Goal: Task Accomplishment & Management: Complete application form

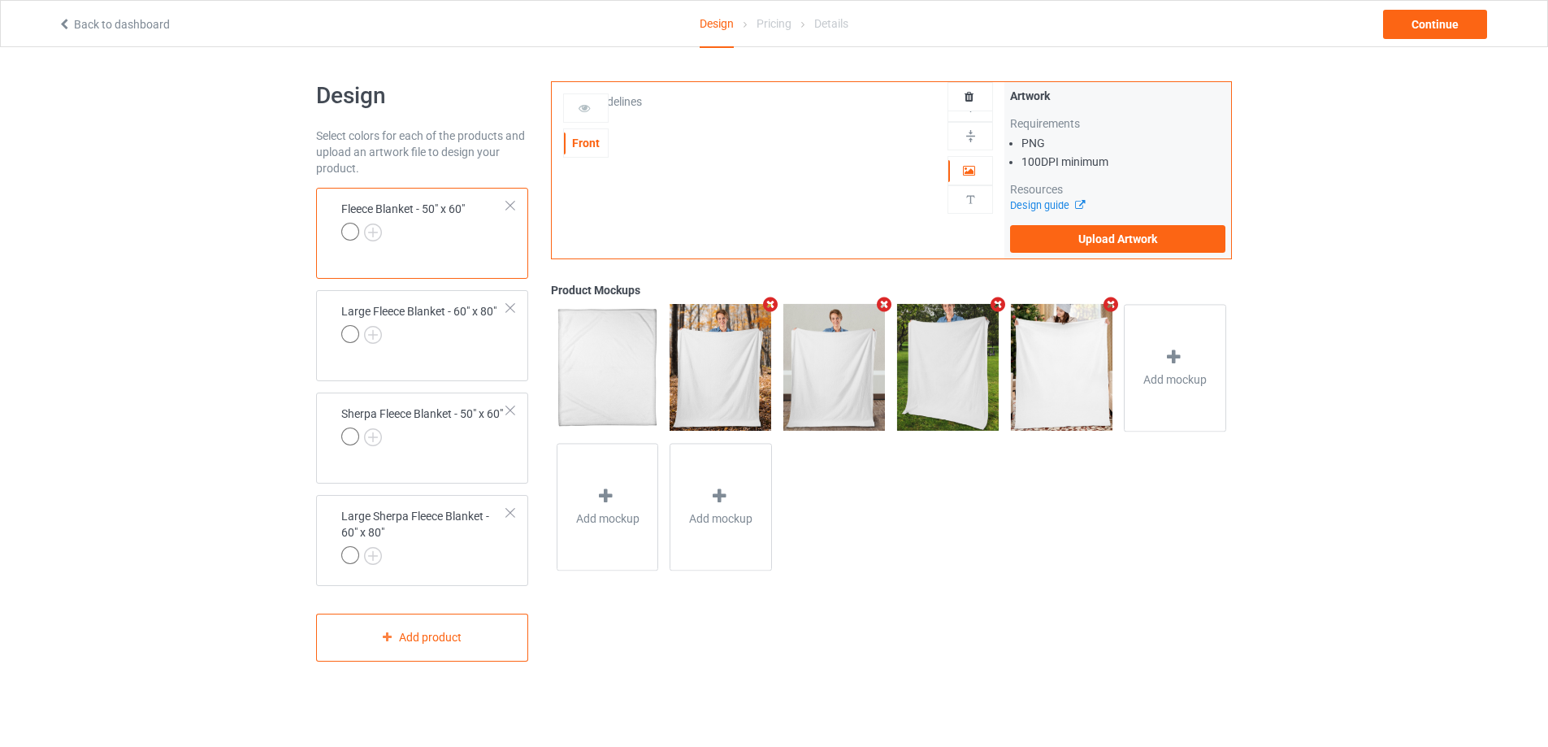
click at [517, 202] on div "Fleece Blanket - 50" x 60"" at bounding box center [422, 233] width 212 height 91
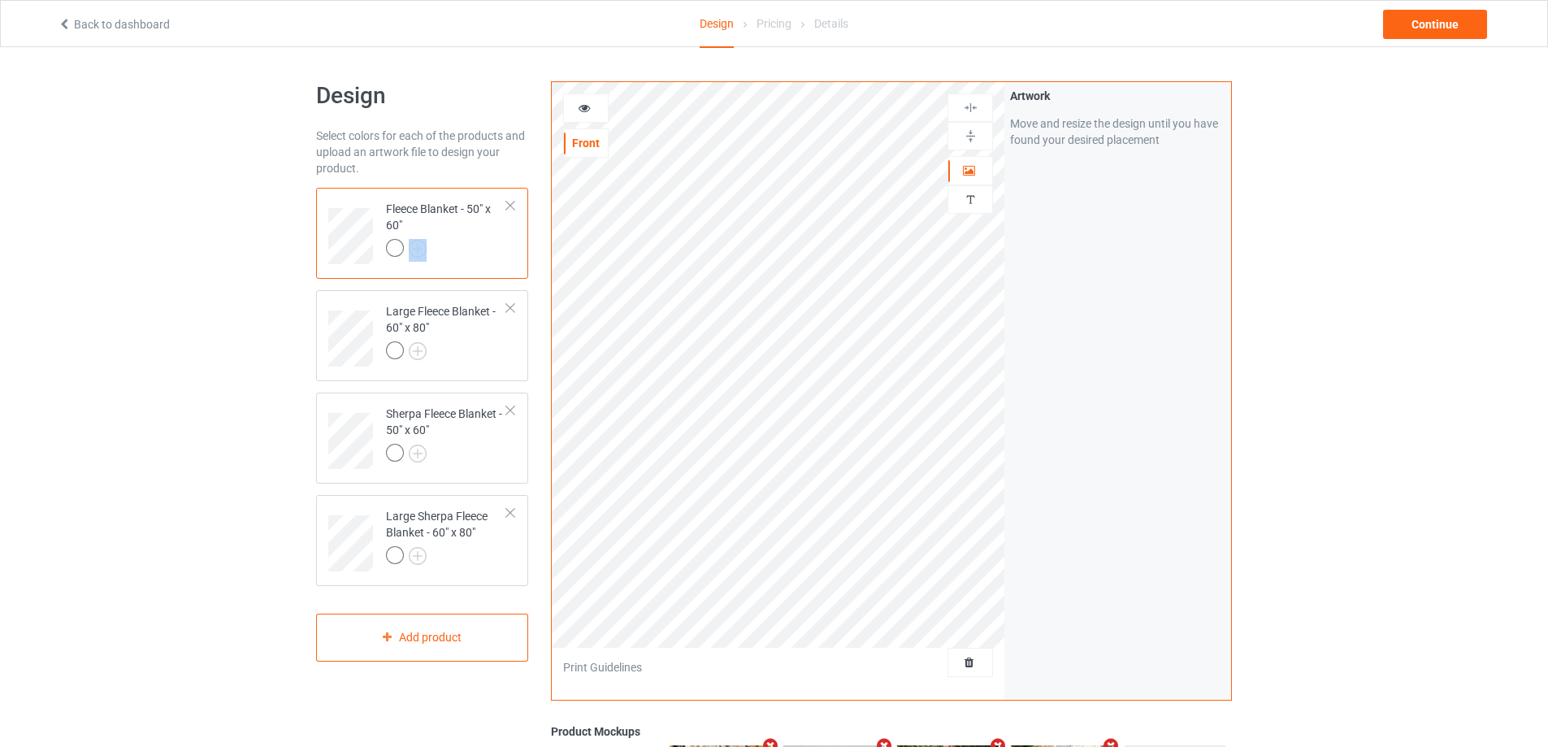
click at [516, 204] on div "Fleece Blanket - 50" x 60"" at bounding box center [422, 233] width 212 height 91
click at [510, 206] on div at bounding box center [510, 205] width 11 height 11
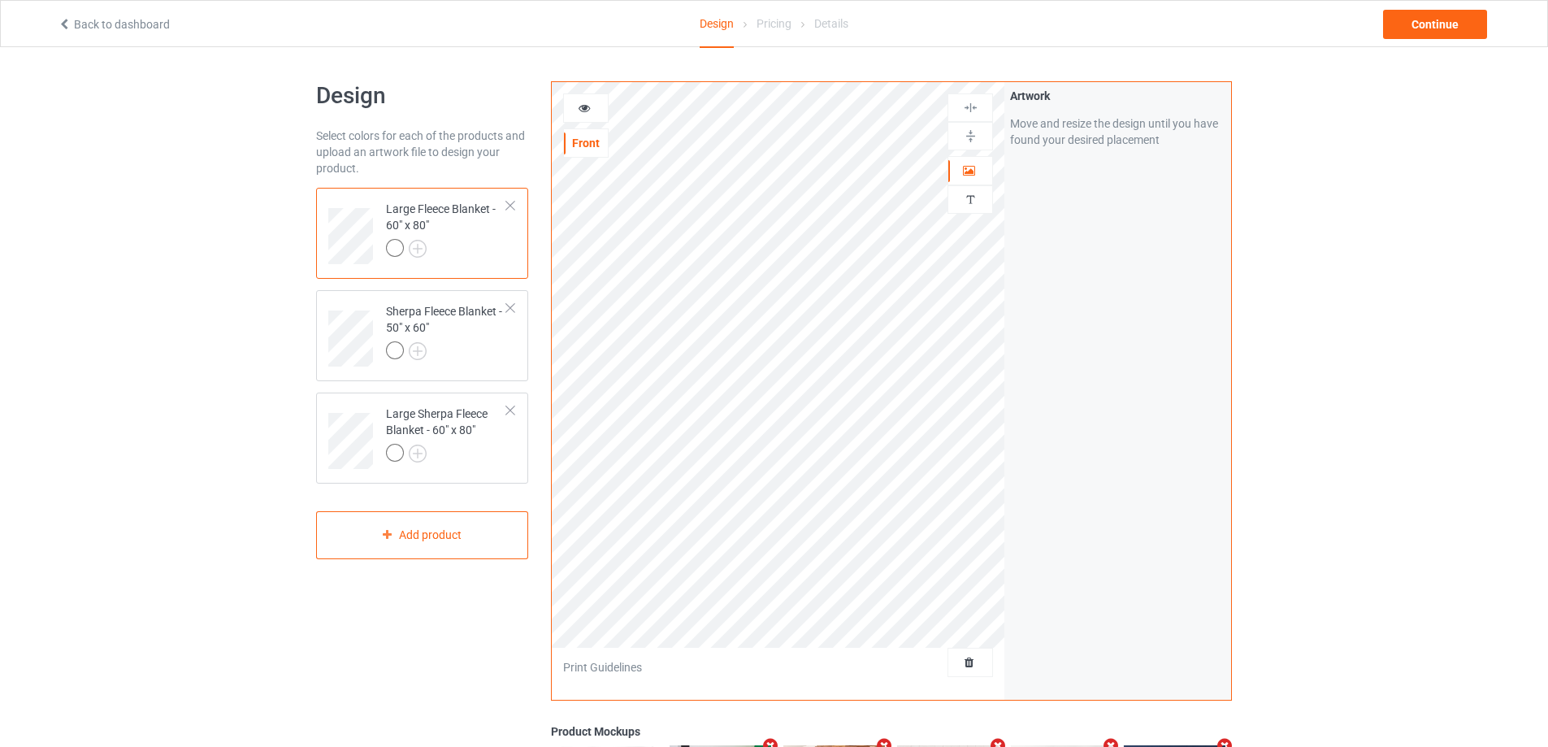
click at [510, 206] on div at bounding box center [510, 205] width 11 height 11
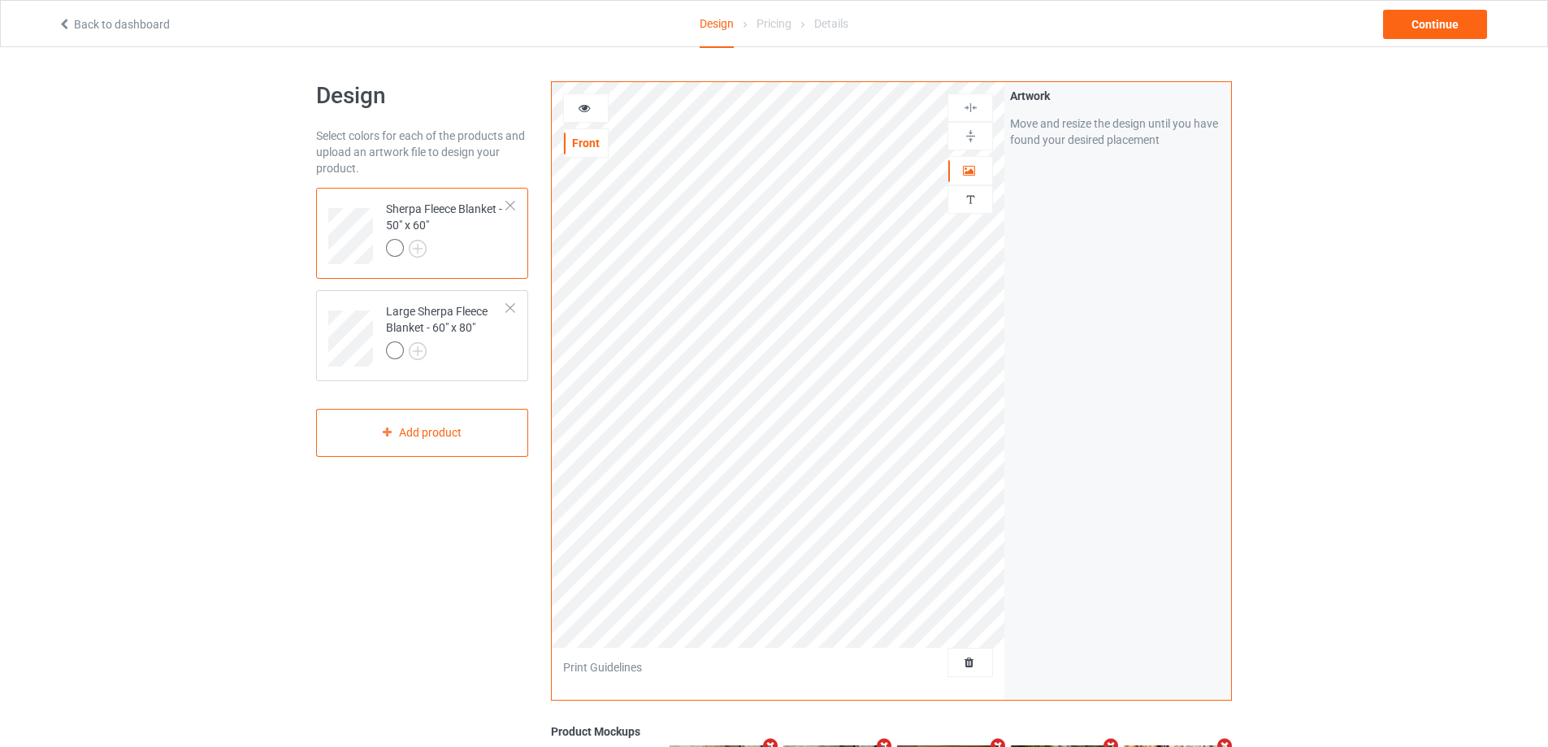
click at [510, 206] on div at bounding box center [510, 205] width 11 height 11
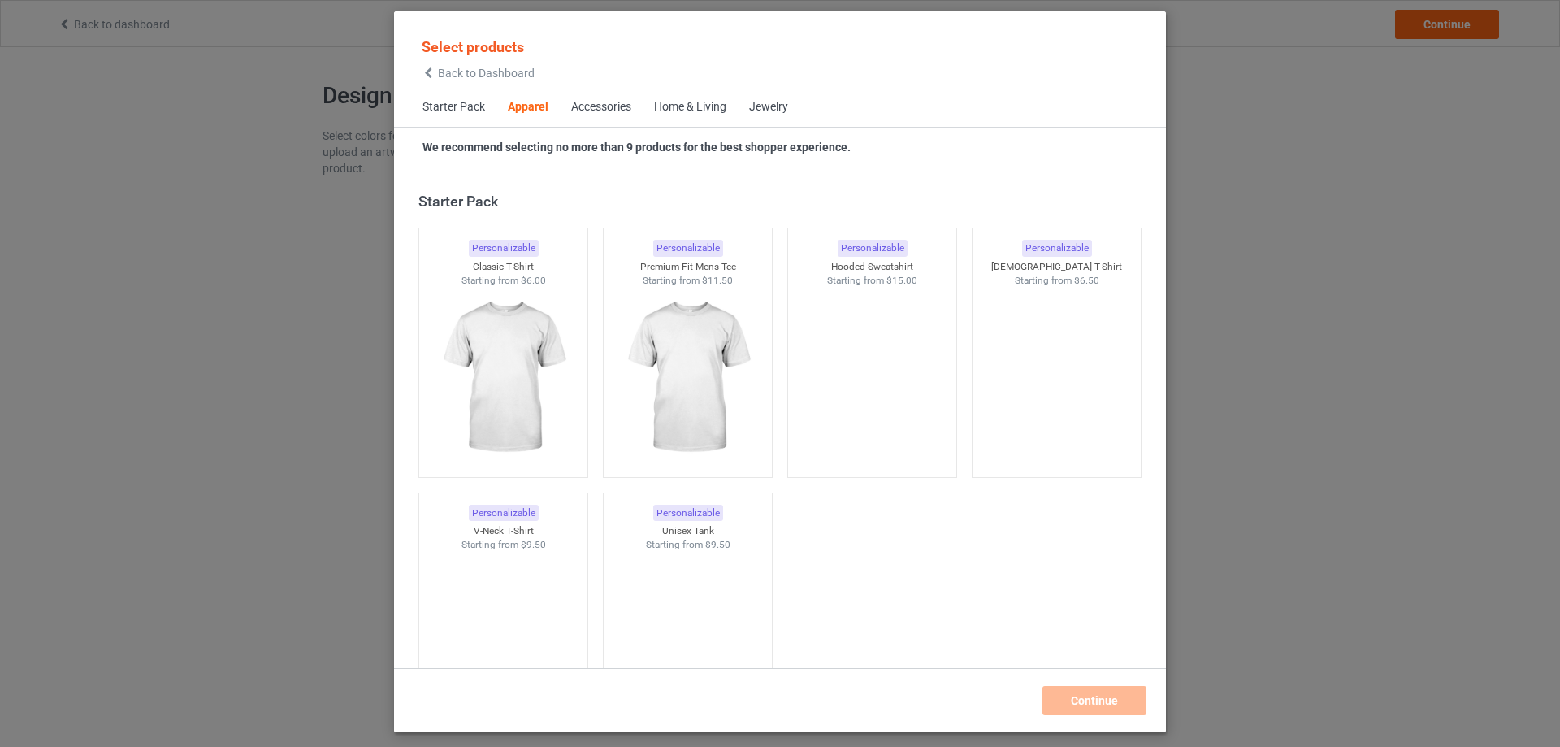
scroll to position [605, 0]
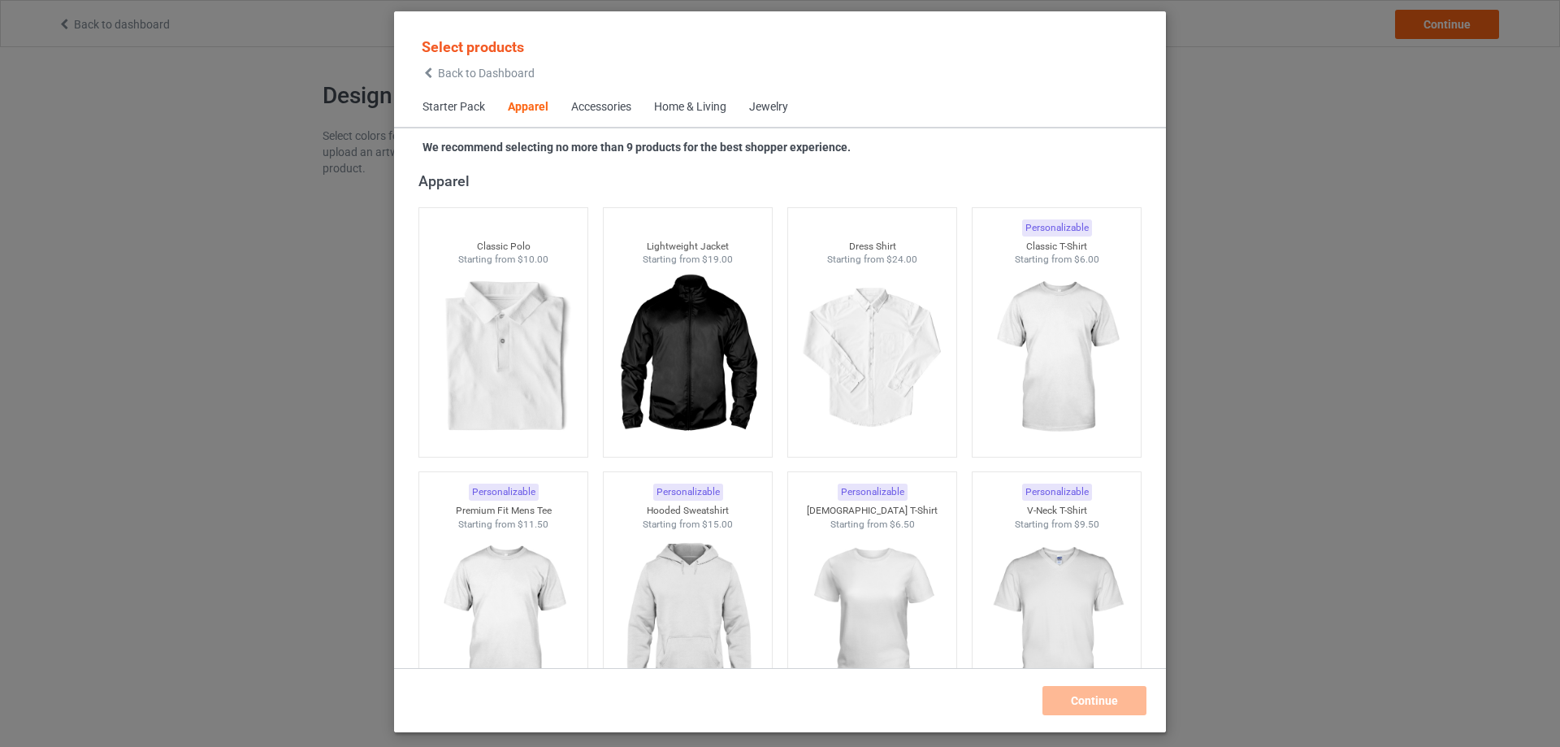
click at [695, 105] on div "Home & Living" at bounding box center [690, 107] width 72 height 16
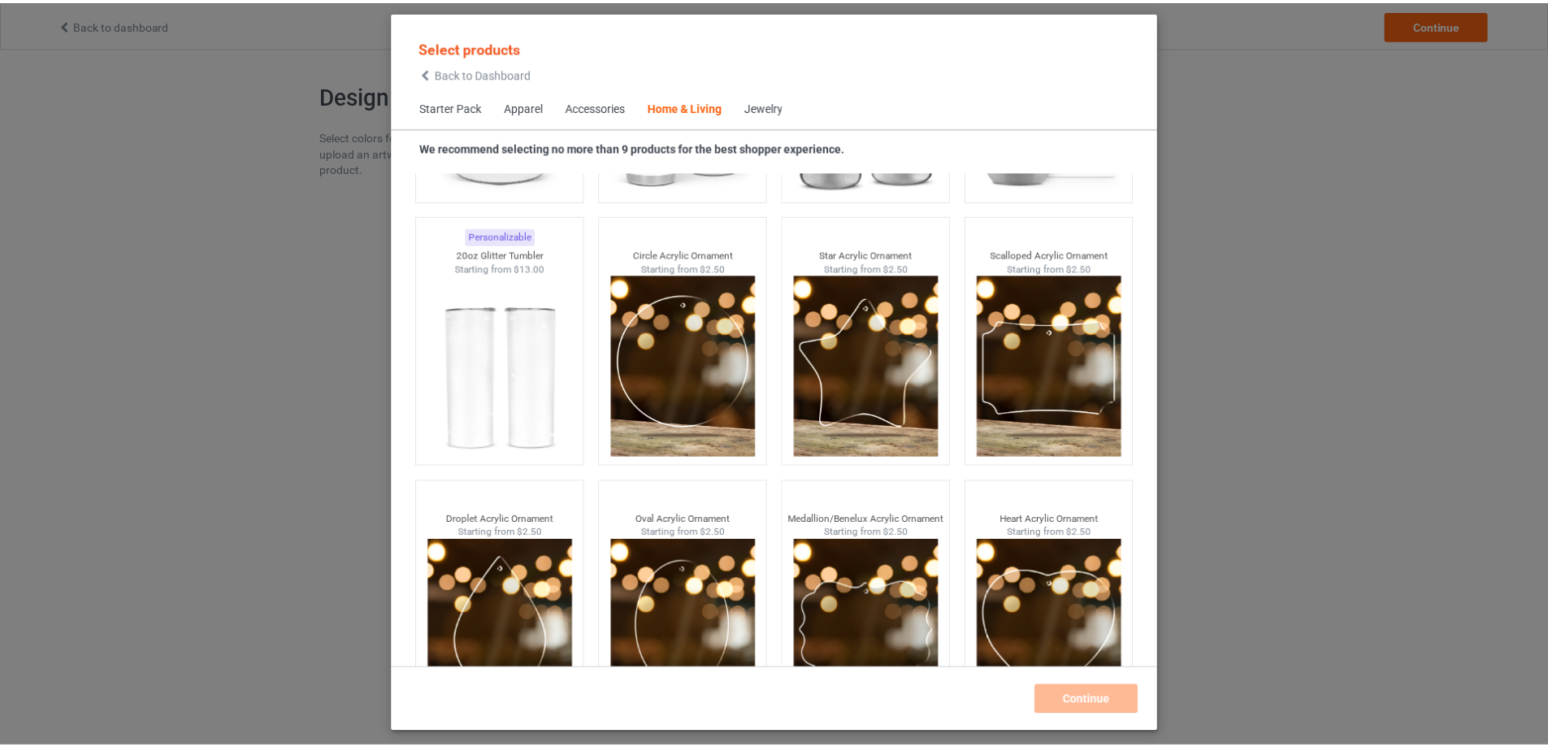
scroll to position [12682, 0]
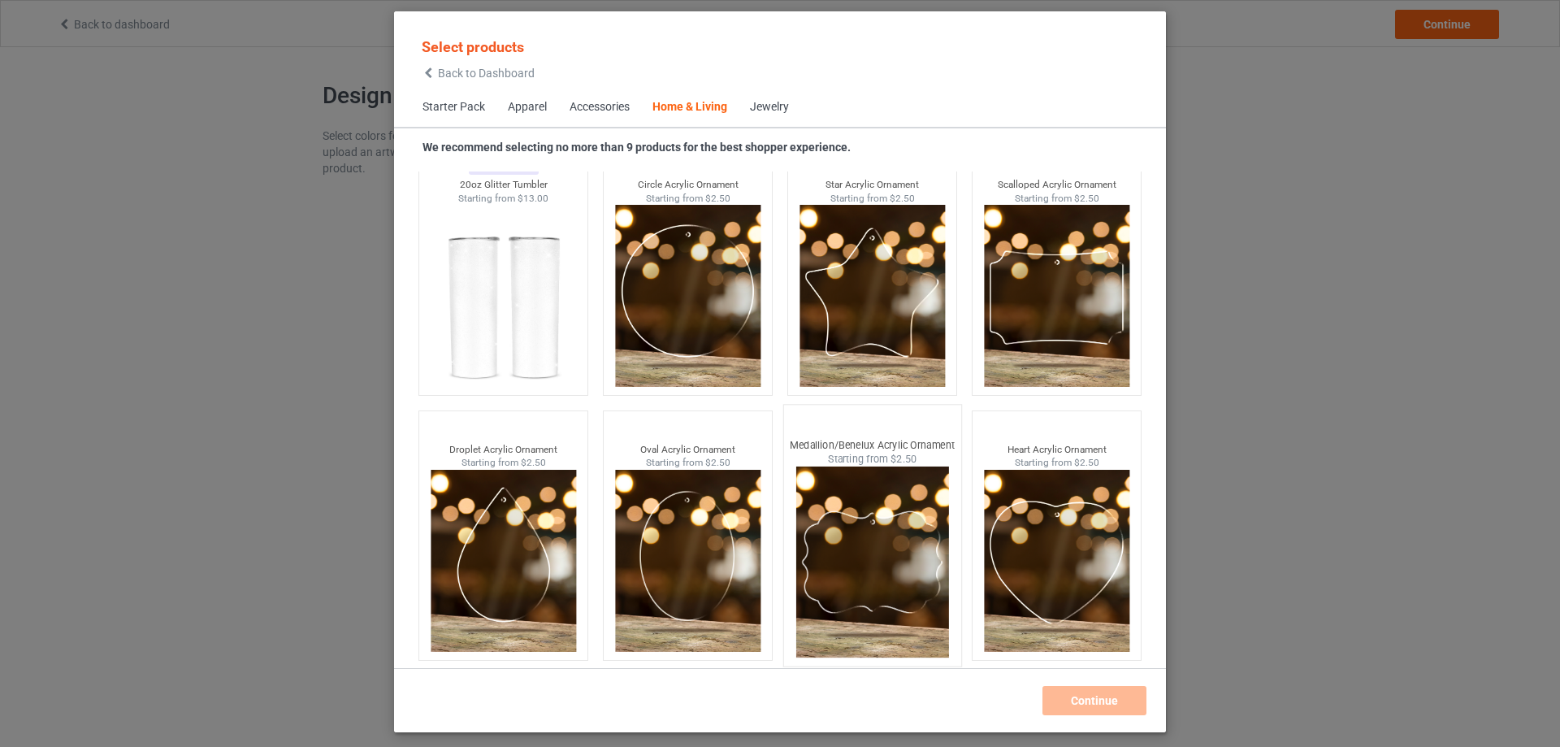
click at [837, 526] on img at bounding box center [872, 561] width 153 height 191
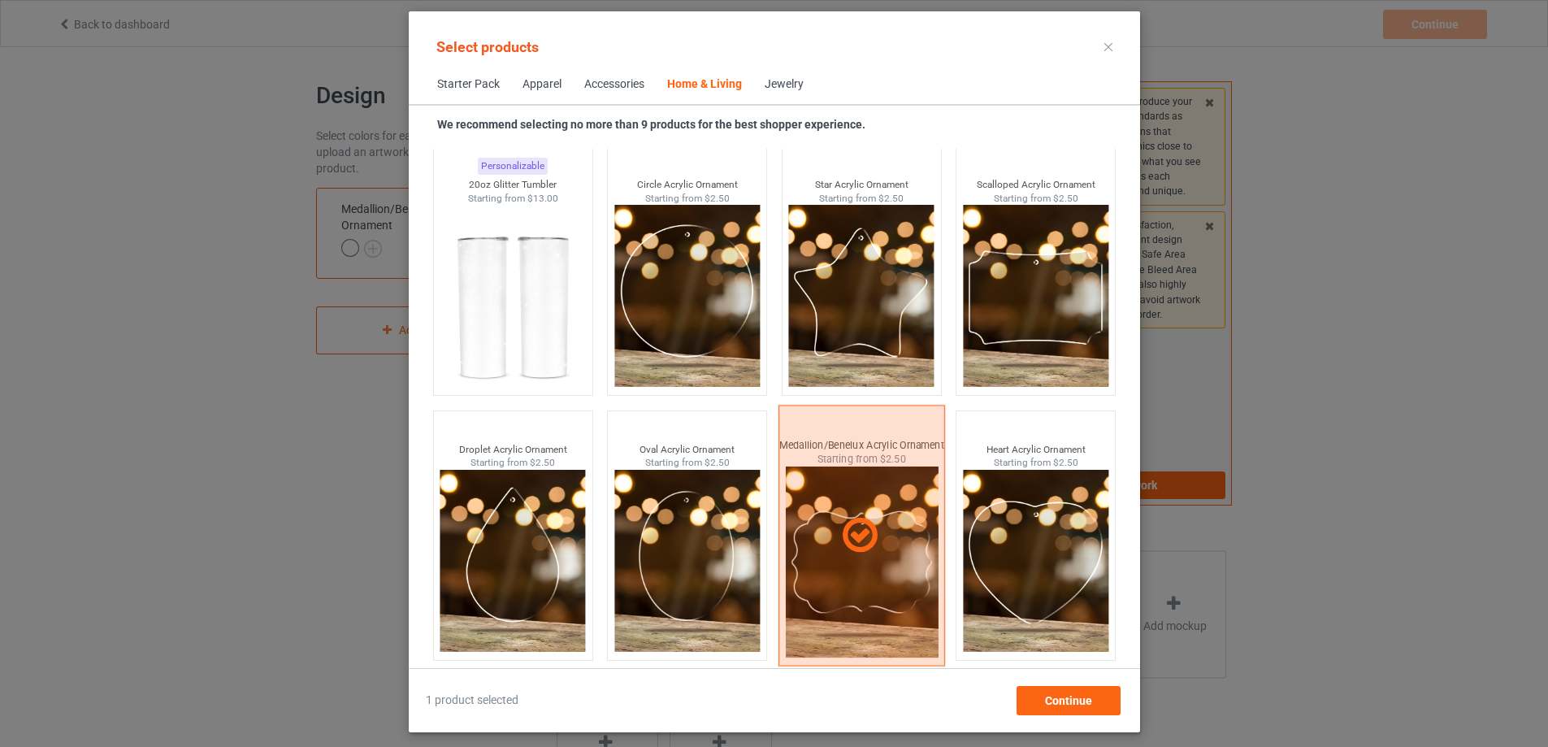
scroll to position [12659, 0]
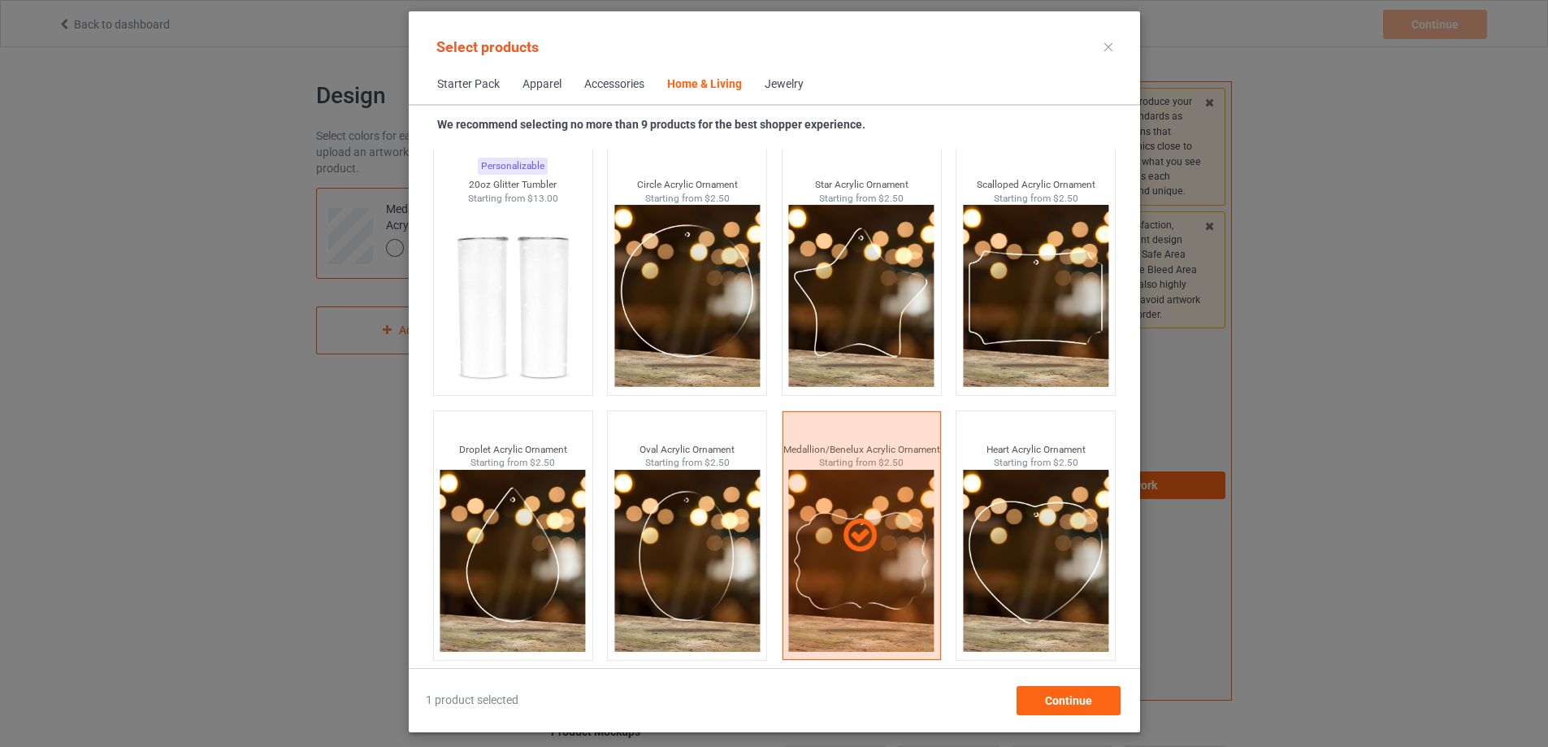
click at [1082, 716] on div "Select products Starter Pack Apparel Accessories Home & Living Jewelry We recom…" at bounding box center [774, 371] width 731 height 721
click at [1082, 711] on div "Continue" at bounding box center [1068, 700] width 104 height 29
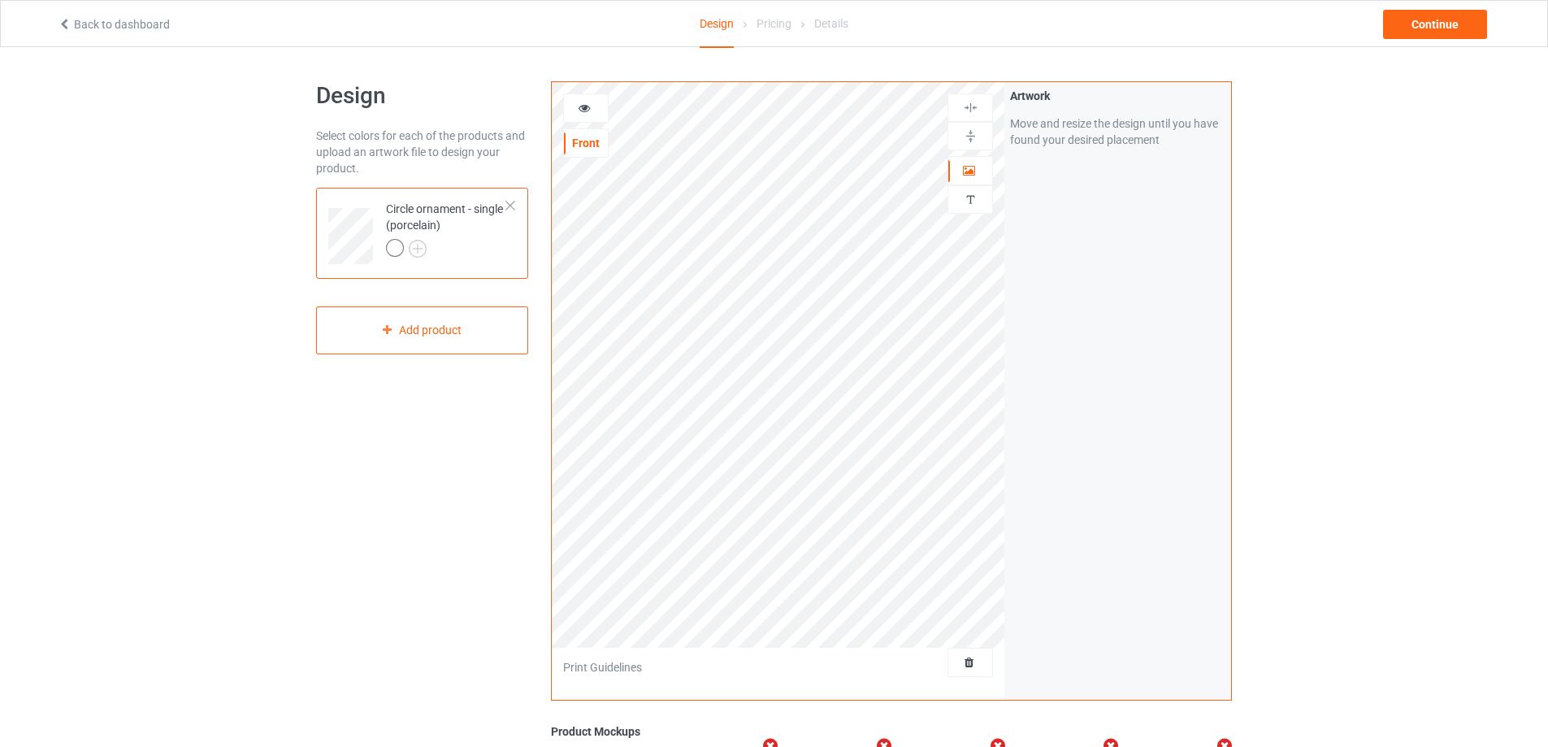
click at [512, 202] on div at bounding box center [510, 205] width 11 height 11
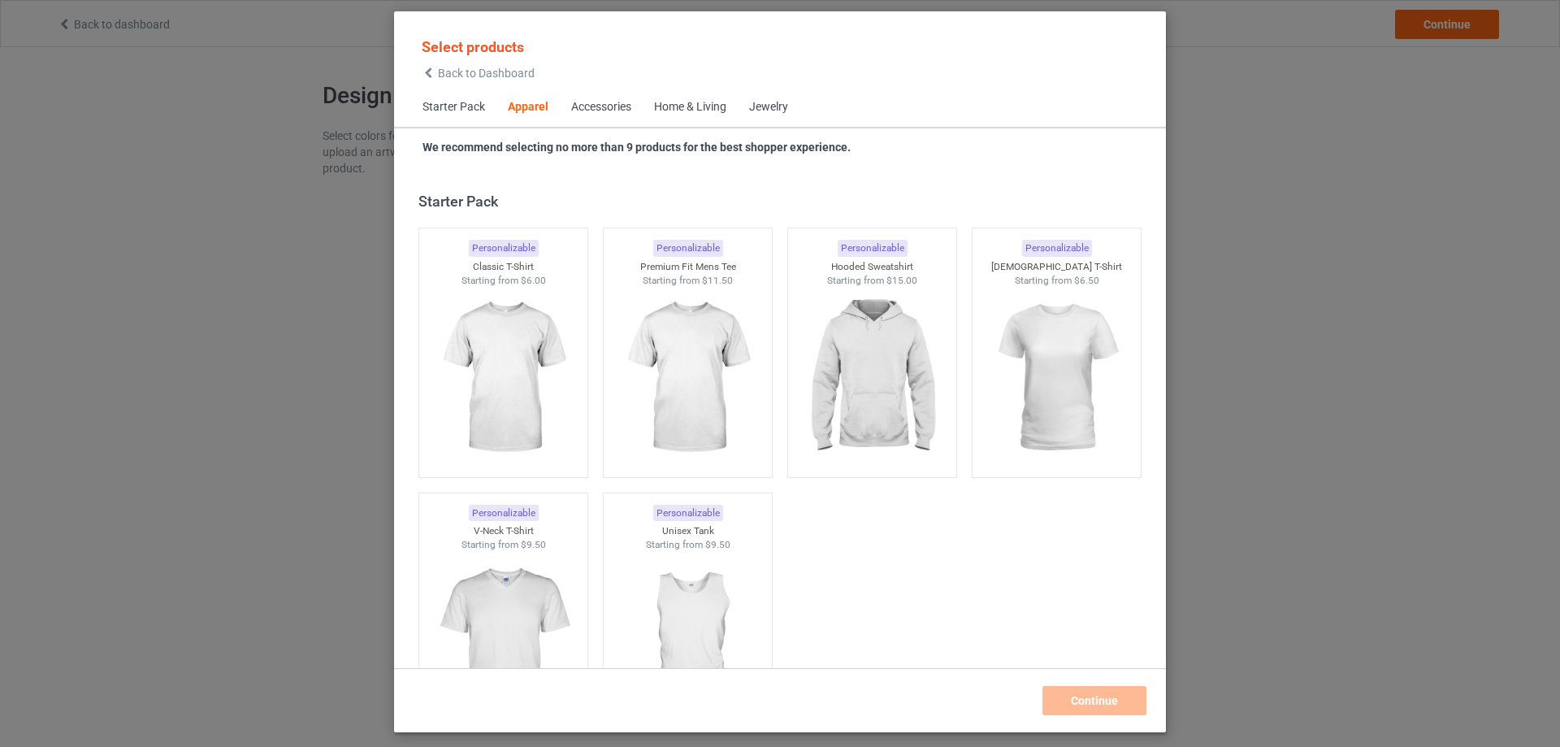
scroll to position [605, 0]
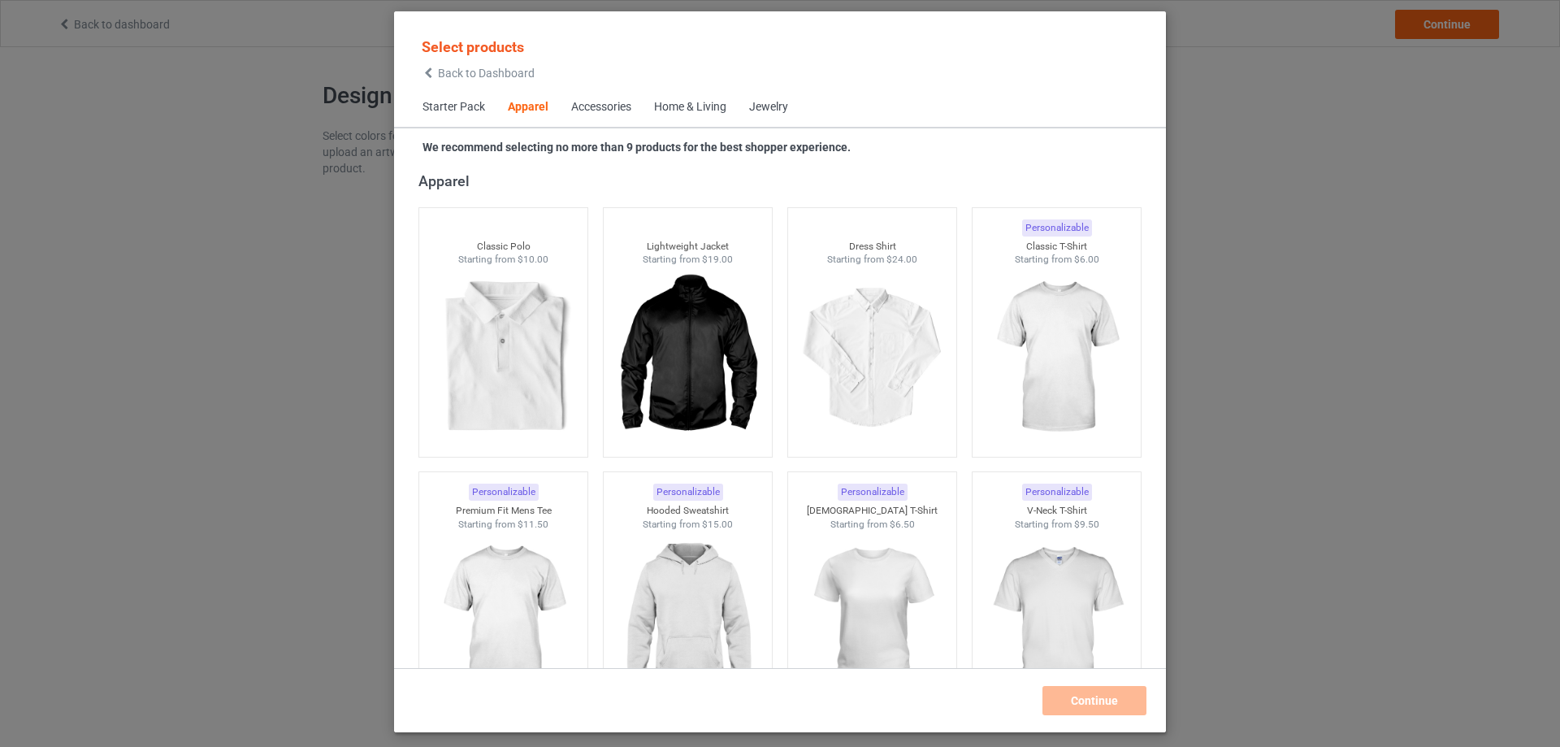
click at [709, 107] on div "Home & Living" at bounding box center [690, 107] width 72 height 16
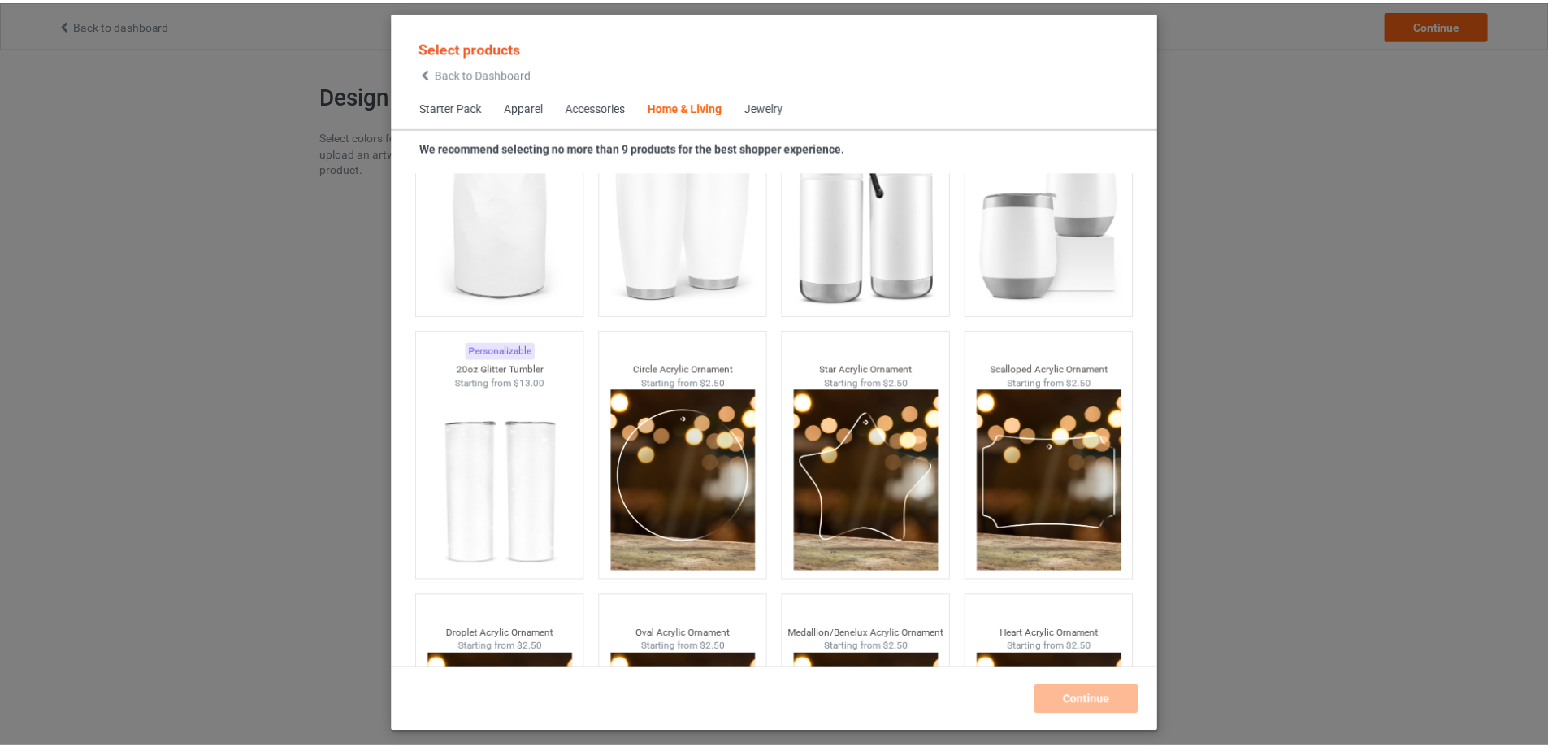
scroll to position [12682, 0]
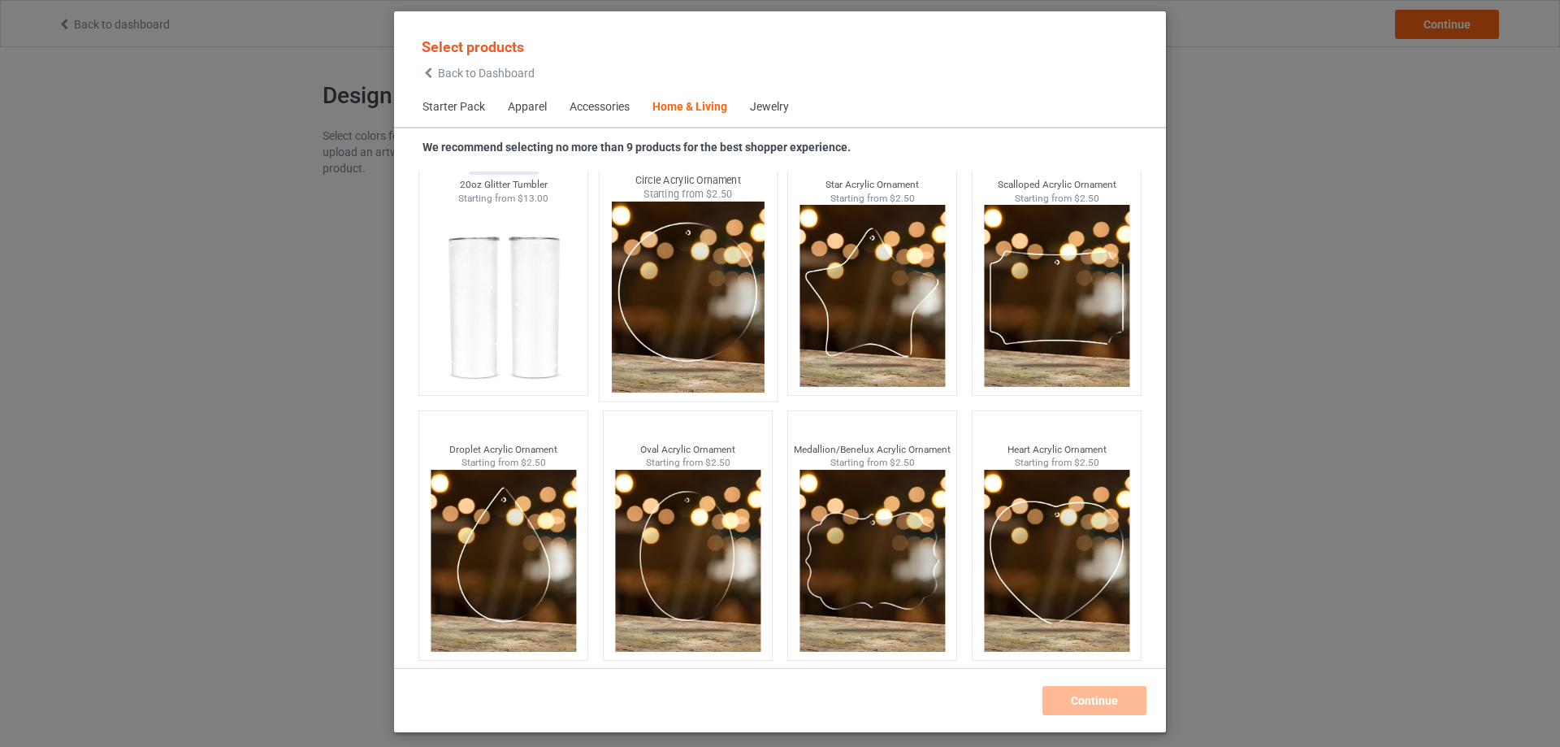
click at [719, 306] on img at bounding box center [687, 297] width 153 height 191
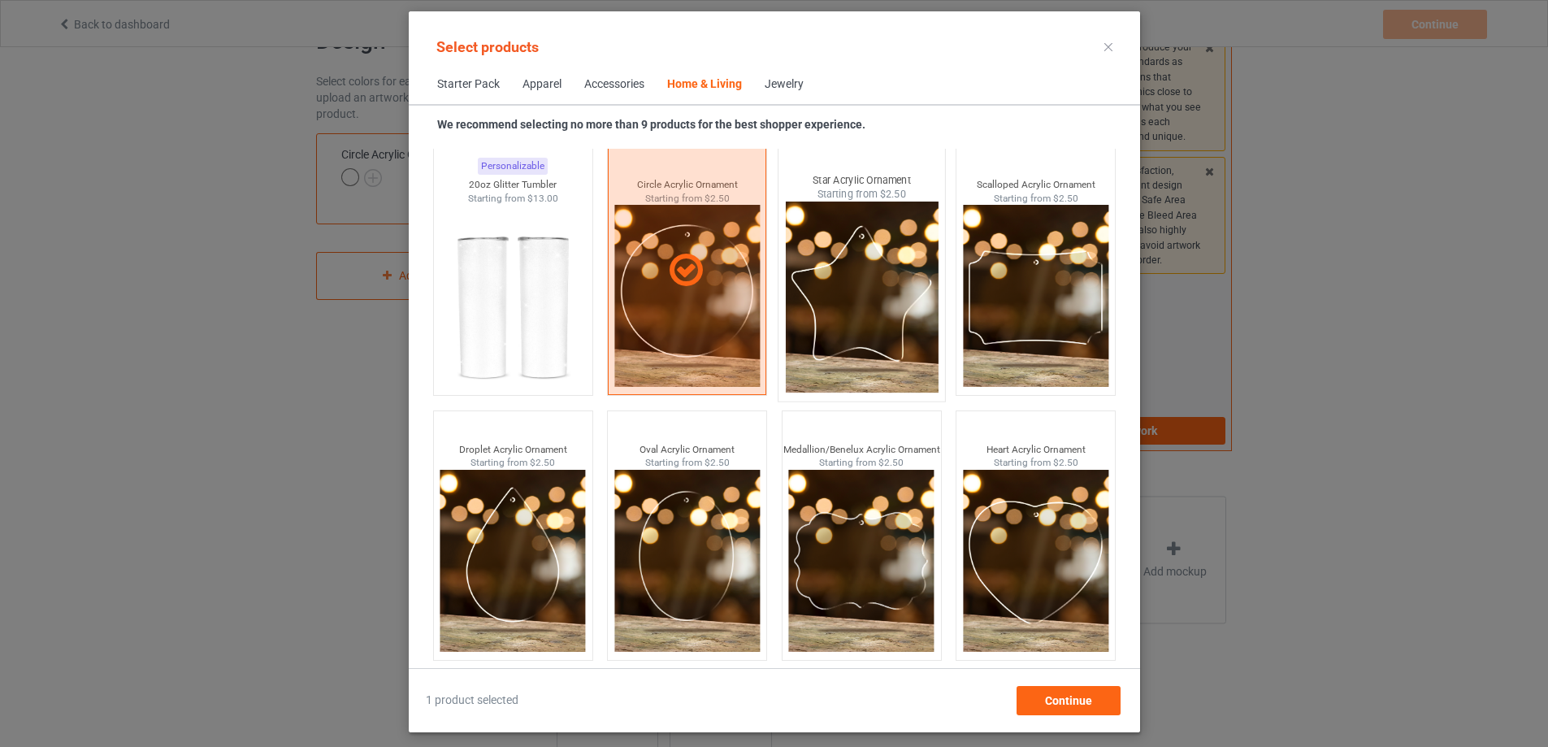
scroll to position [111, 0]
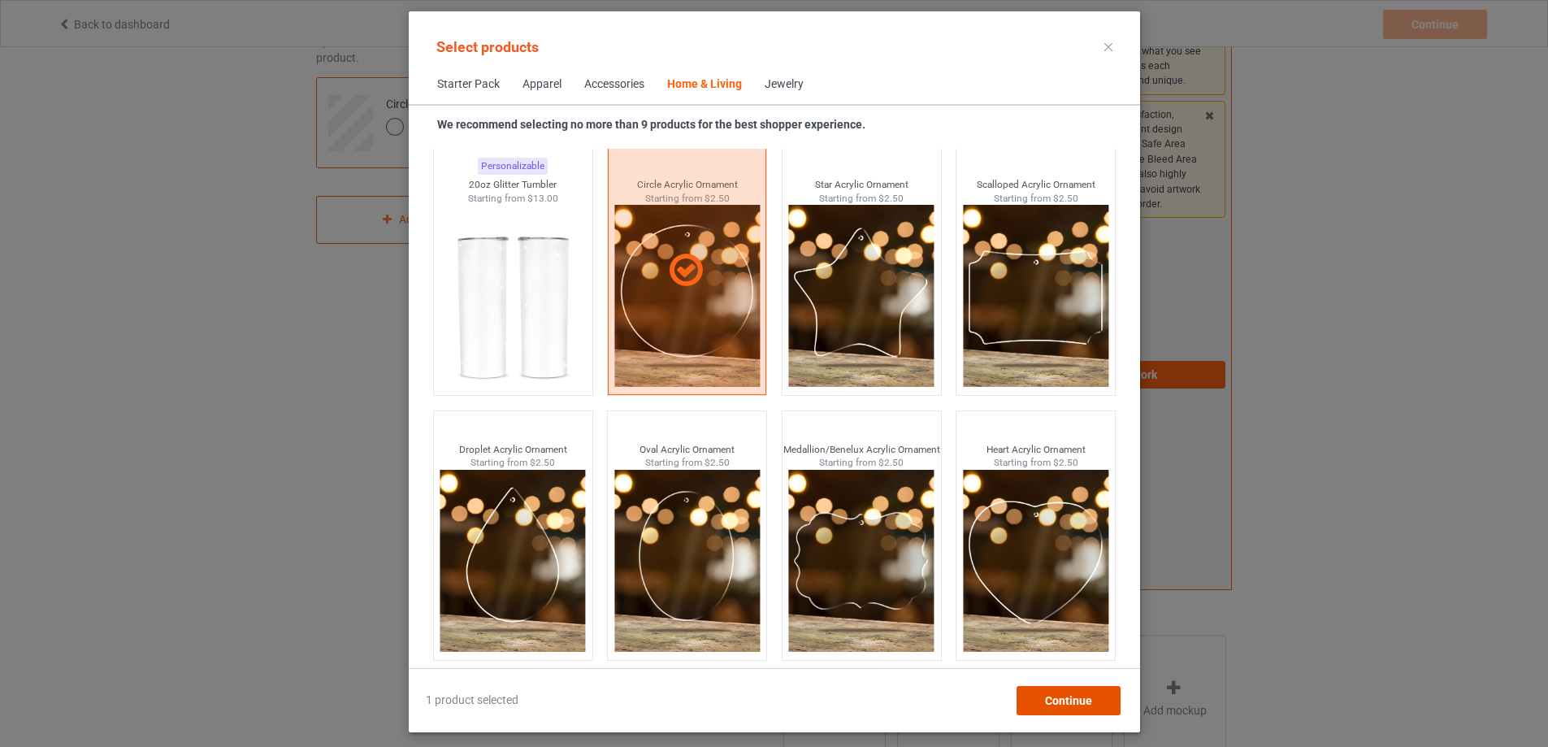
click at [1085, 700] on span "Continue" at bounding box center [1067, 700] width 47 height 13
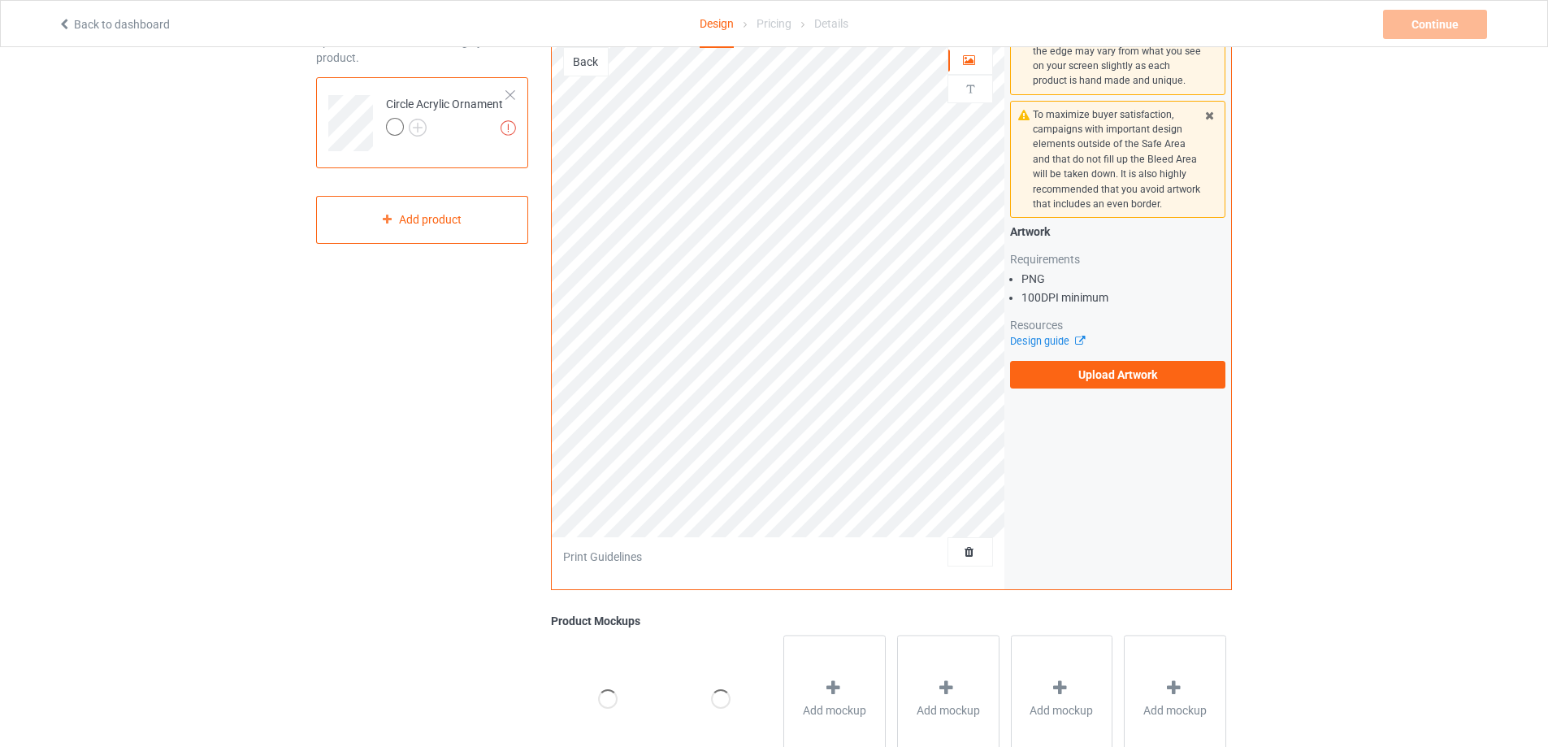
click at [427, 126] on div at bounding box center [444, 129] width 117 height 23
click at [423, 126] on img at bounding box center [418, 128] width 18 height 18
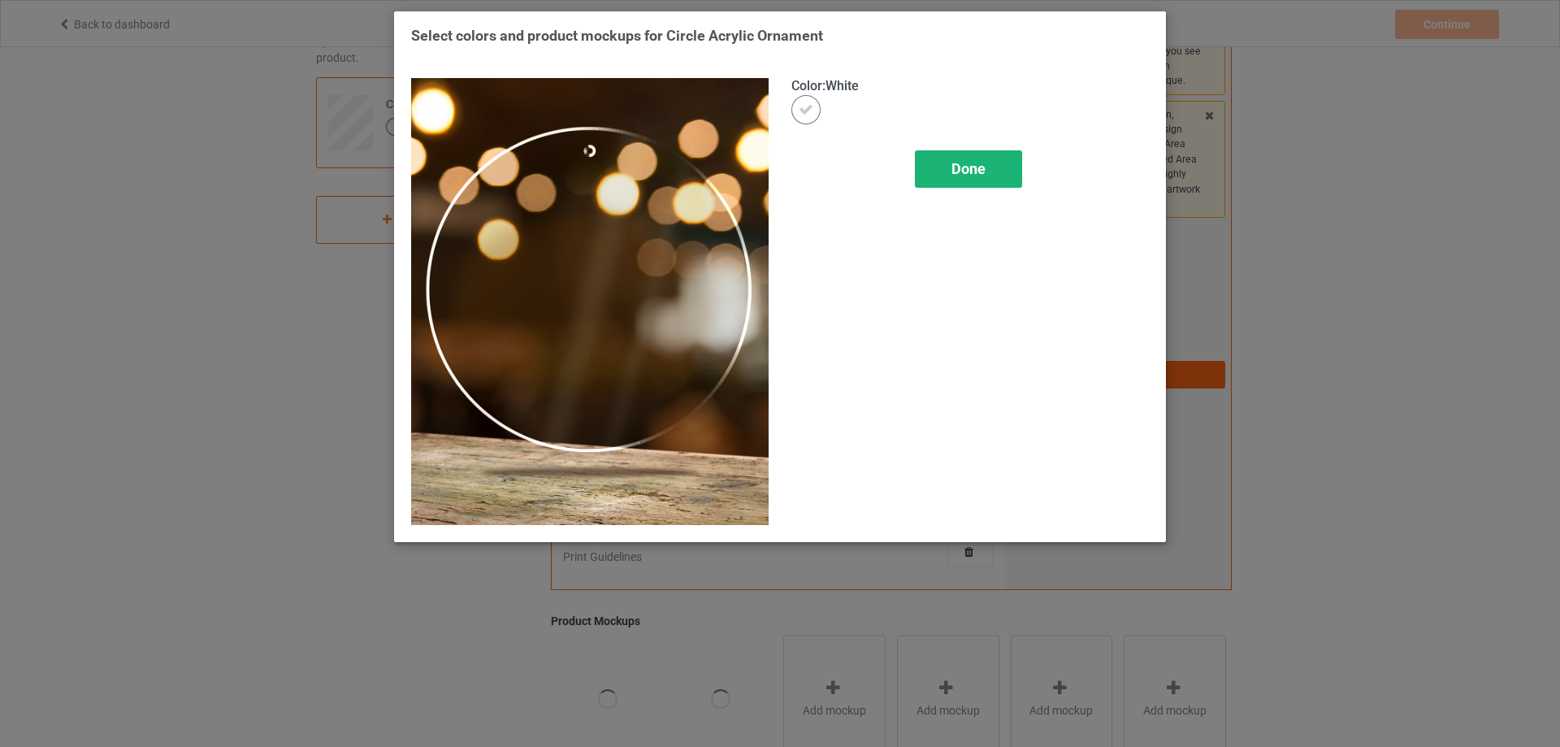
click at [970, 167] on span "Done" at bounding box center [969, 168] width 34 height 17
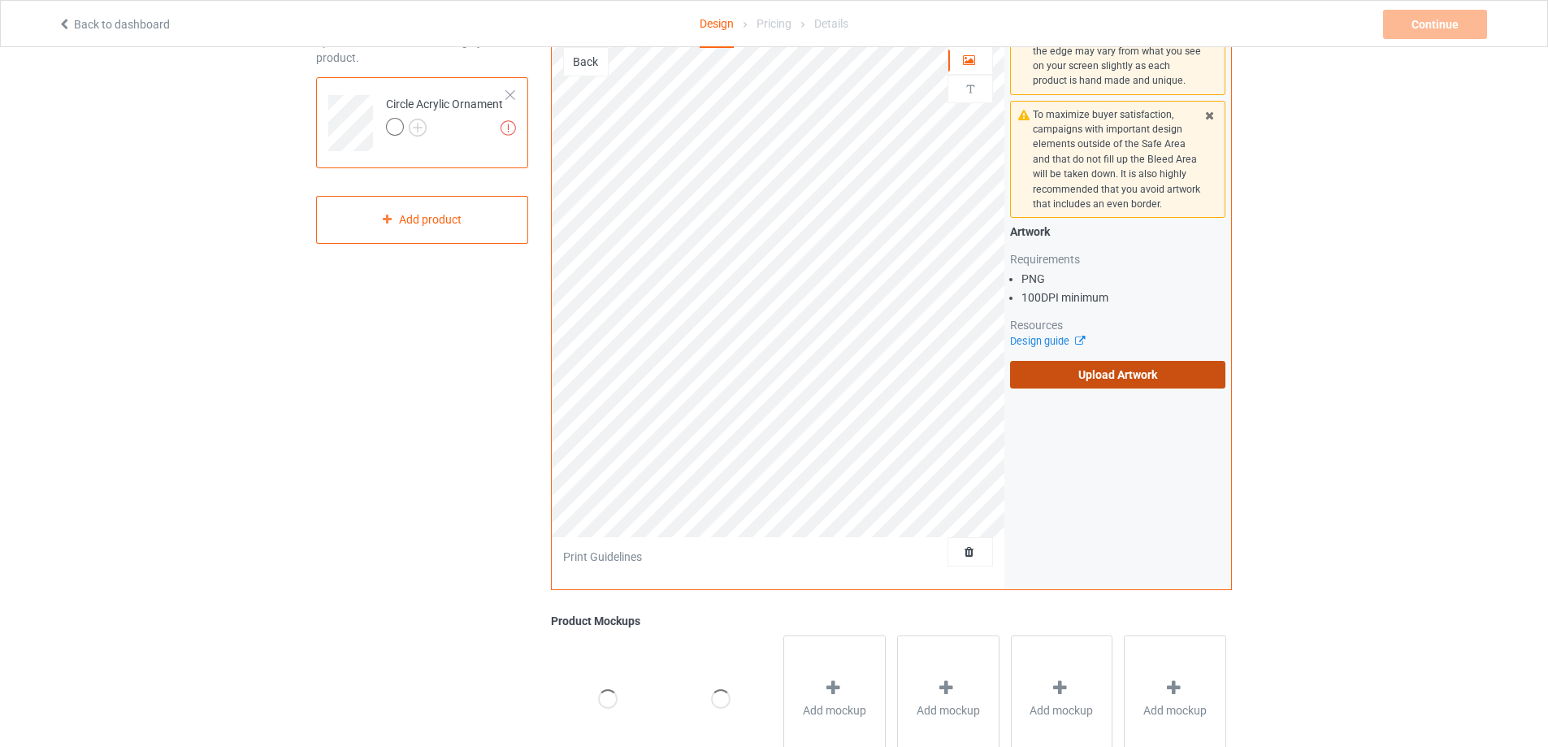
click at [1100, 375] on label "Upload Artwork" at bounding box center [1117, 375] width 215 height 28
click at [0, 0] on input "Upload Artwork" at bounding box center [0, 0] width 0 height 0
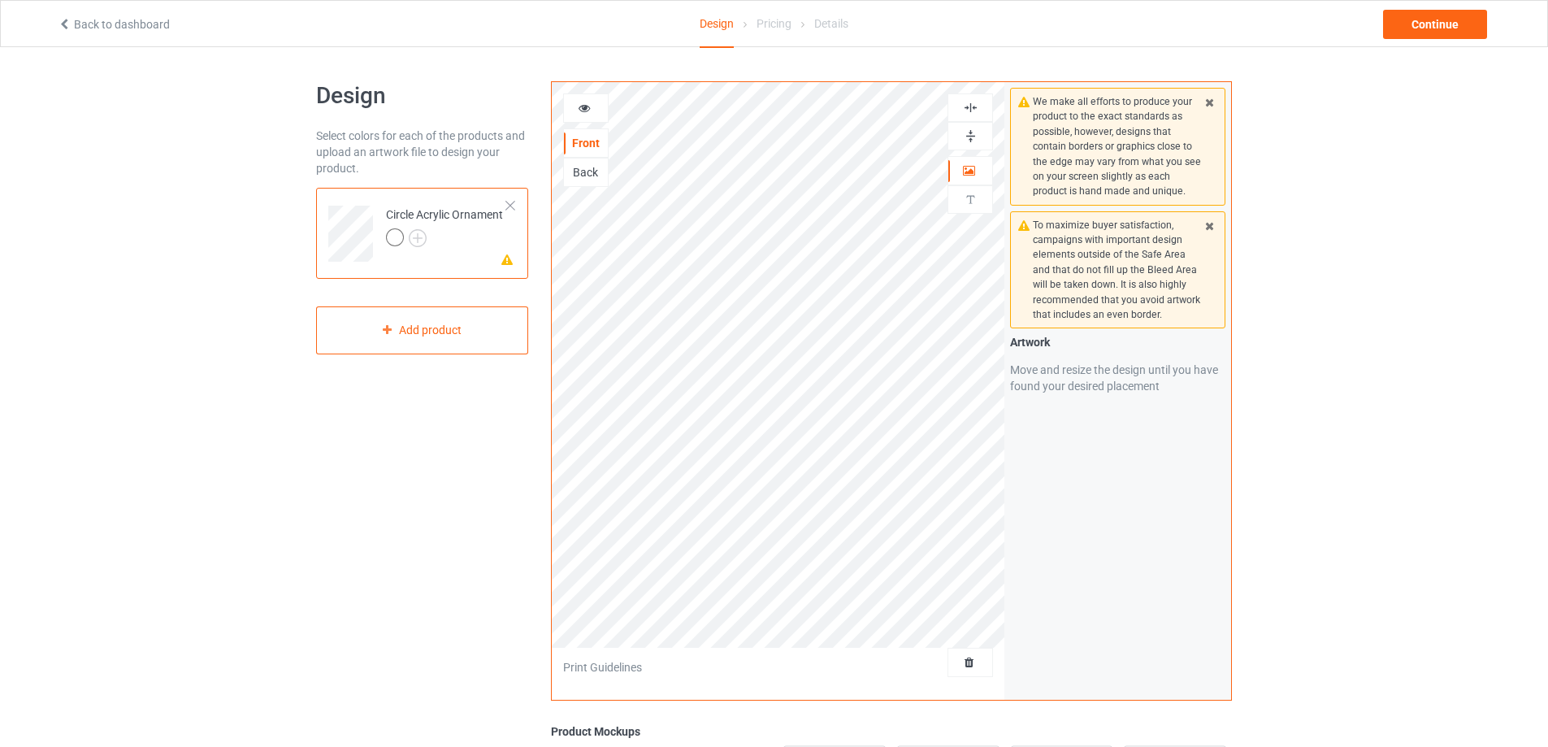
click at [972, 136] on img at bounding box center [970, 135] width 15 height 15
click at [965, 102] on img at bounding box center [970, 107] width 15 height 15
click at [972, 136] on img at bounding box center [970, 135] width 15 height 15
click at [972, 109] on img at bounding box center [970, 107] width 15 height 15
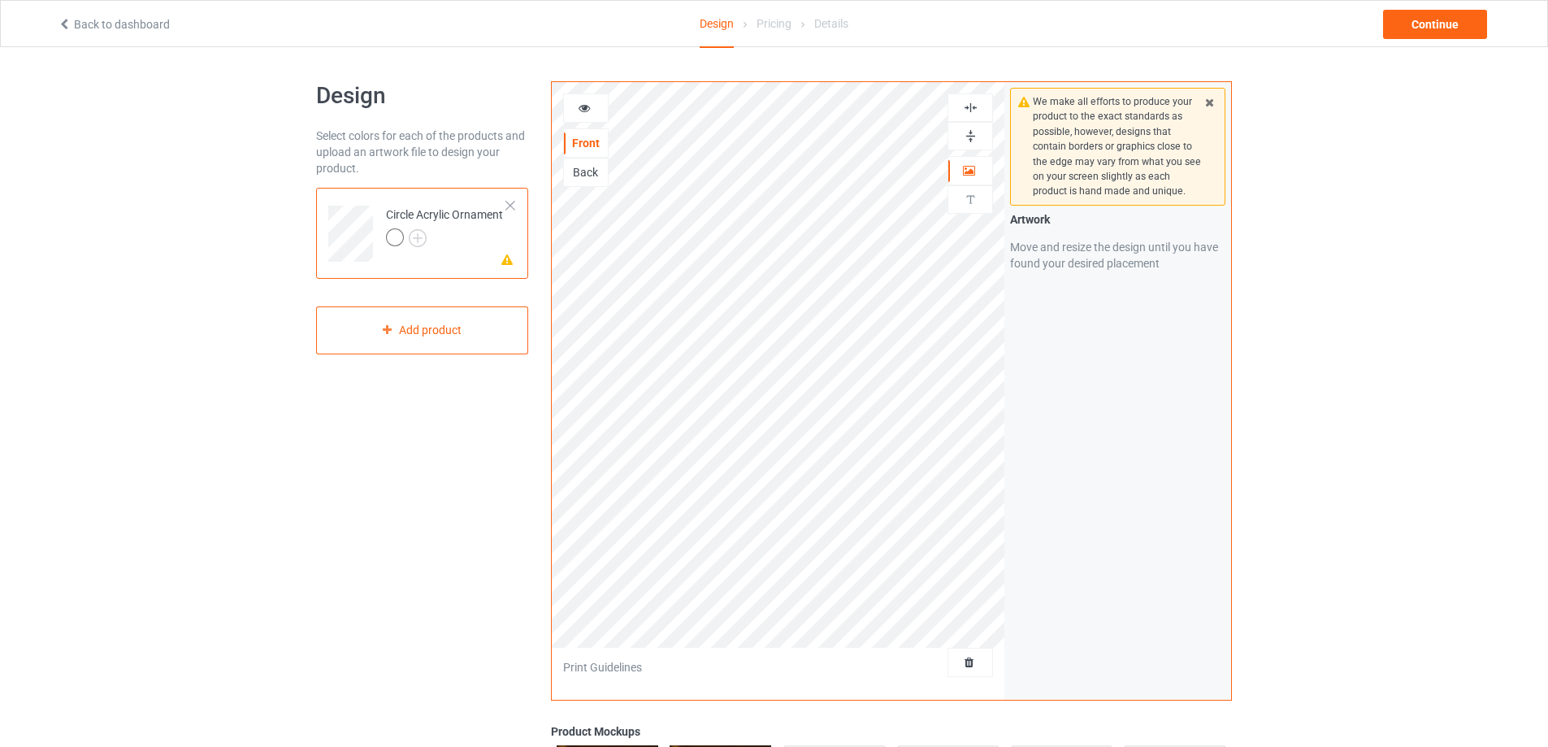
click at [580, 176] on div "Back" at bounding box center [586, 172] width 44 height 16
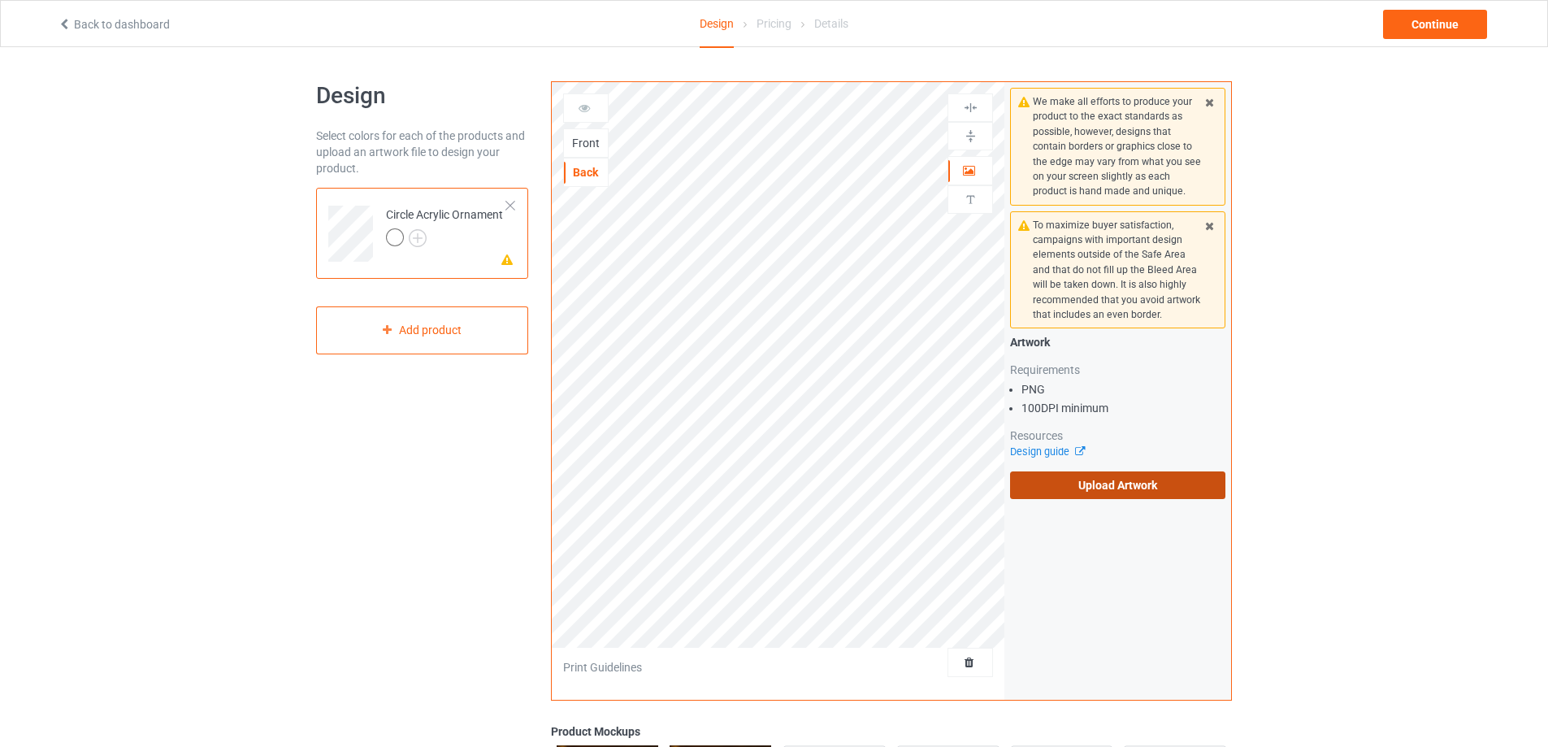
click at [1116, 495] on label "Upload Artwork" at bounding box center [1117, 485] width 215 height 28
click at [0, 0] on input "Upload Artwork" at bounding box center [0, 0] width 0 height 0
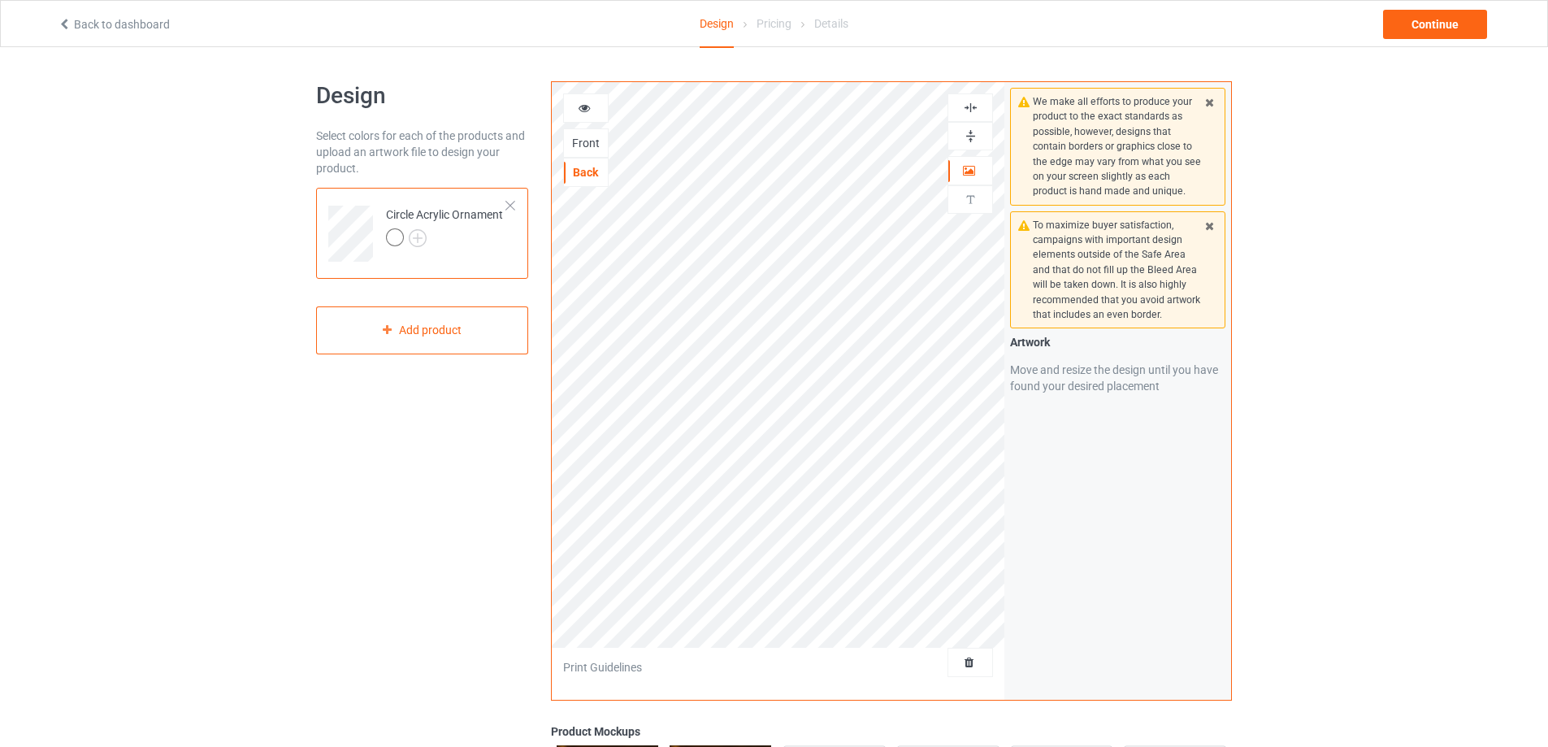
click at [970, 133] on img at bounding box center [970, 135] width 15 height 15
click at [976, 108] on img at bounding box center [970, 107] width 15 height 15
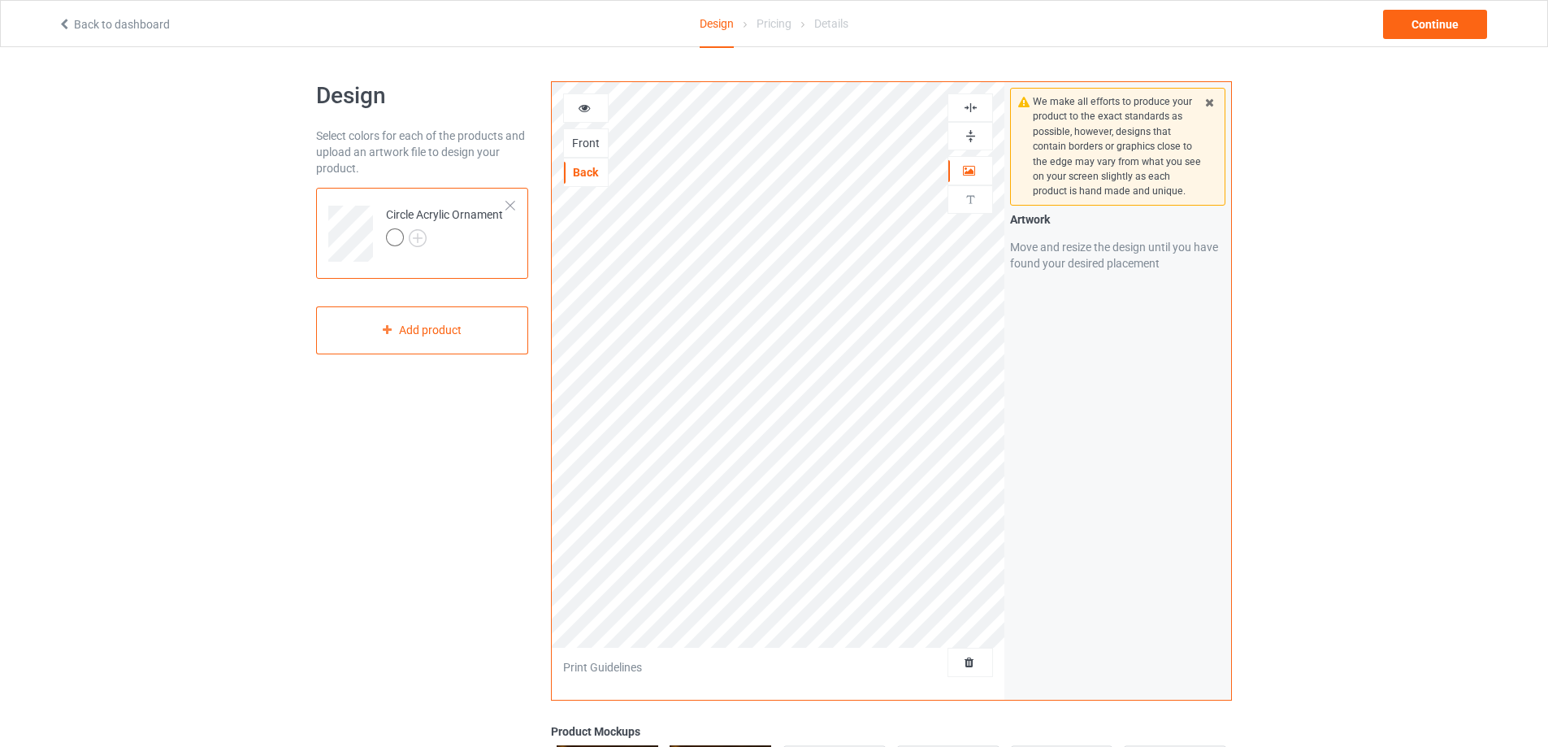
click at [970, 134] on img at bounding box center [970, 135] width 15 height 15
click at [974, 107] on img at bounding box center [970, 107] width 15 height 15
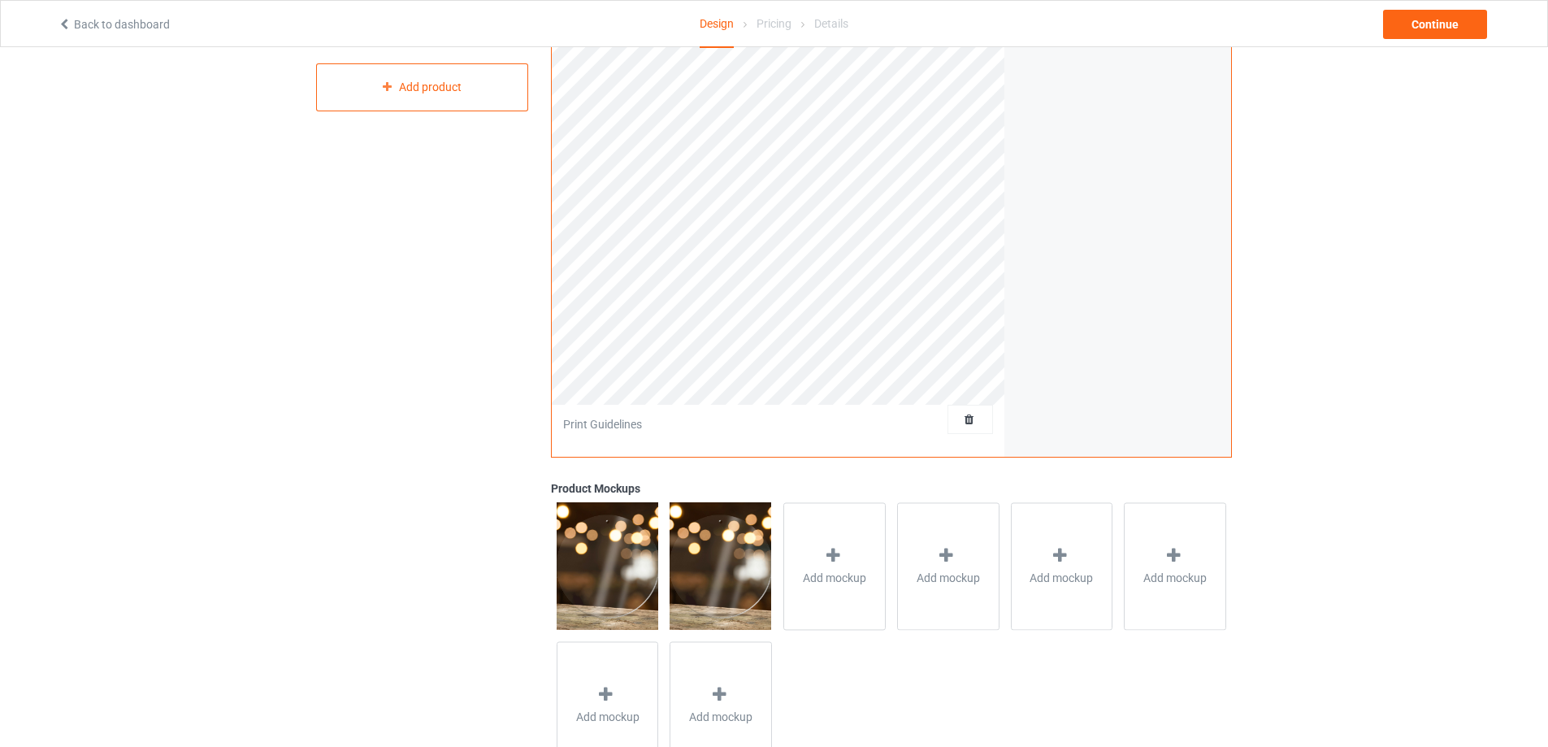
scroll to position [244, 0]
click at [831, 547] on icon at bounding box center [833, 554] width 20 height 17
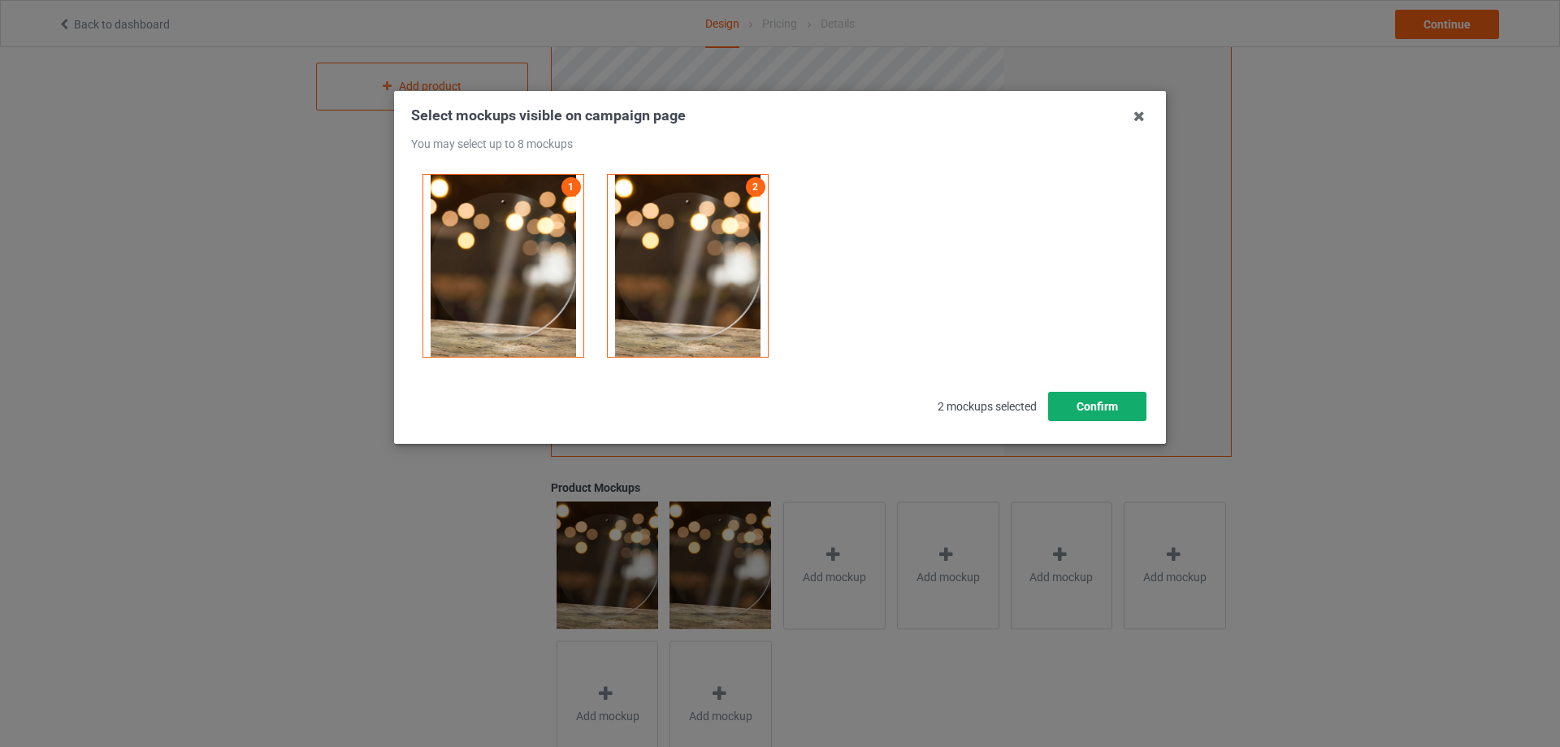
click at [1106, 410] on button "Confirm" at bounding box center [1097, 406] width 98 height 29
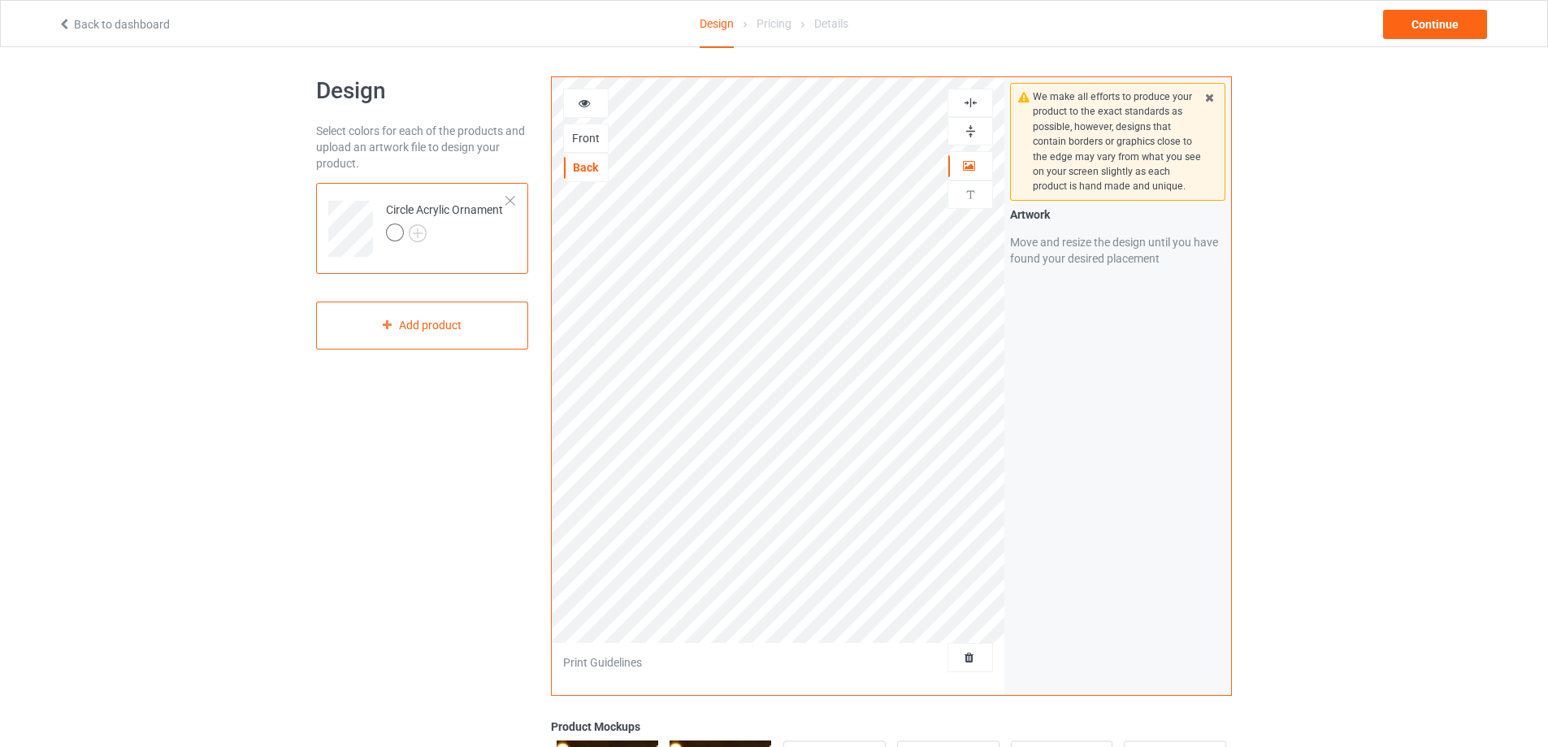
scroll to position [0, 0]
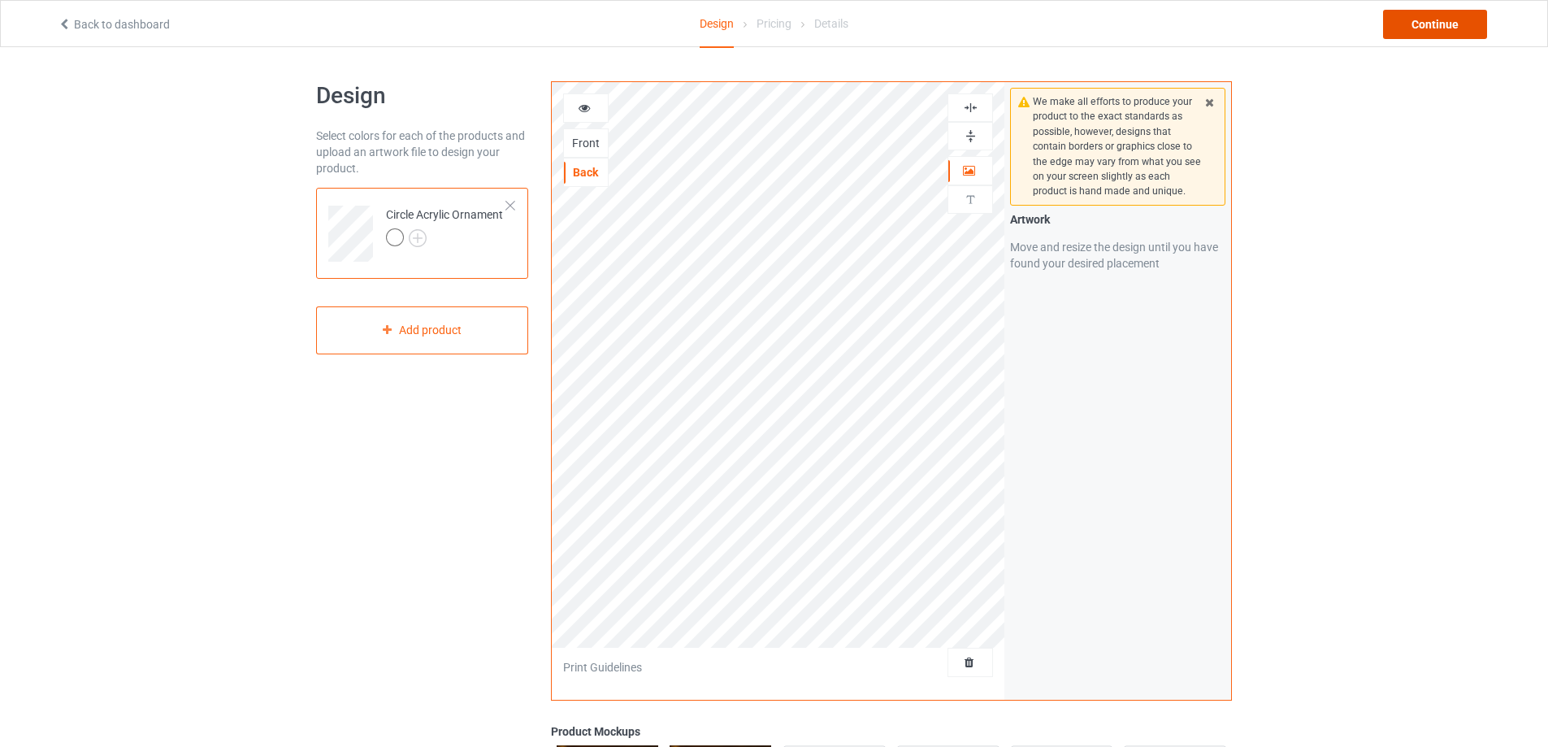
click at [1426, 29] on div "Continue" at bounding box center [1435, 24] width 104 height 29
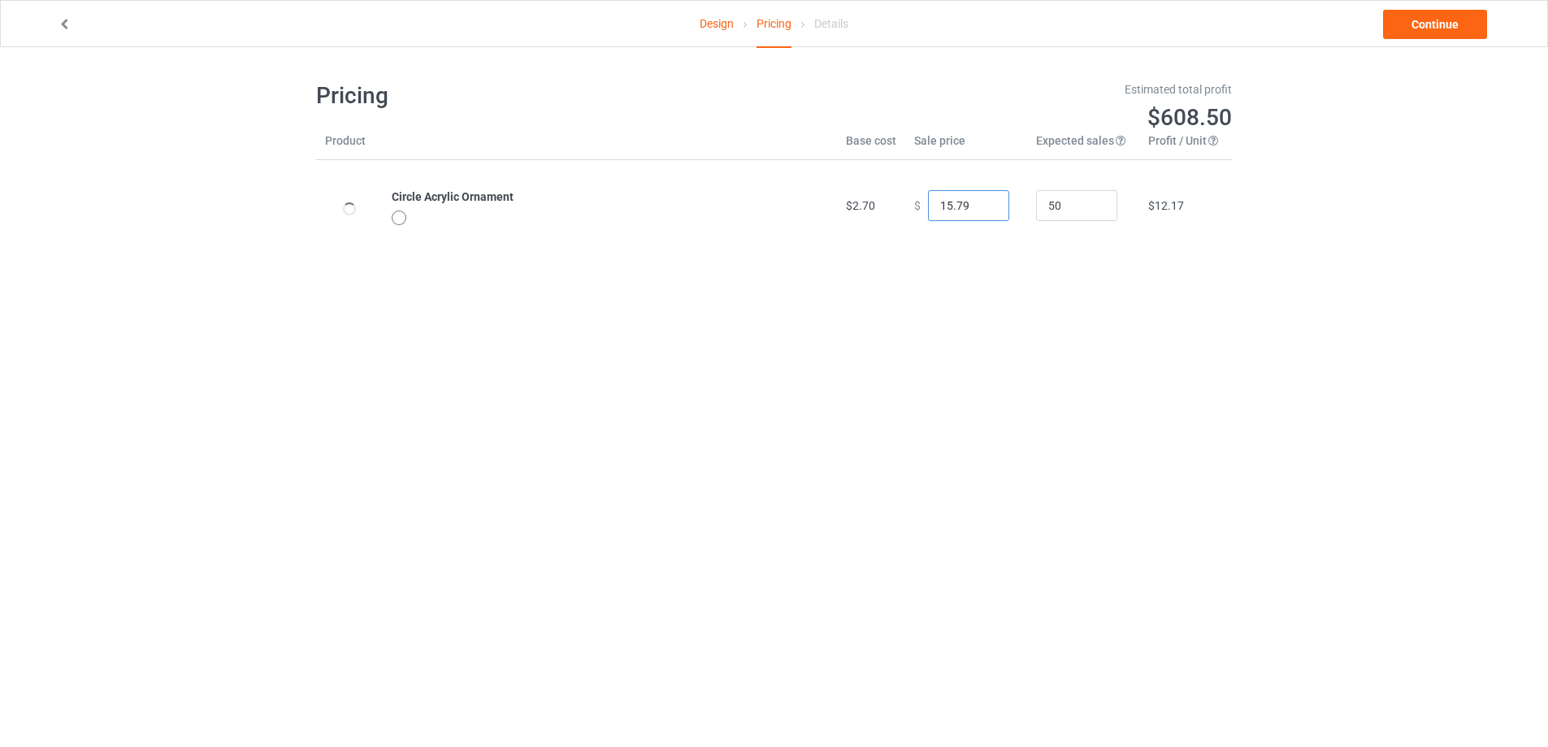
drag, startPoint x: 970, startPoint y: 202, endPoint x: 900, endPoint y: 201, distance: 69.9
click at [905, 201] on td "$ 15.79" at bounding box center [966, 205] width 122 height 91
drag, startPoint x: 966, startPoint y: 207, endPoint x: 866, endPoint y: 208, distance: 100.0
click at [870, 207] on tr "Circle Acrylic Ornament $2.70 $ 29.95 50 $25.34" at bounding box center [774, 205] width 916 height 91
drag, startPoint x: 957, startPoint y: 206, endPoint x: 914, endPoint y: 207, distance: 42.3
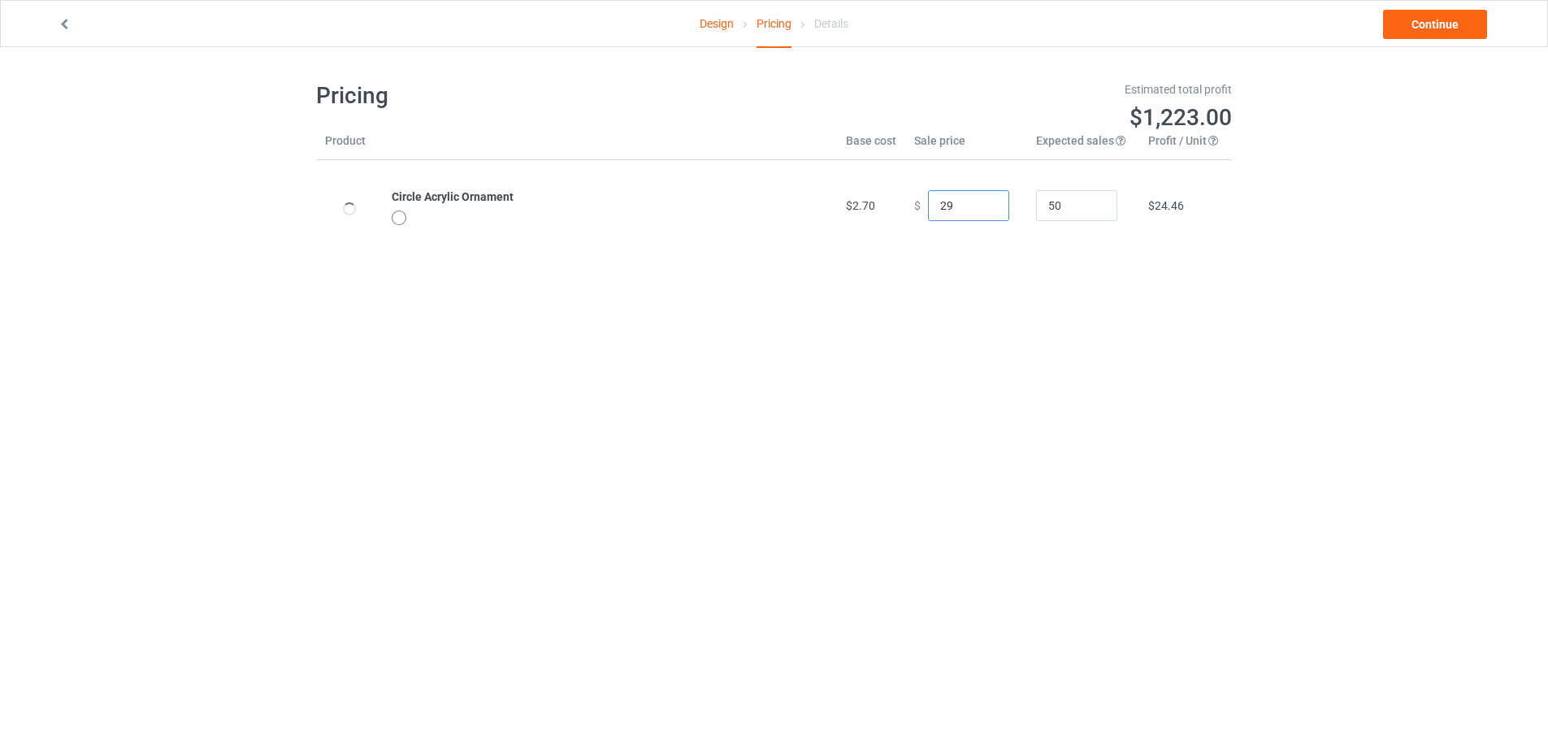
click at [914, 207] on div "$ 29" at bounding box center [966, 205] width 104 height 31
type input "19.95"
click at [1418, 30] on link "Continue" at bounding box center [1435, 24] width 104 height 29
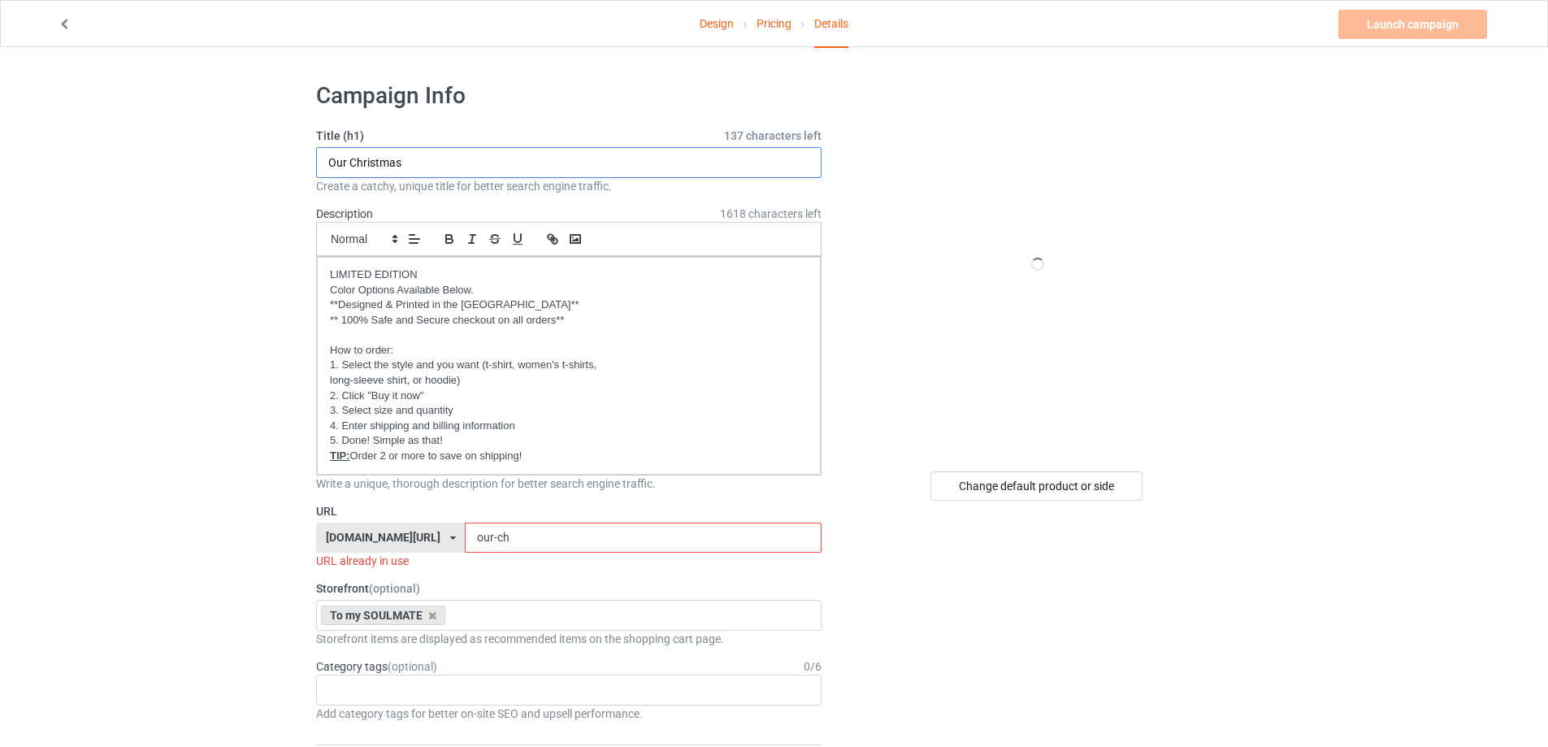
drag, startPoint x: 425, startPoint y: 159, endPoint x: 287, endPoint y: 153, distance: 138.3
click at [432, 617] on icon at bounding box center [432, 615] width 8 height 11
drag, startPoint x: 422, startPoint y: 164, endPoint x: 289, endPoint y: 145, distance: 134.7
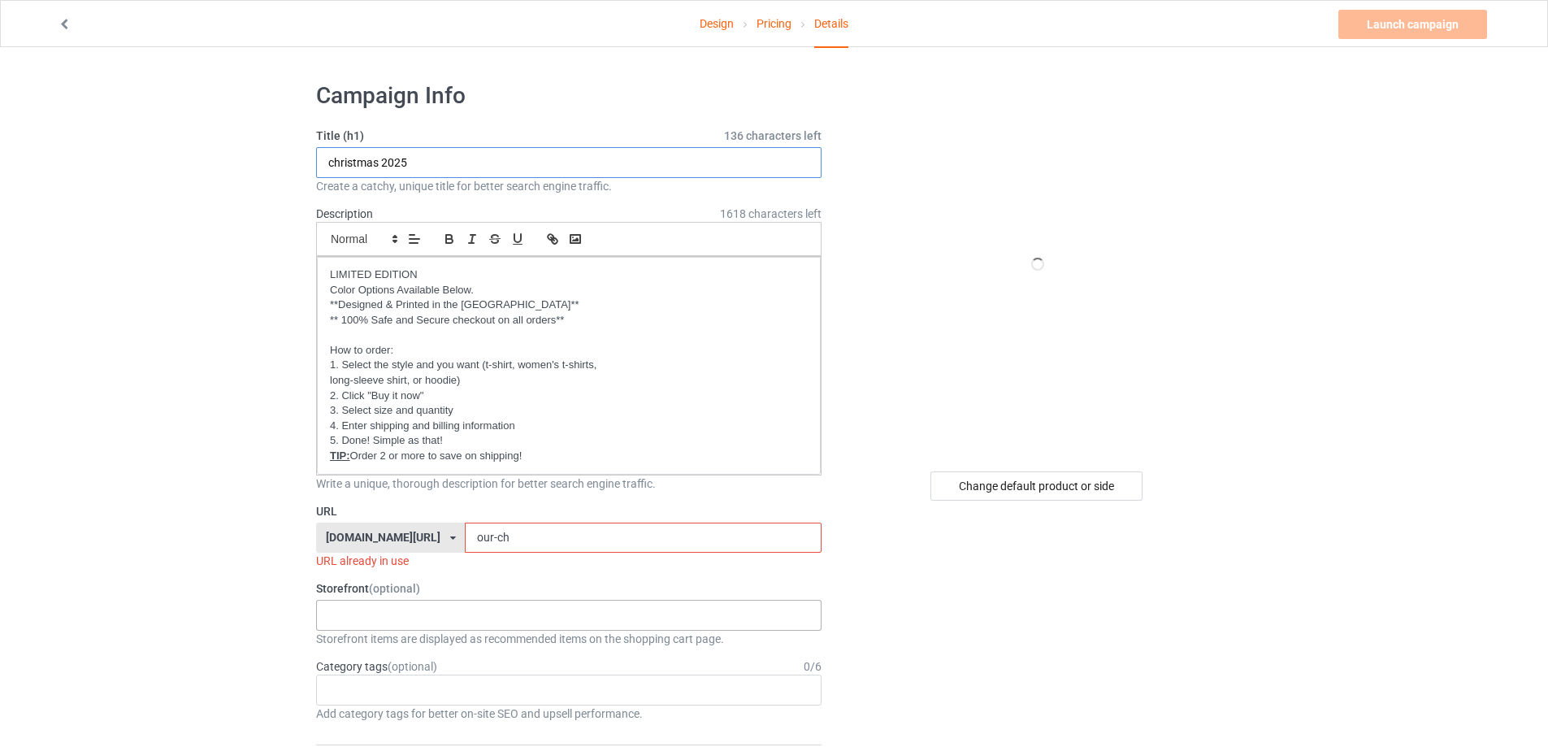
type input "christmas 2025"
drag, startPoint x: 415, startPoint y: 533, endPoint x: 376, endPoint y: 531, distance: 39.1
click at [378, 531] on div "[DOMAIN_NAME][URL] [DOMAIN_NAME][URL] [DOMAIN_NAME][URL] [DOMAIN_NAME][URL] [DO…" at bounding box center [568, 538] width 505 height 31
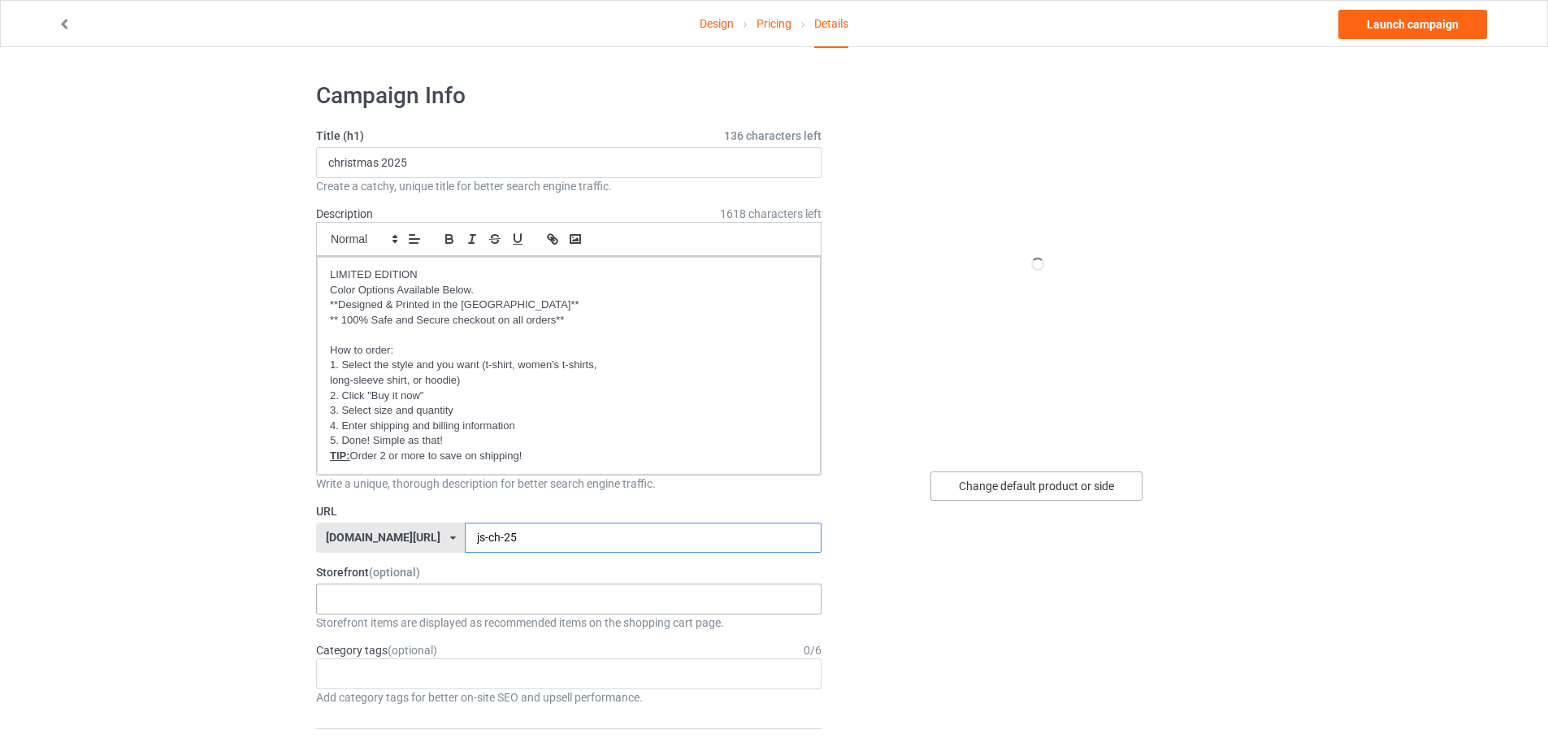
type input "js-ch-25"
click at [1077, 488] on div "Change default product or side" at bounding box center [1037, 485] width 212 height 29
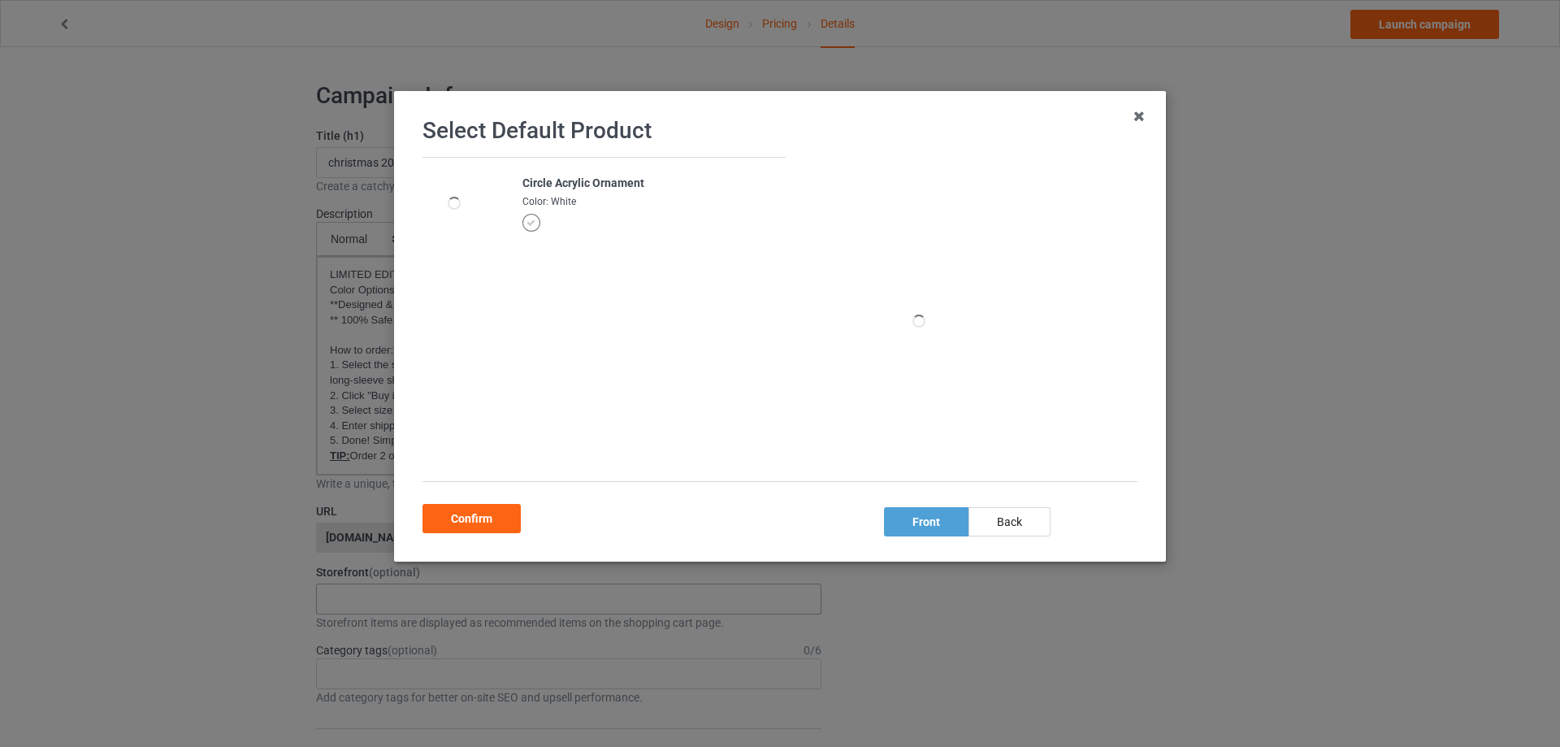
click at [474, 503] on div "Confirm" at bounding box center [780, 515] width 715 height 35
click at [475, 524] on div "Confirm" at bounding box center [472, 518] width 98 height 29
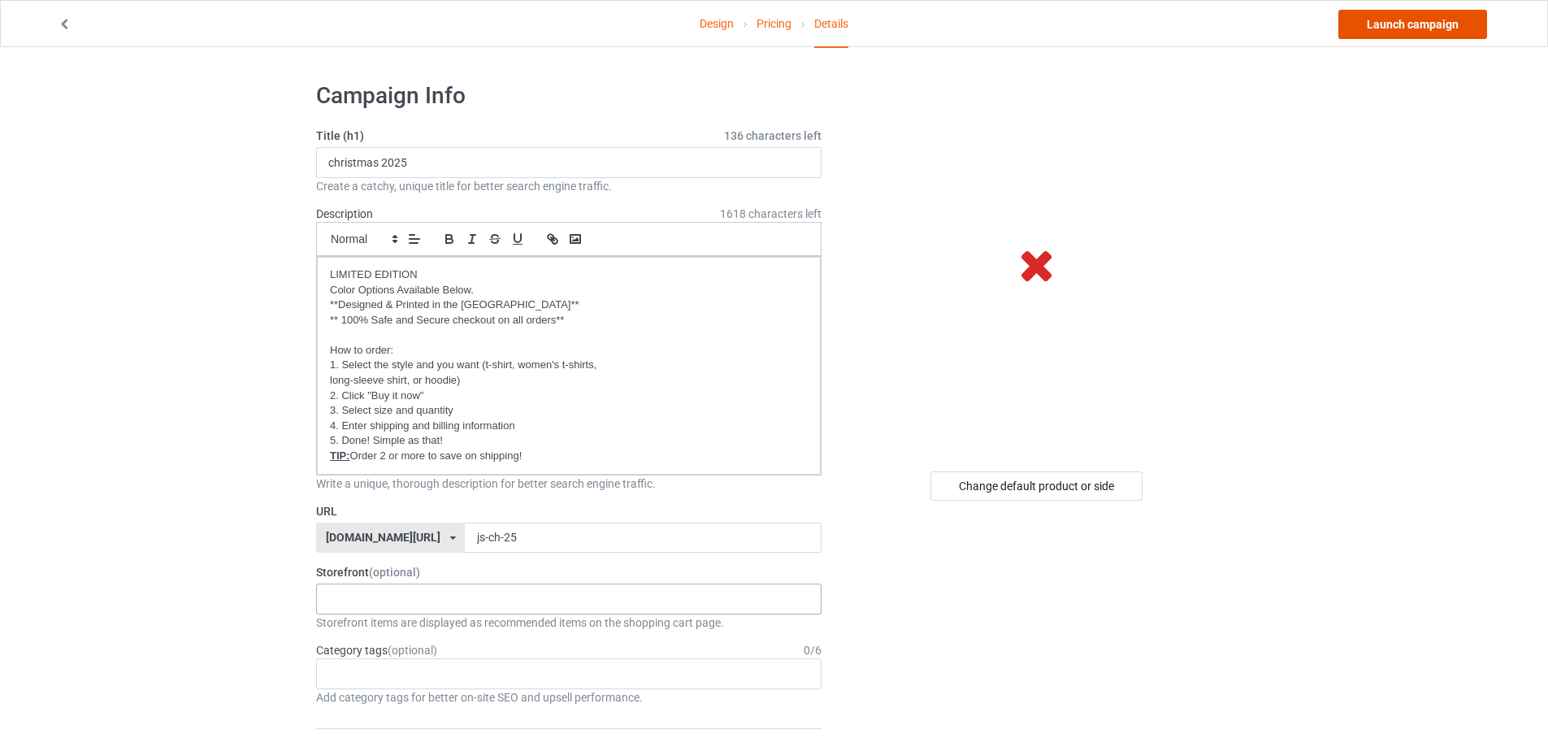
click at [1377, 28] on link "Launch campaign" at bounding box center [1412, 24] width 149 height 29
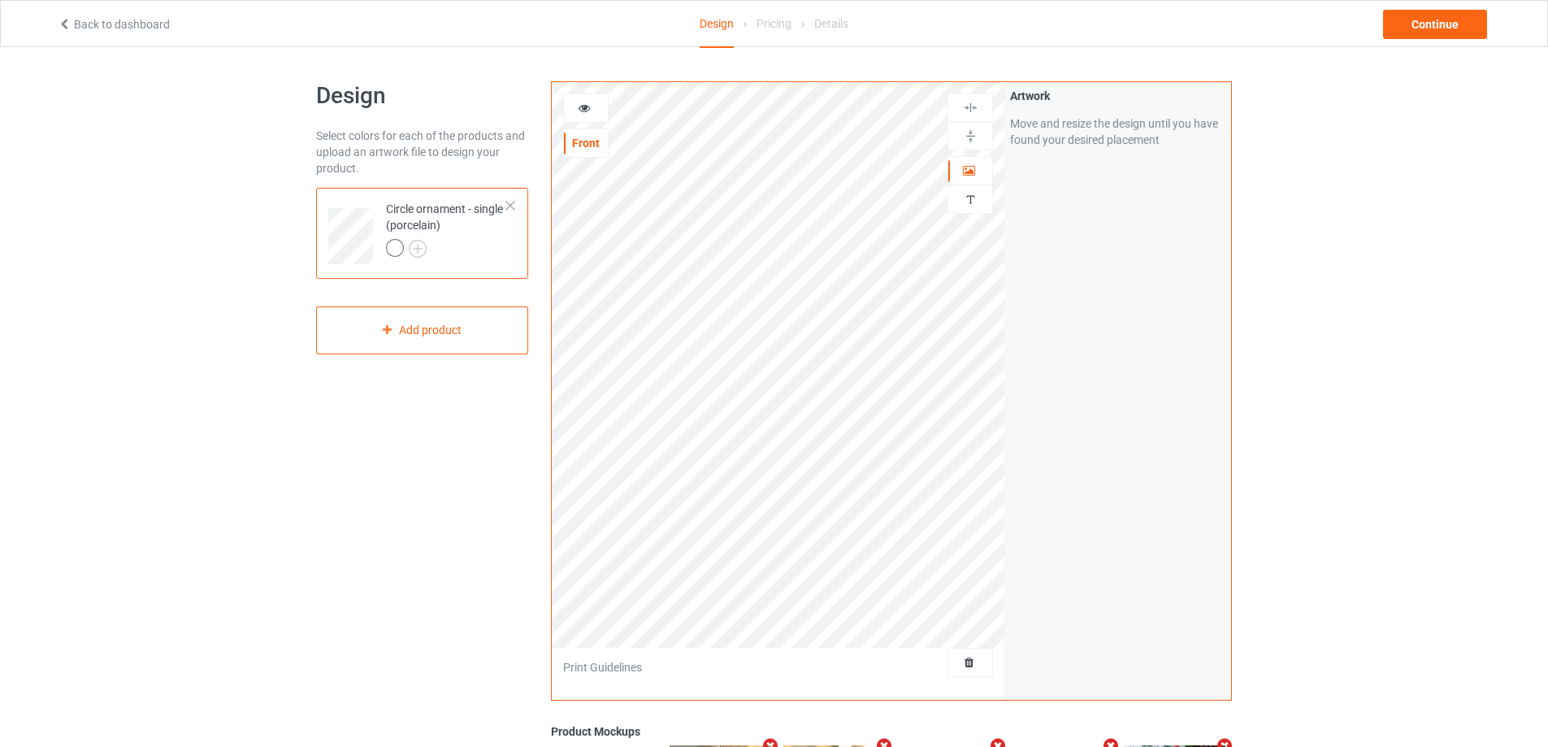
click at [963, 670] on div at bounding box center [970, 662] width 44 height 16
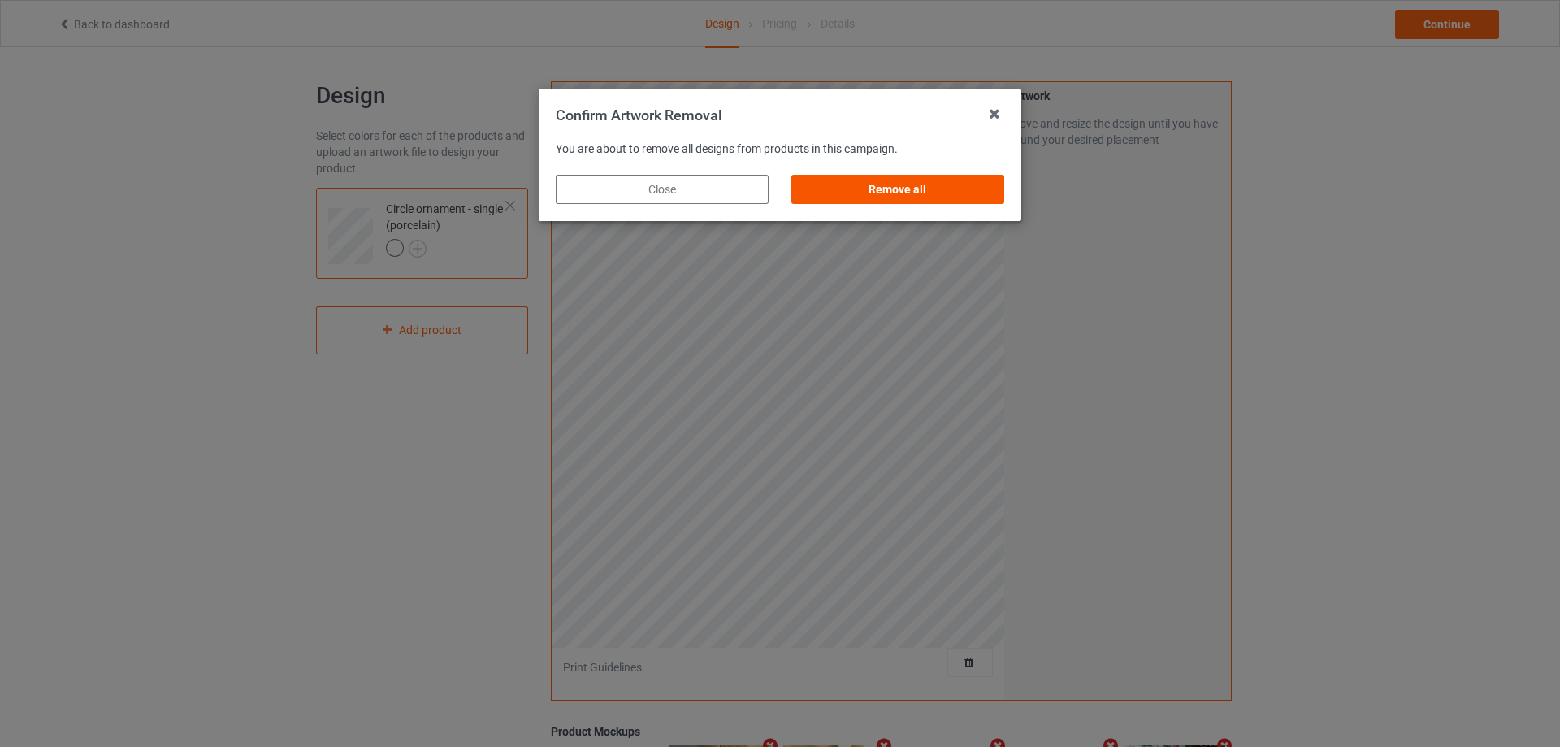
click at [935, 197] on div "Remove all" at bounding box center [898, 189] width 213 height 29
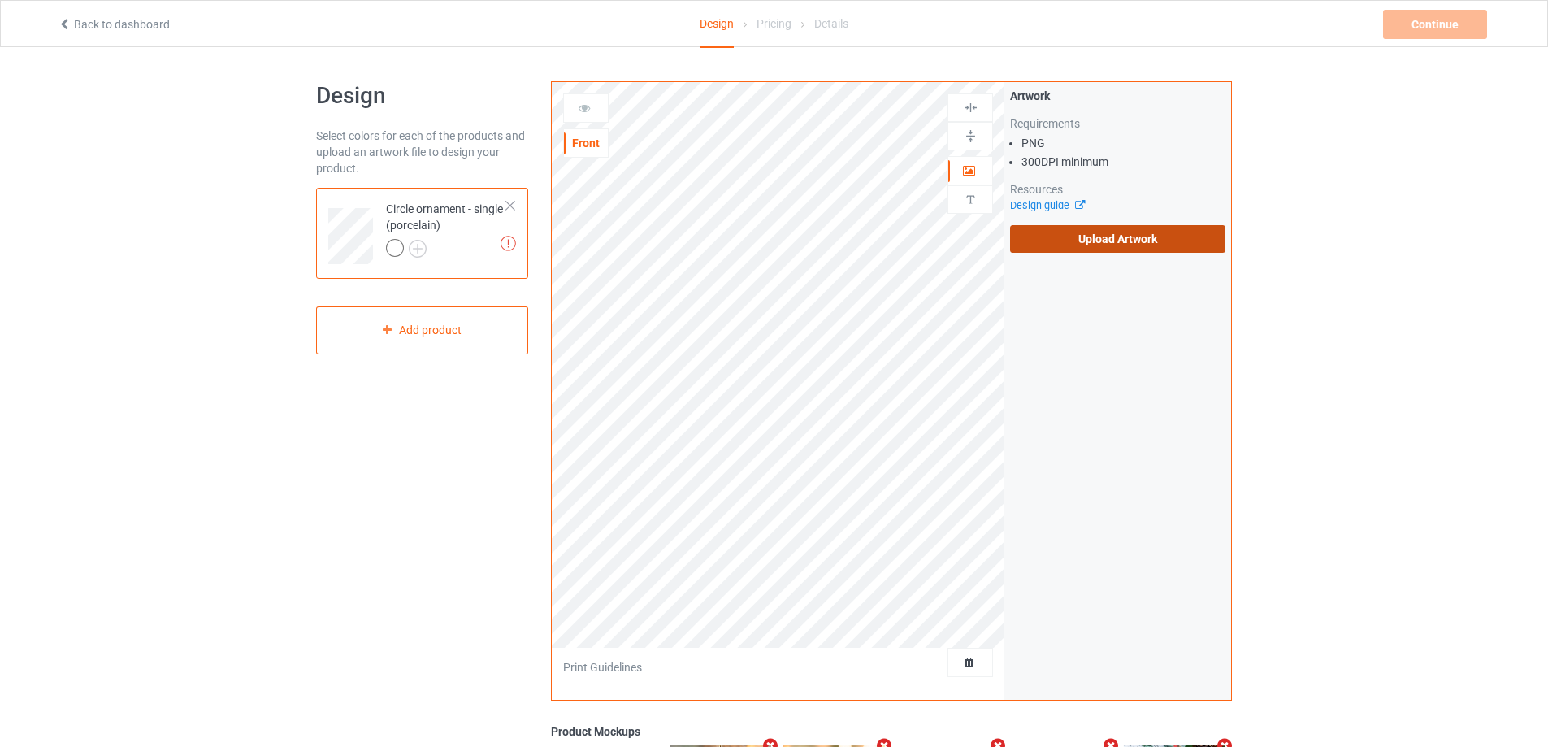
click at [1074, 245] on label "Upload Artwork" at bounding box center [1117, 239] width 215 height 28
click at [0, 0] on input "Upload Artwork" at bounding box center [0, 0] width 0 height 0
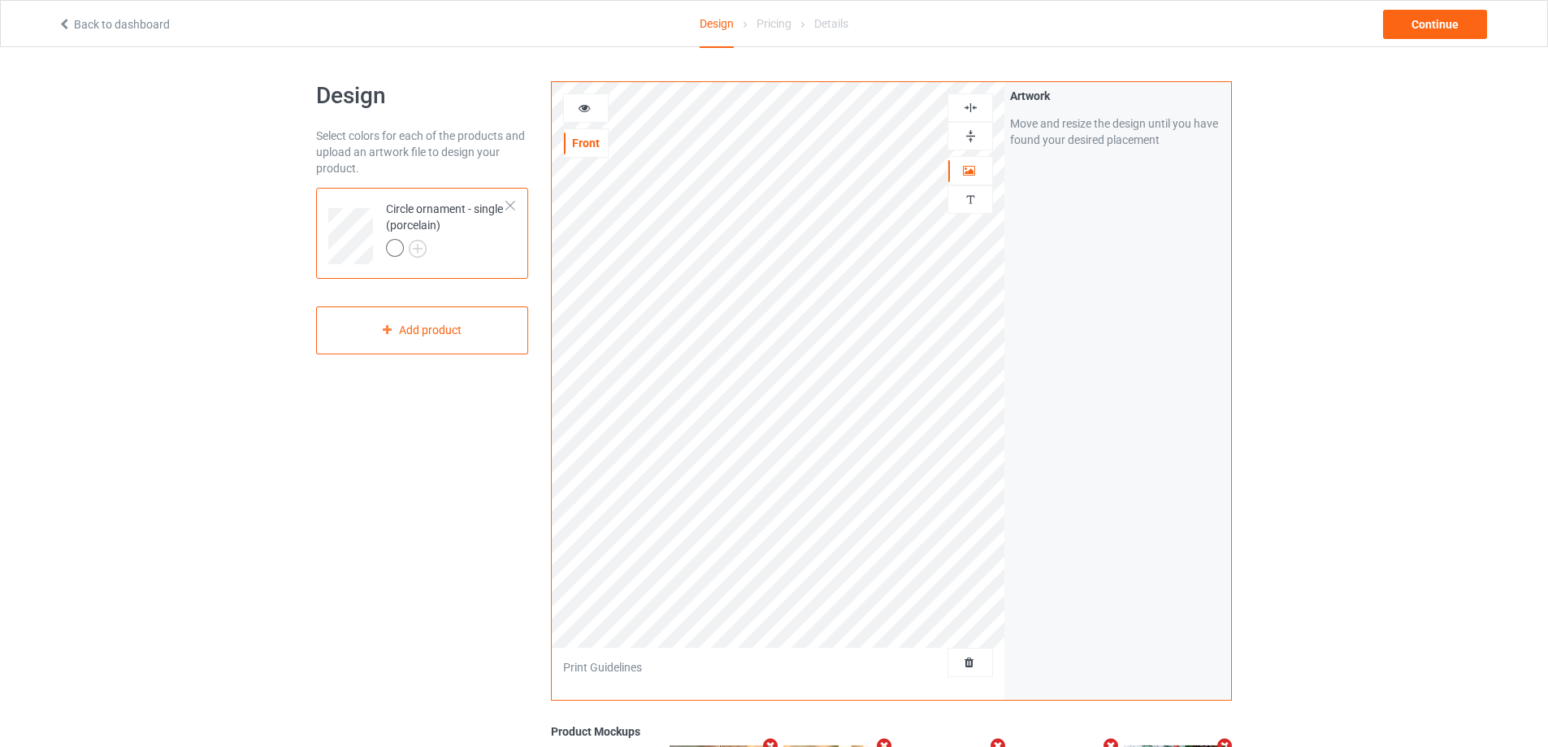
click at [974, 129] on img at bounding box center [970, 135] width 15 height 15
click at [977, 107] on img at bounding box center [970, 107] width 15 height 15
click at [975, 135] on img at bounding box center [970, 135] width 15 height 15
click at [970, 109] on img at bounding box center [970, 107] width 15 height 15
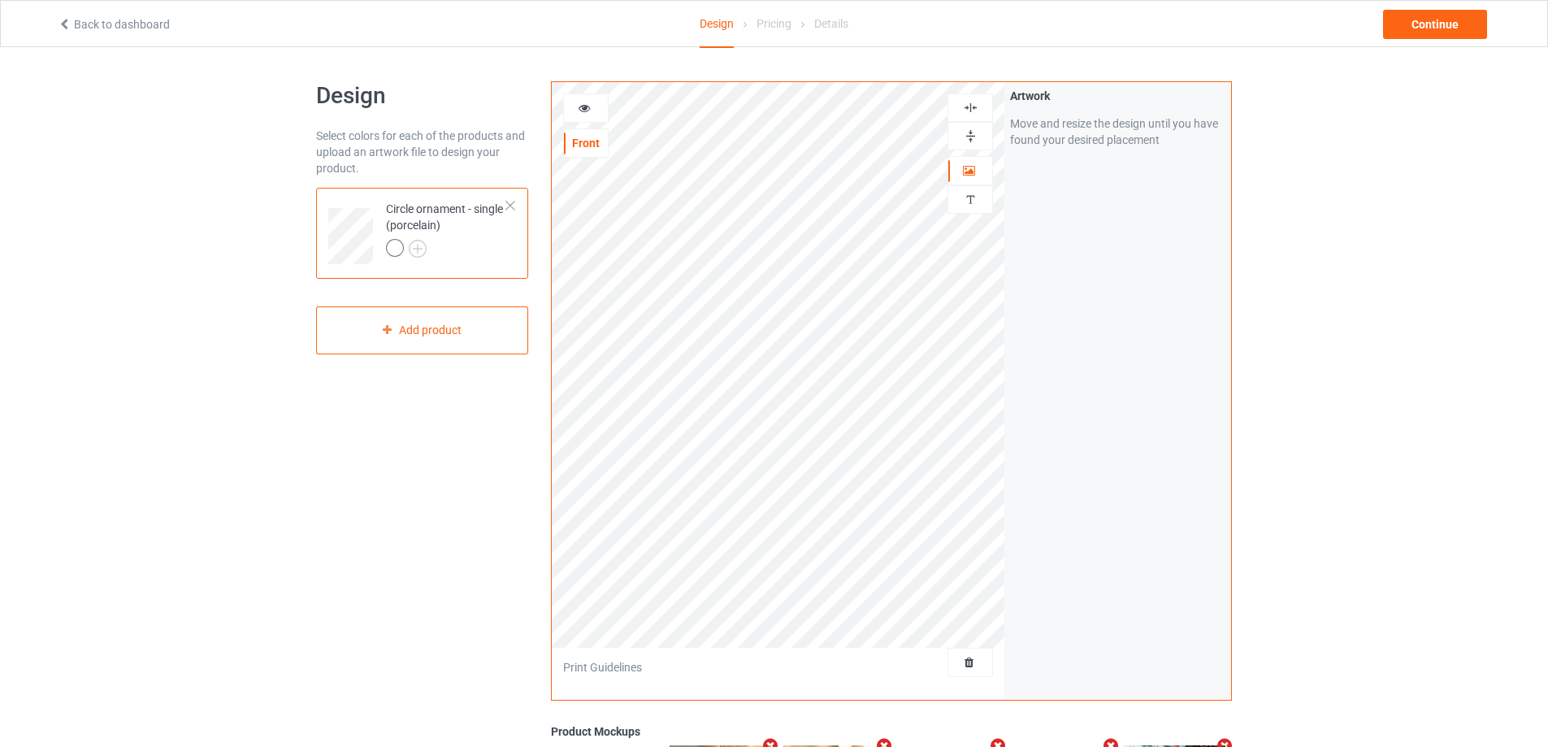
click at [971, 140] on img at bounding box center [970, 135] width 15 height 15
click at [971, 109] on img at bounding box center [970, 107] width 15 height 15
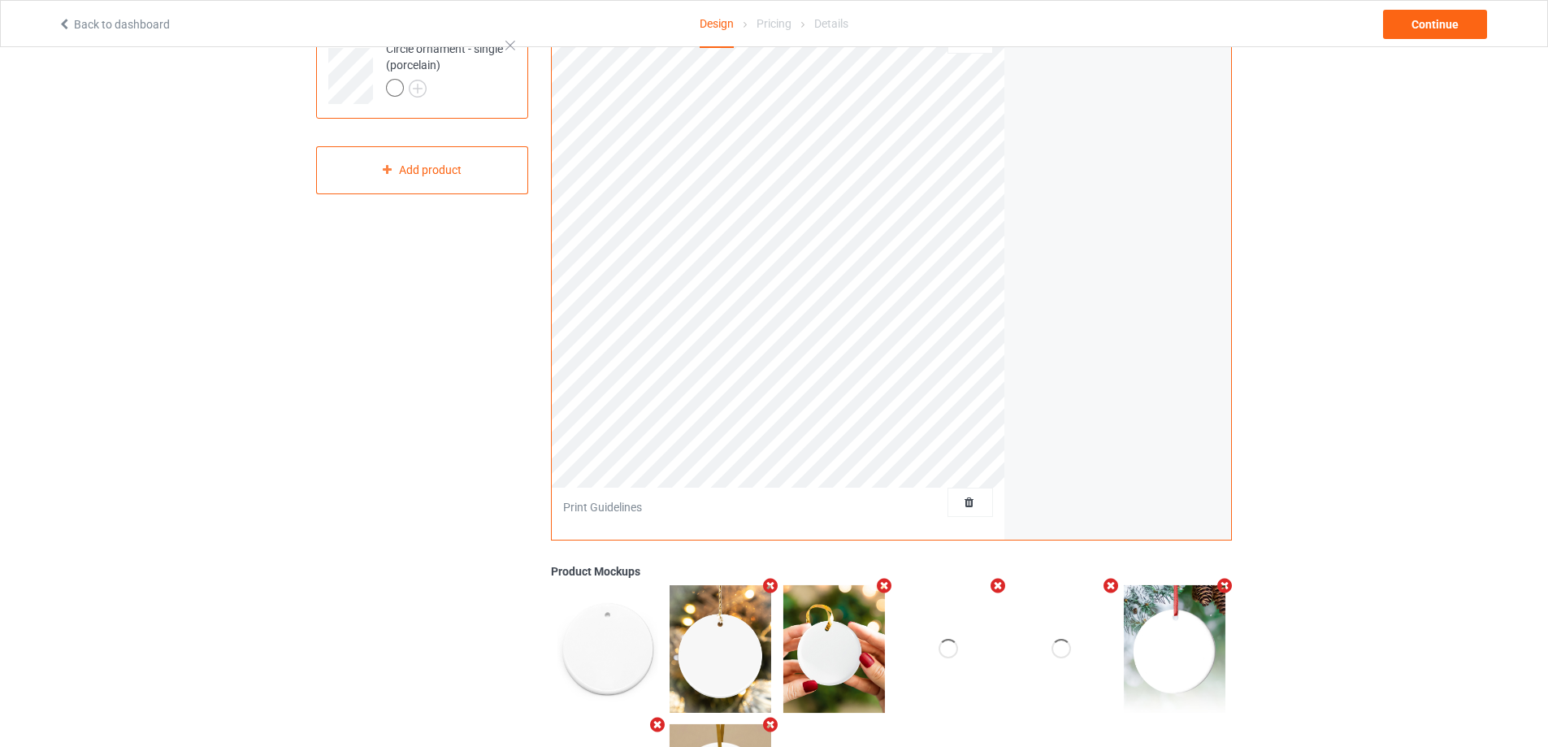
scroll to position [163, 0]
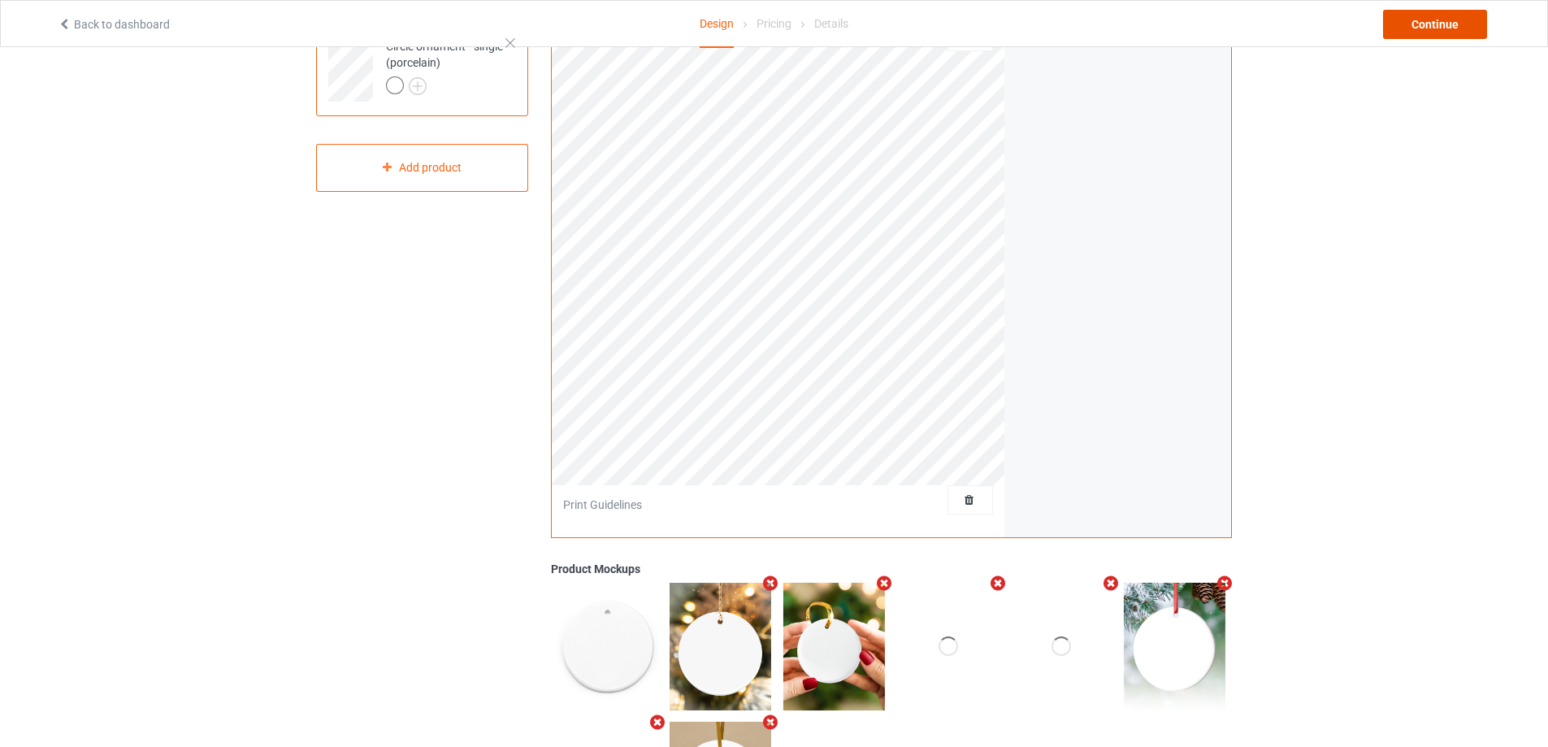
click at [1418, 28] on div "Continue" at bounding box center [1435, 24] width 104 height 29
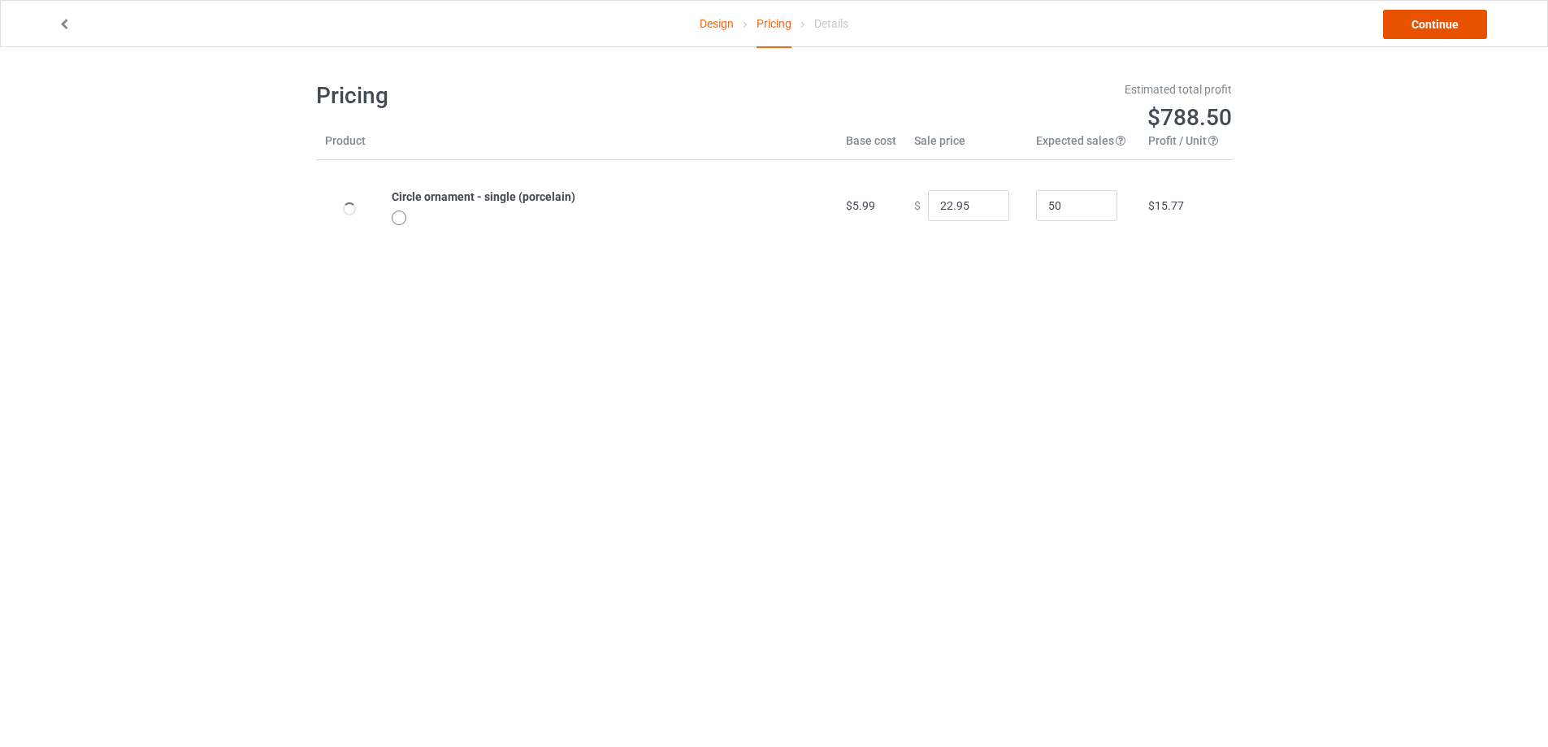
click at [1421, 28] on link "Continue" at bounding box center [1435, 24] width 104 height 29
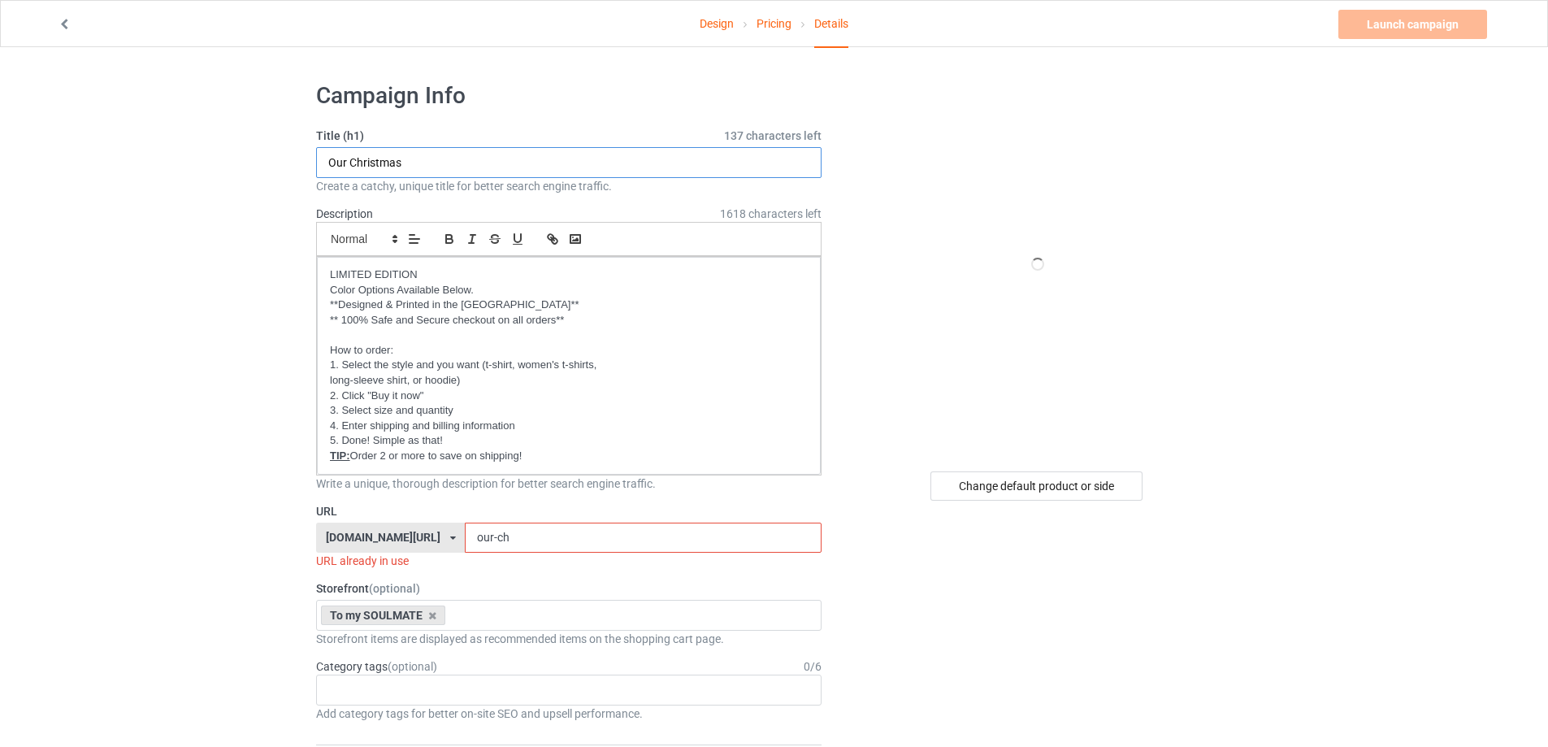
drag, startPoint x: 349, startPoint y: 159, endPoint x: 242, endPoint y: 156, distance: 106.5
click at [430, 152] on input "Christmas" at bounding box center [568, 162] width 505 height 31
type input "Christmas 2025"
drag, startPoint x: 518, startPoint y: 540, endPoint x: 352, endPoint y: 540, distance: 165.8
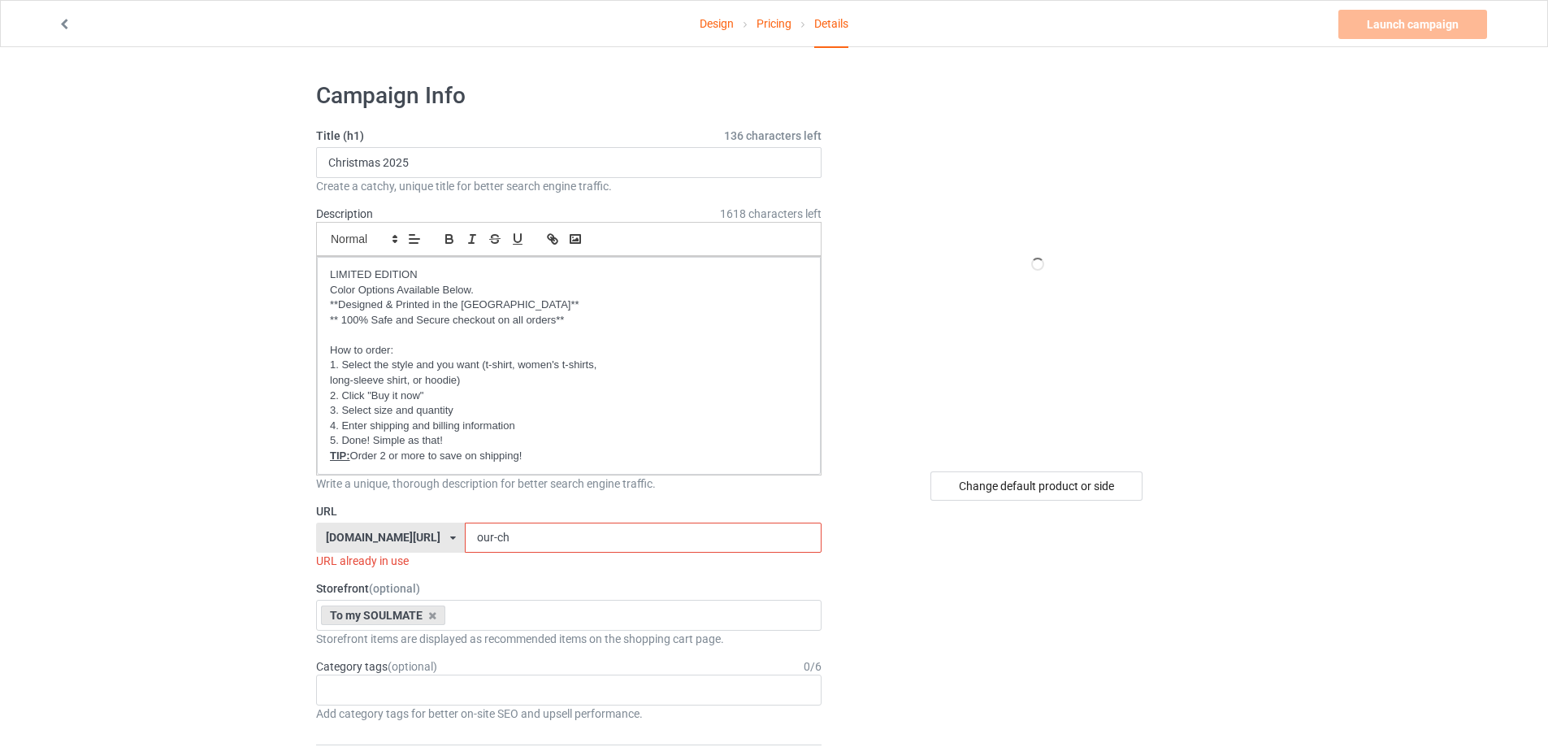
click at [354, 540] on div "[DOMAIN_NAME][URL] [DOMAIN_NAME][URL] [DOMAIN_NAME][URL] [DOMAIN_NAME][URL] [DO…" at bounding box center [568, 538] width 505 height 31
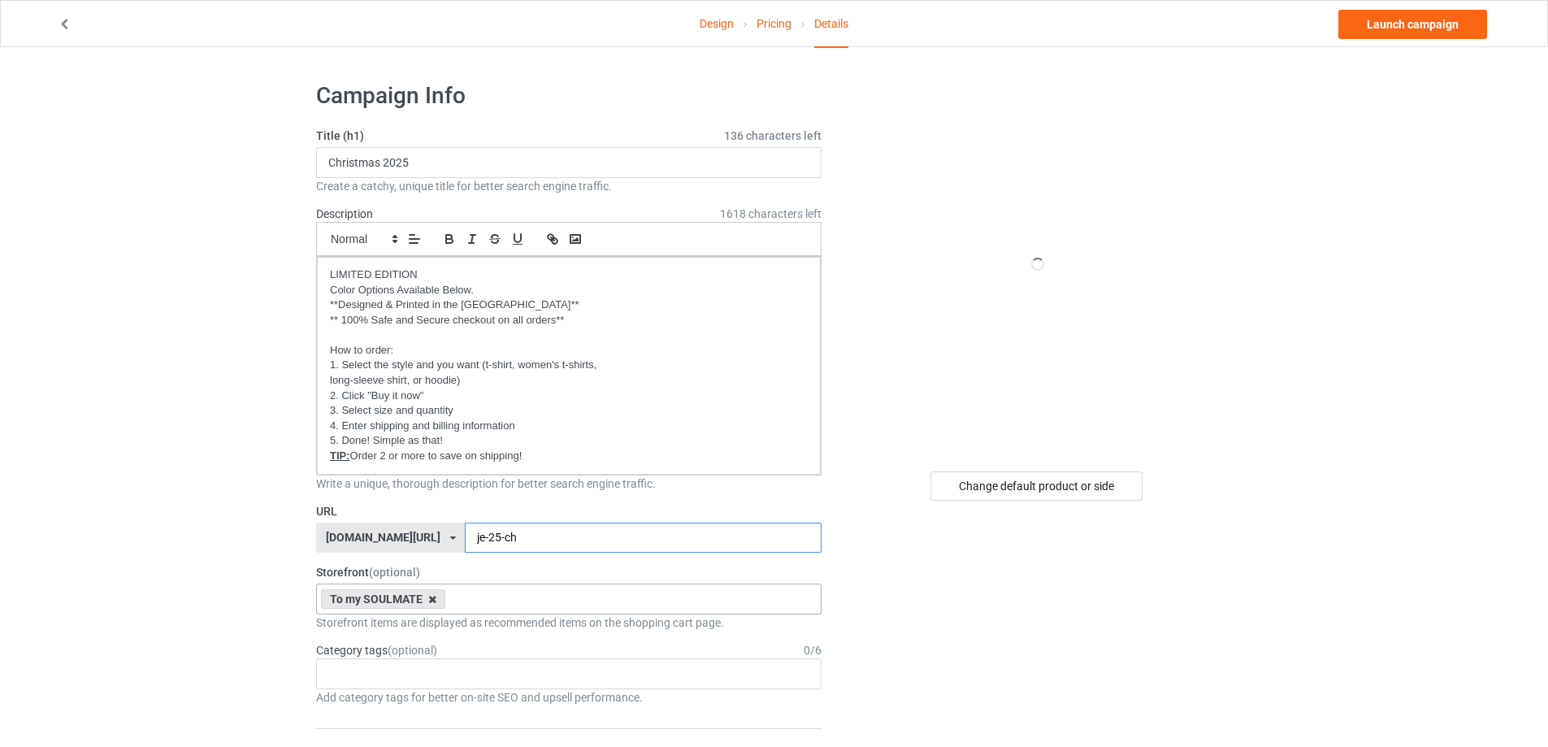
type input "je-25-ch"
click at [430, 601] on icon at bounding box center [432, 599] width 8 height 11
click at [1004, 476] on div "Change default product or side" at bounding box center [1037, 485] width 212 height 29
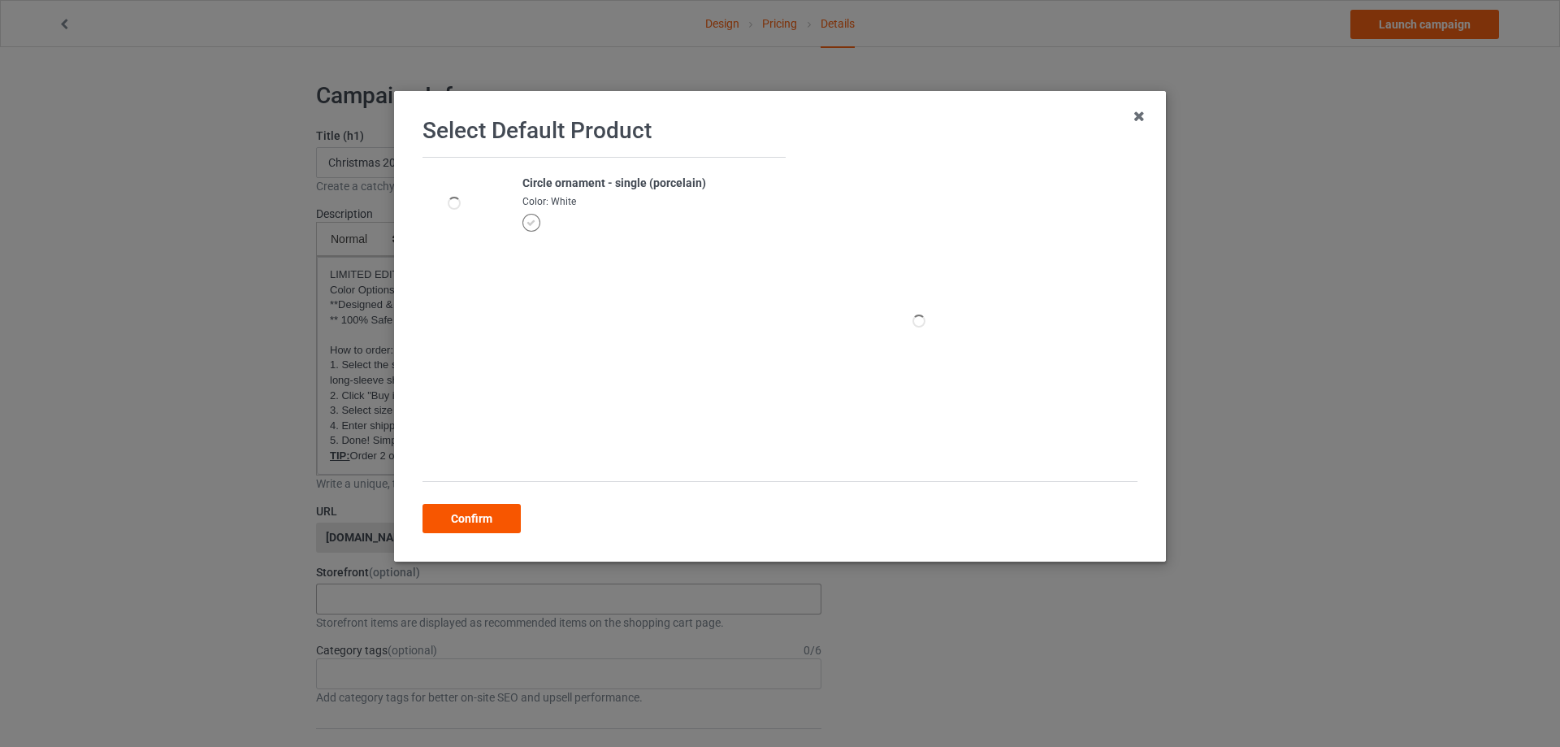
click at [485, 527] on div "Confirm" at bounding box center [472, 518] width 98 height 29
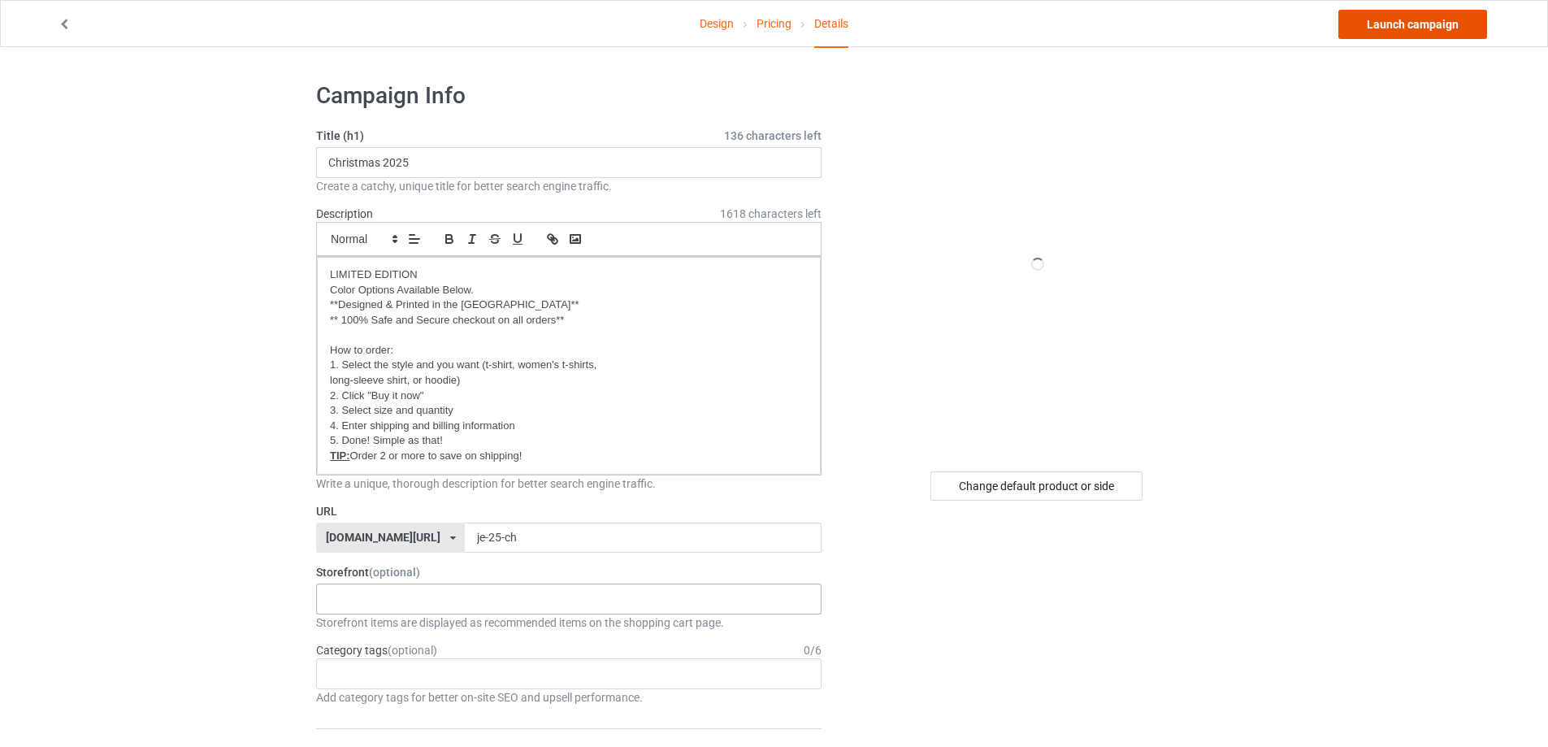
click at [1432, 29] on link "Launch campaign" at bounding box center [1412, 24] width 149 height 29
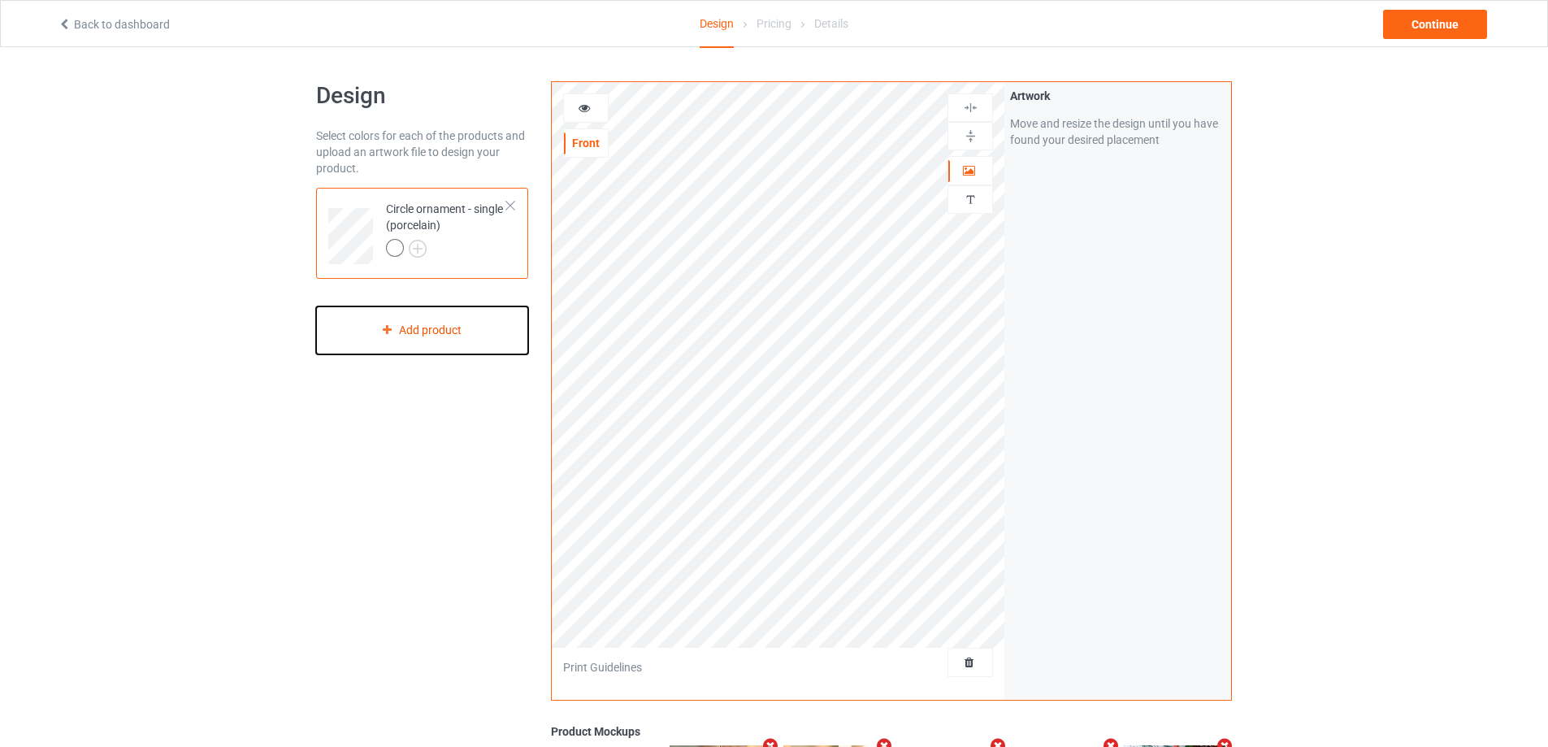
click at [423, 336] on div "Add product" at bounding box center [422, 330] width 212 height 48
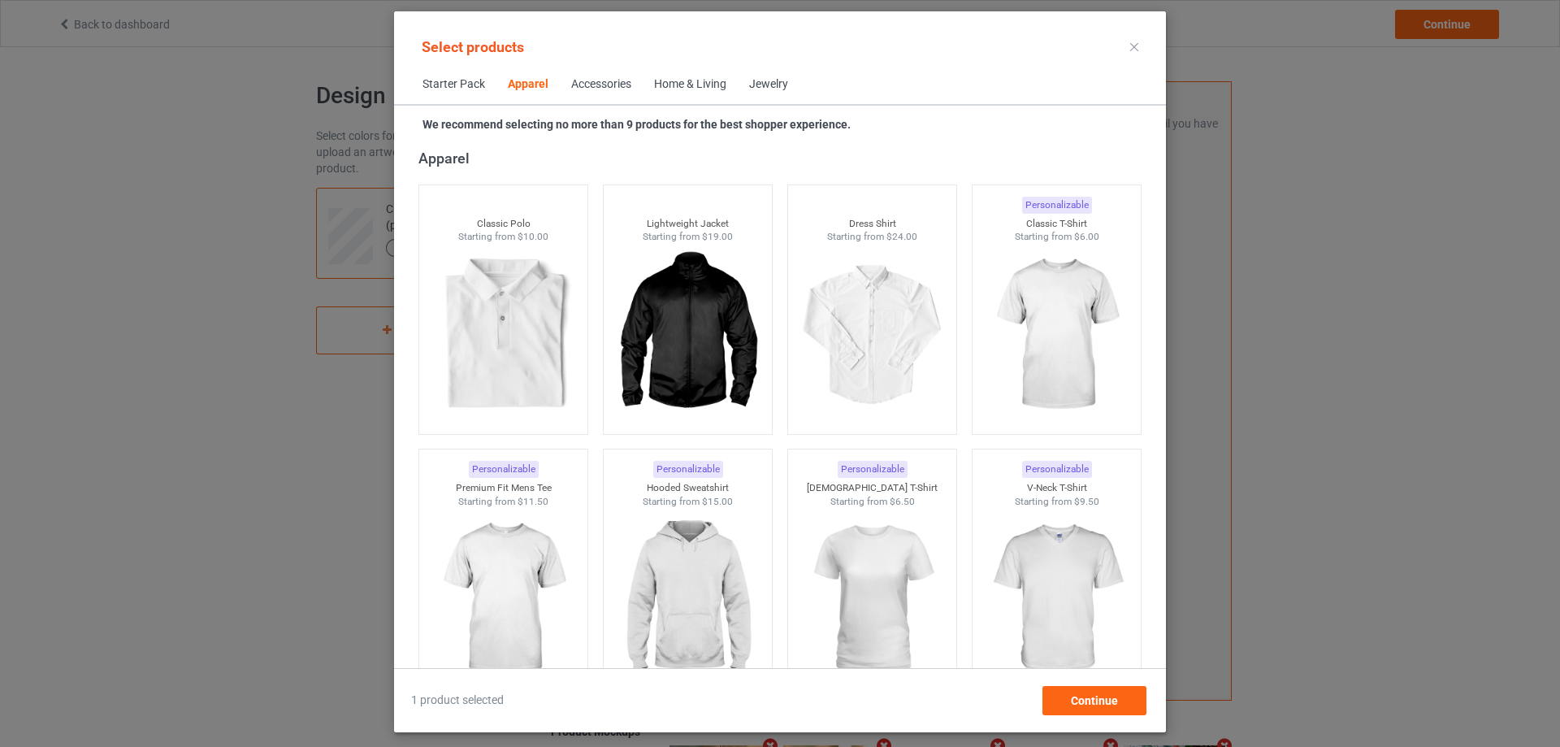
click at [703, 76] on span "Home & Living" at bounding box center [690, 84] width 95 height 39
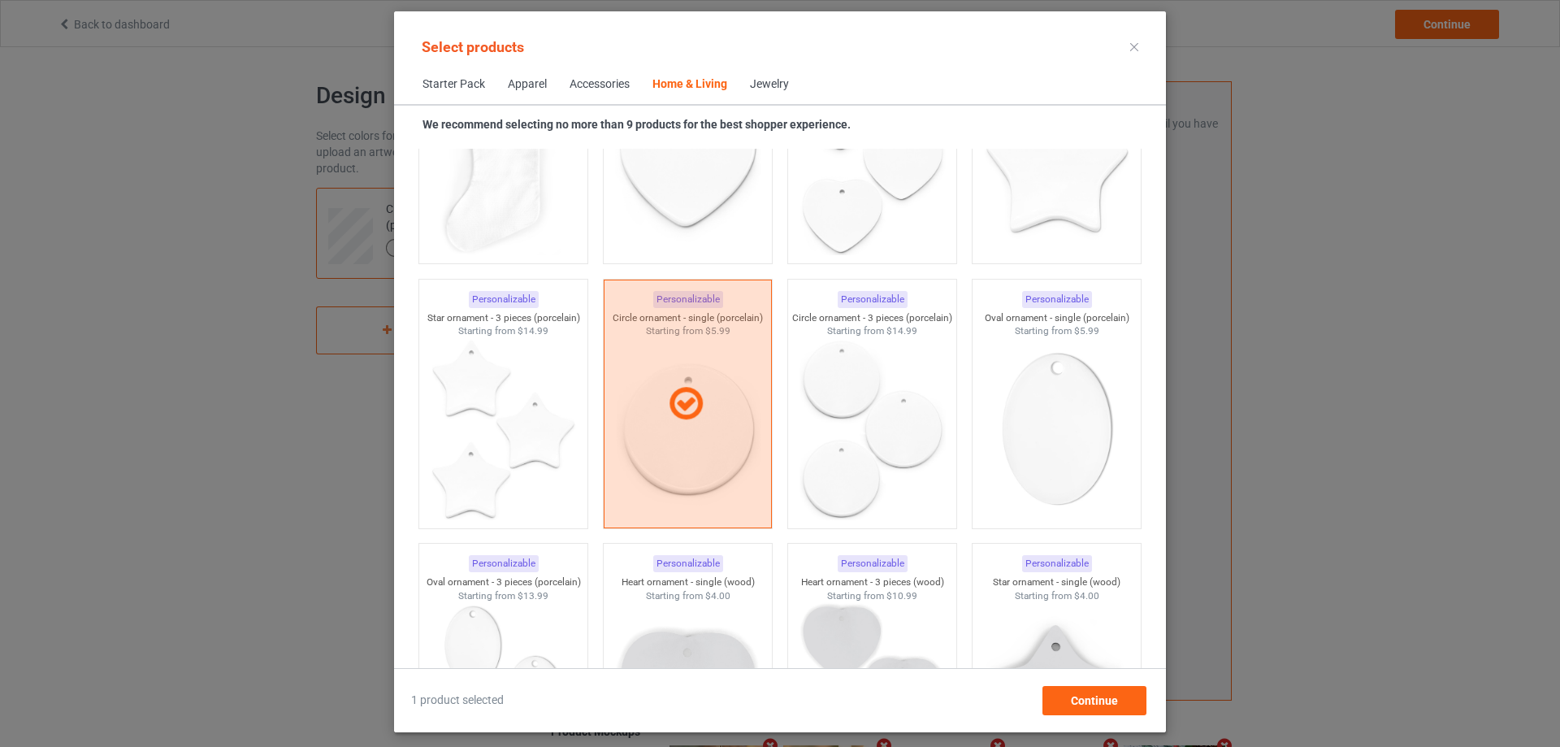
scroll to position [11230, 0]
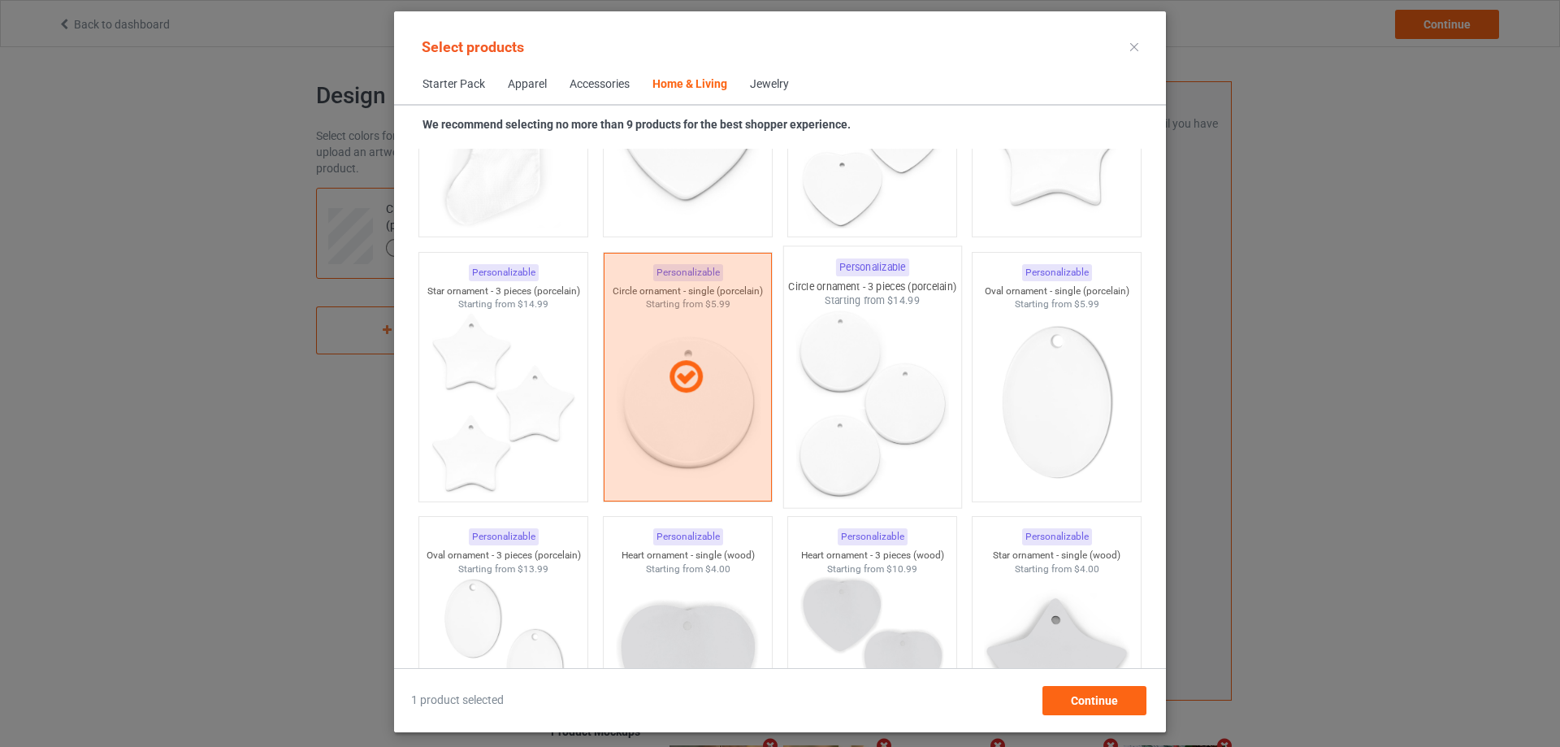
click at [897, 349] on img at bounding box center [872, 403] width 153 height 191
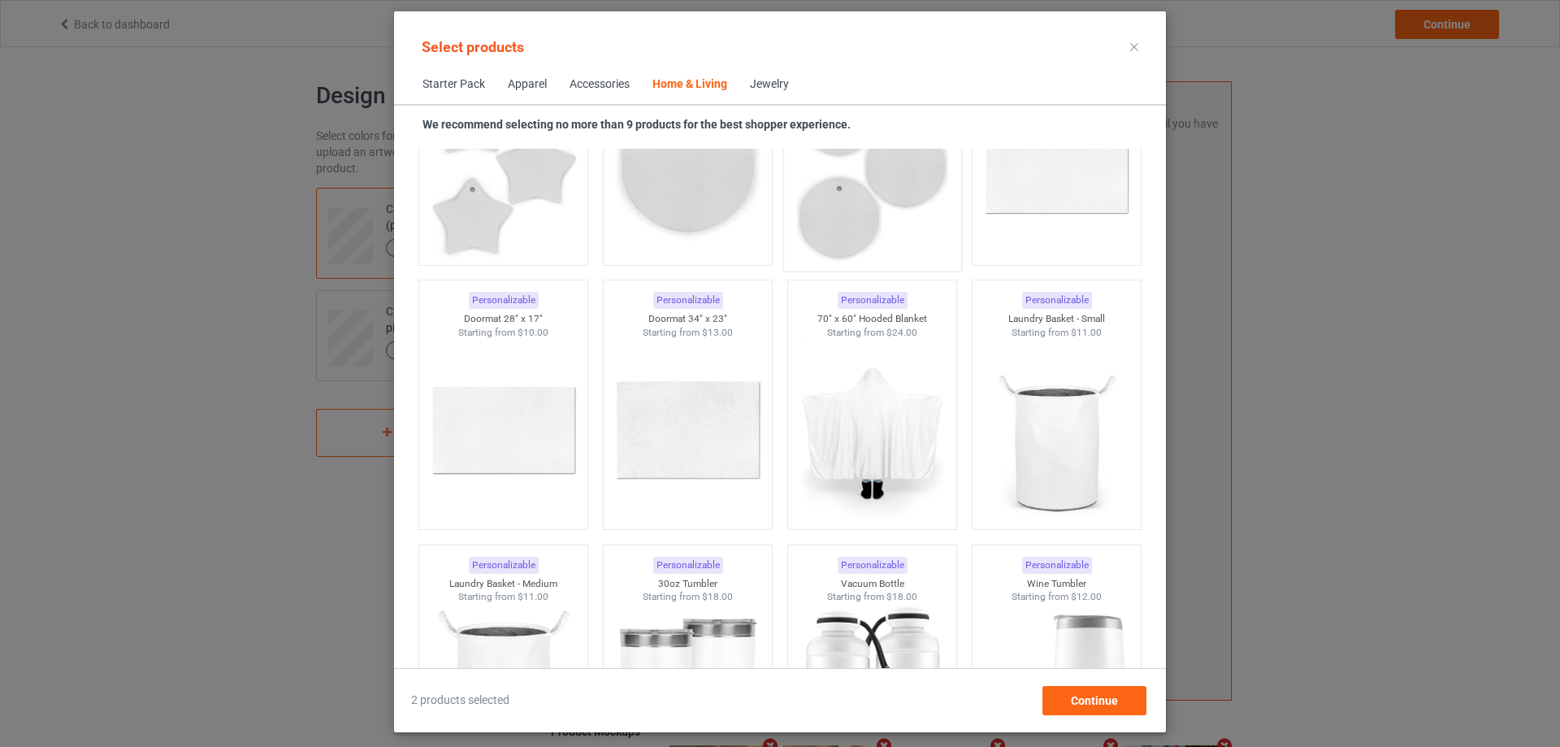
scroll to position [11881, 0]
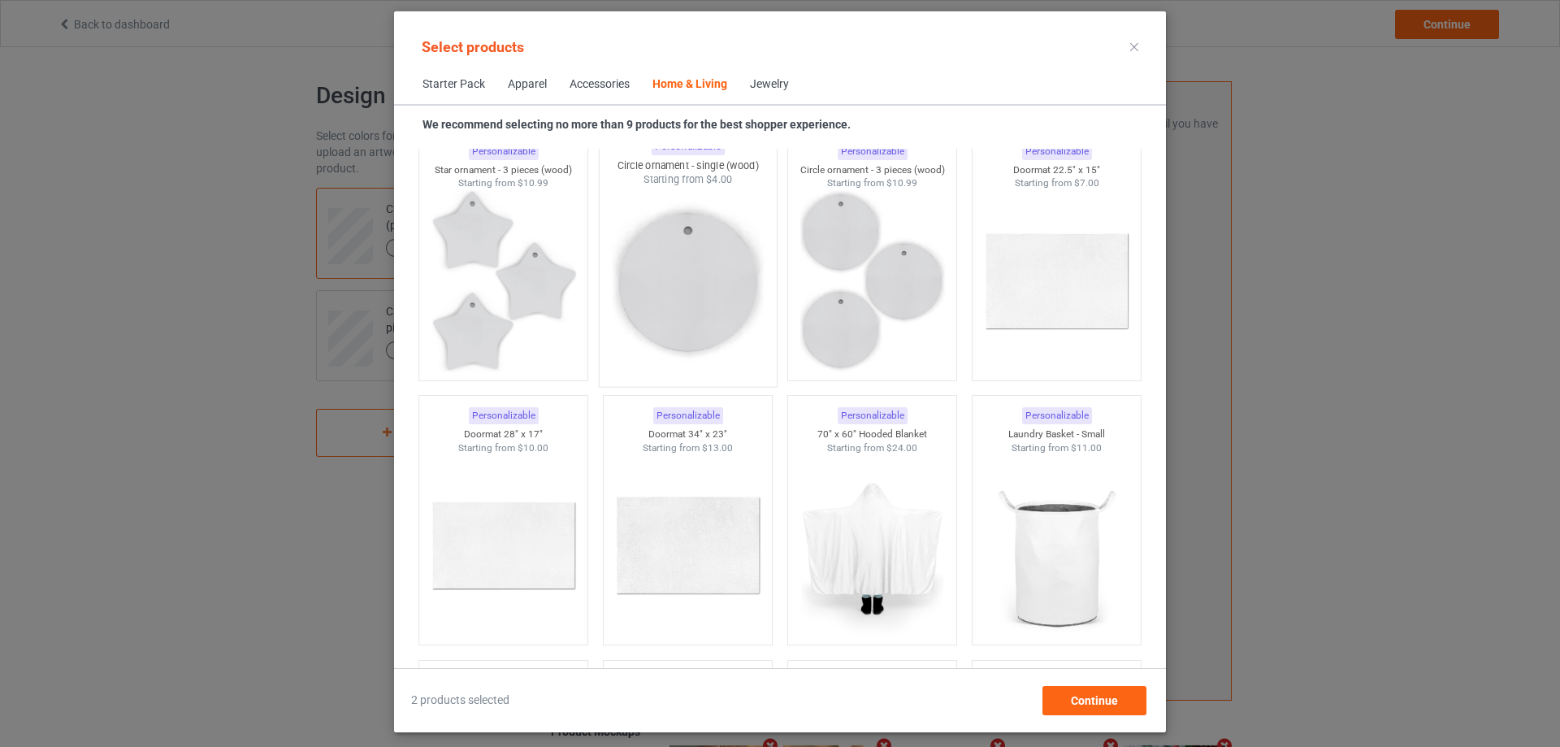
click at [695, 281] on img at bounding box center [687, 282] width 153 height 191
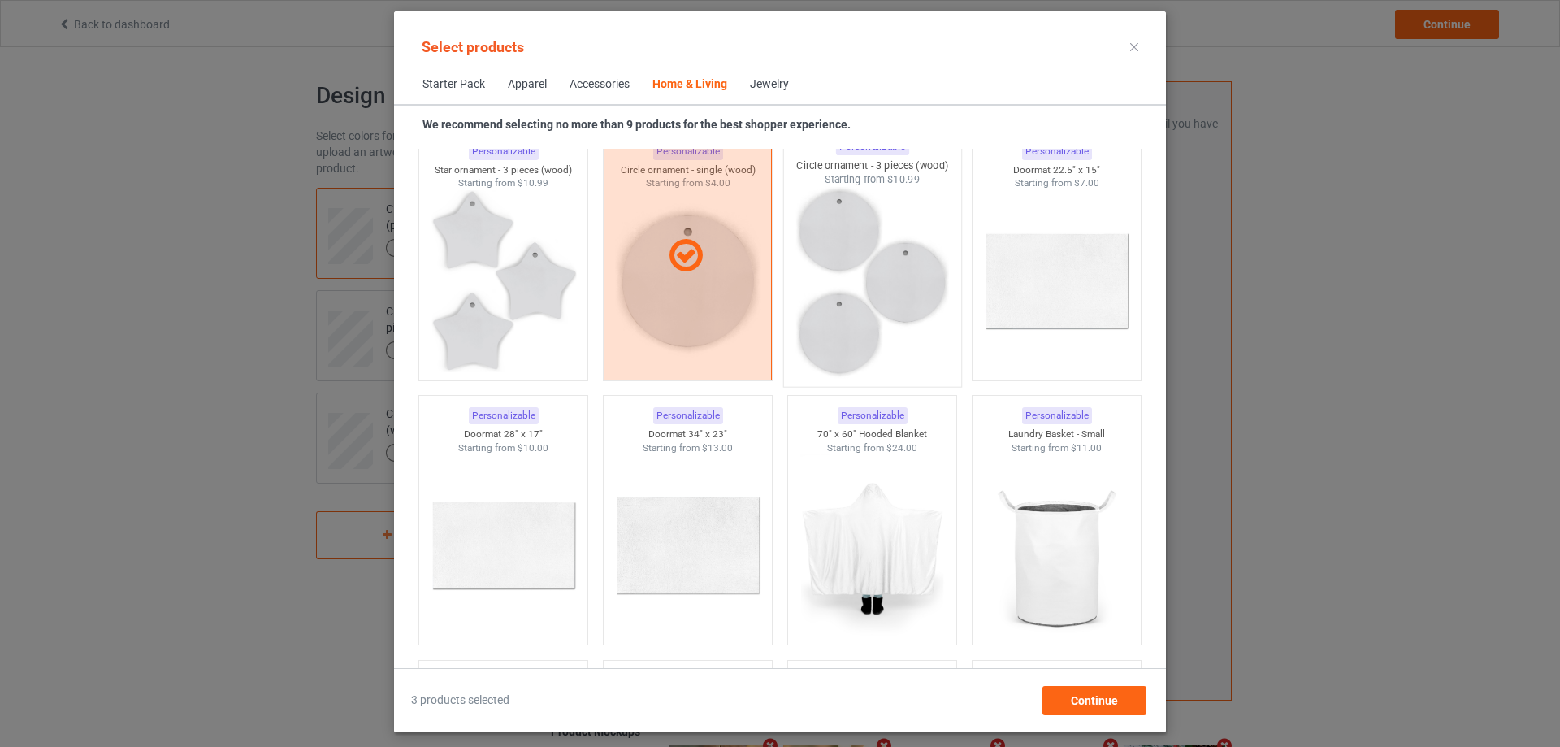
click at [890, 323] on img at bounding box center [872, 282] width 153 height 191
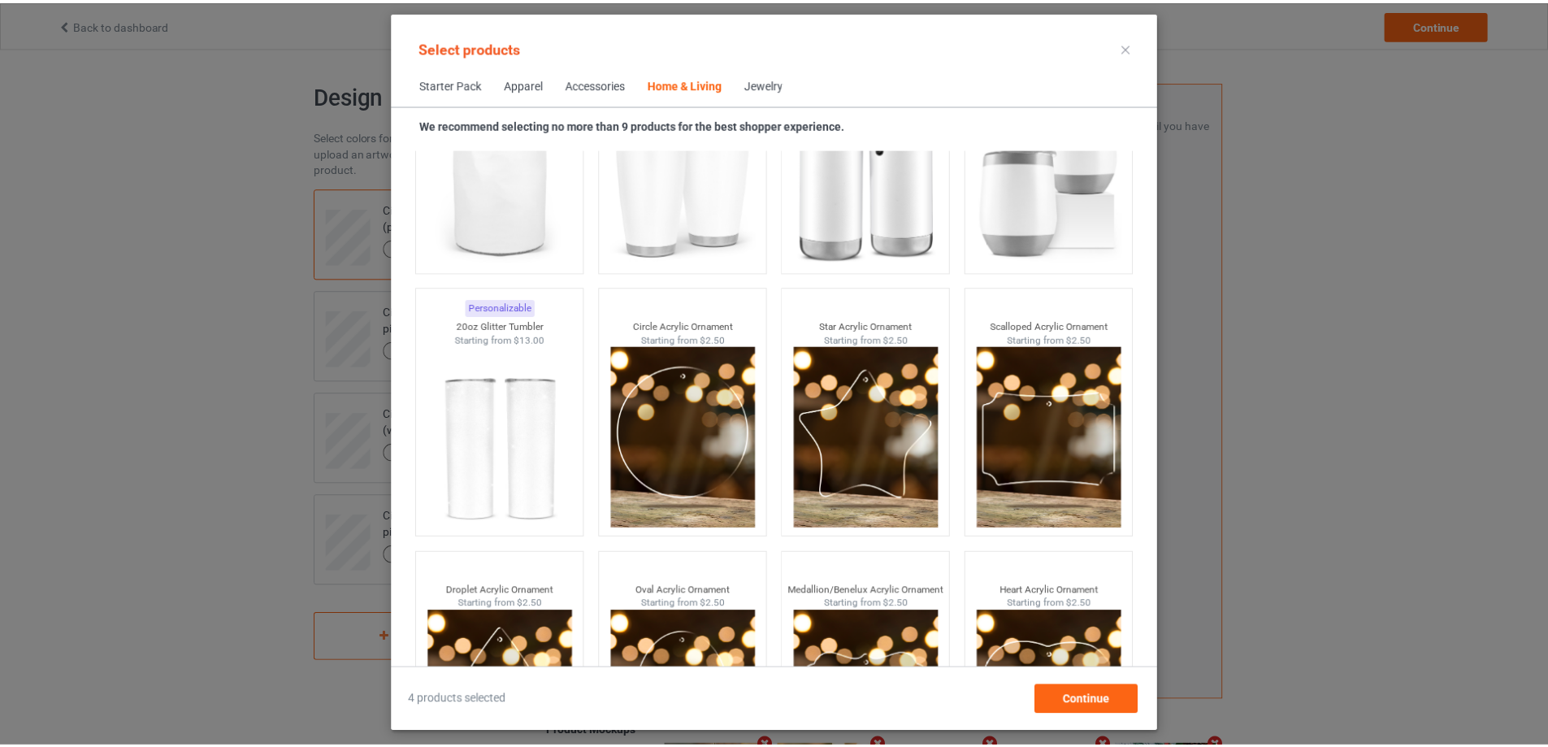
scroll to position [12659, 0]
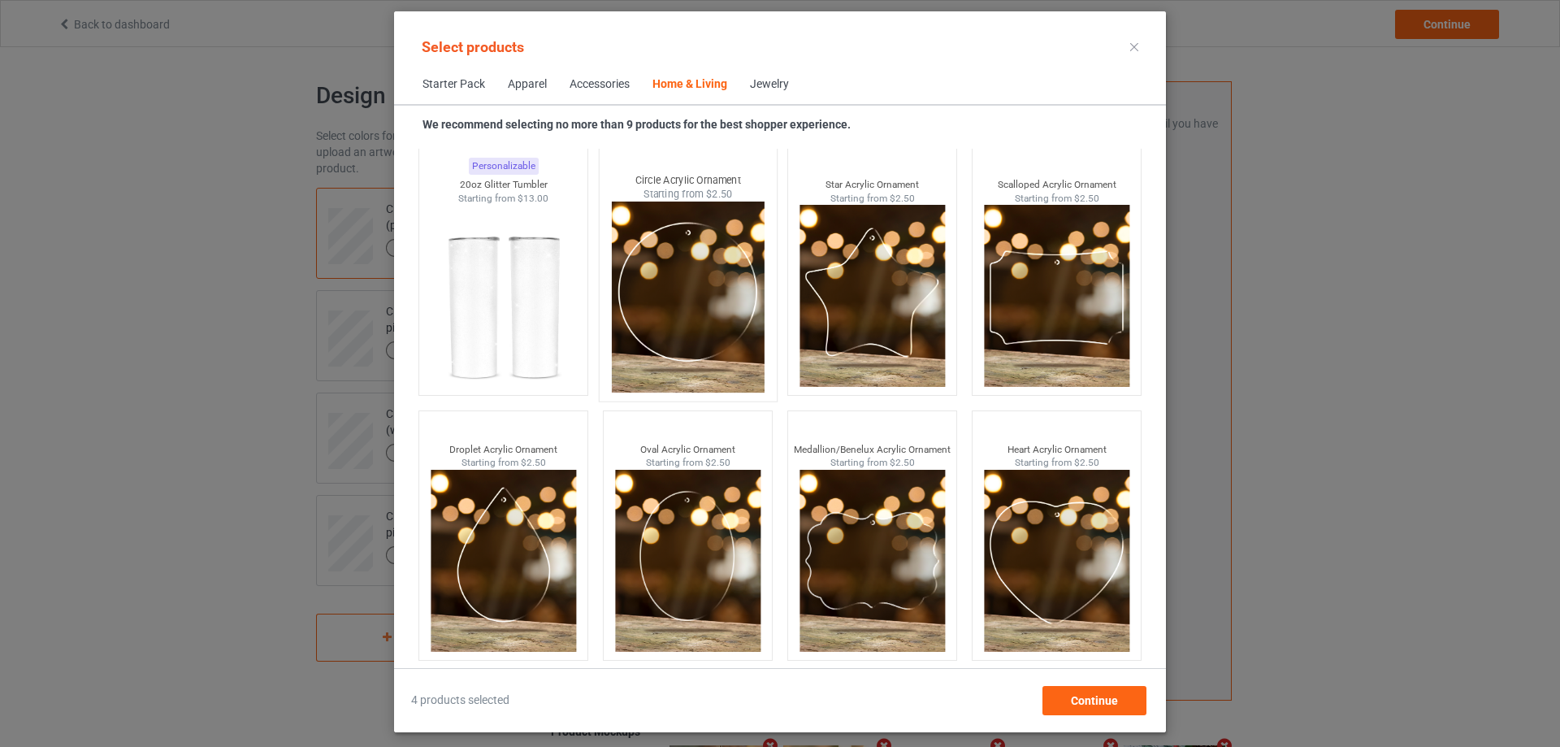
click at [675, 303] on img at bounding box center [687, 297] width 153 height 191
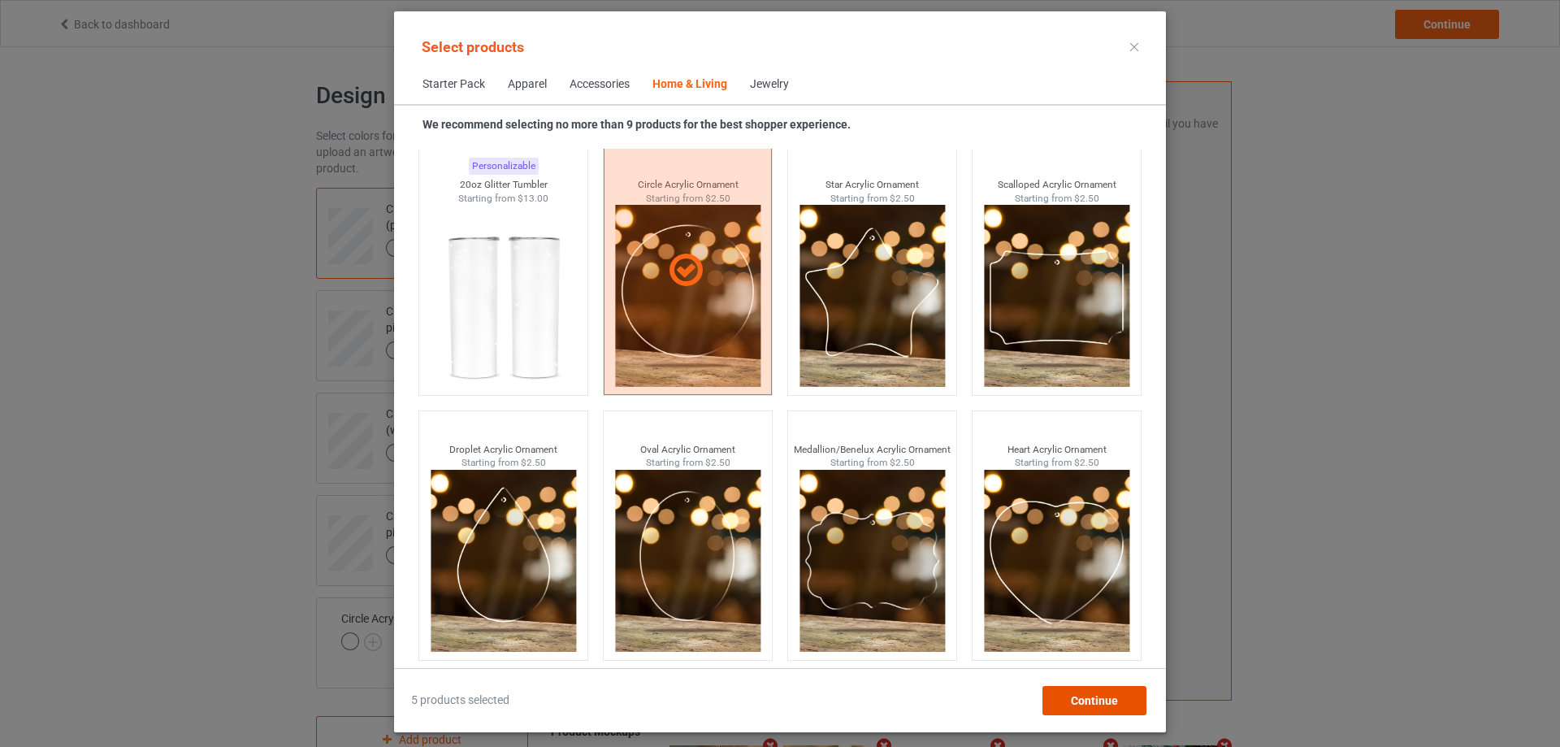
click at [1118, 705] on div "Continue" at bounding box center [1095, 700] width 104 height 29
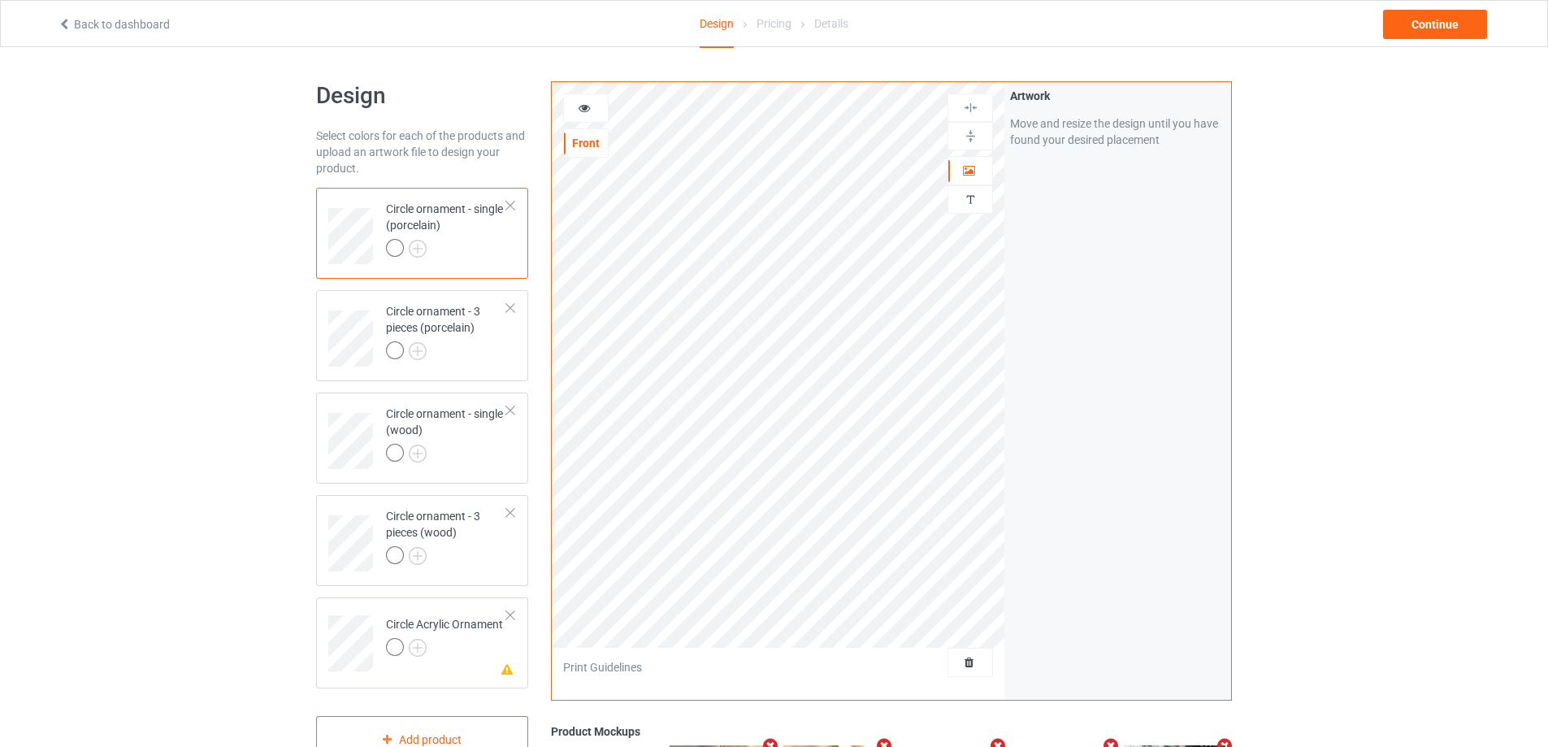
scroll to position [81, 0]
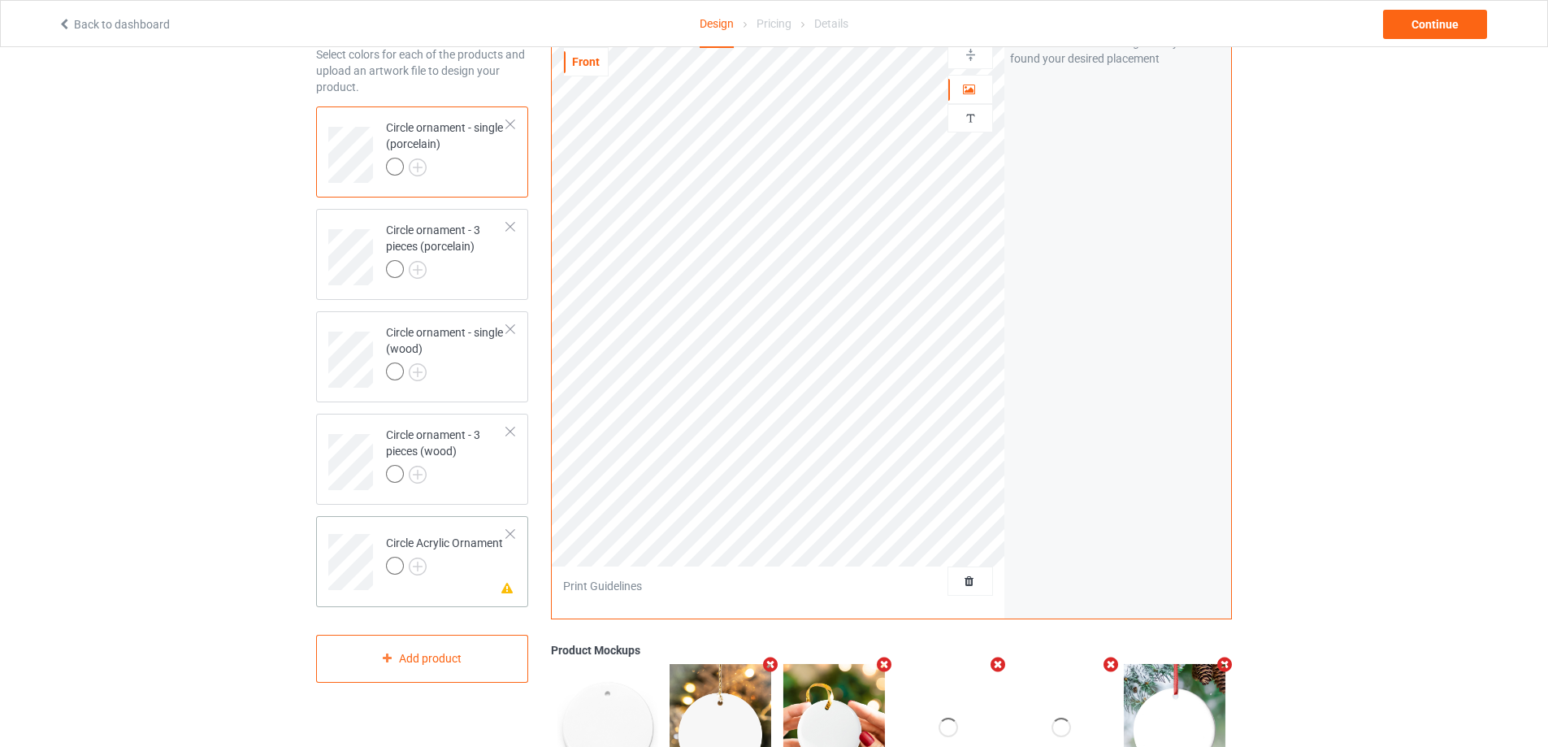
click at [466, 566] on div at bounding box center [444, 568] width 117 height 23
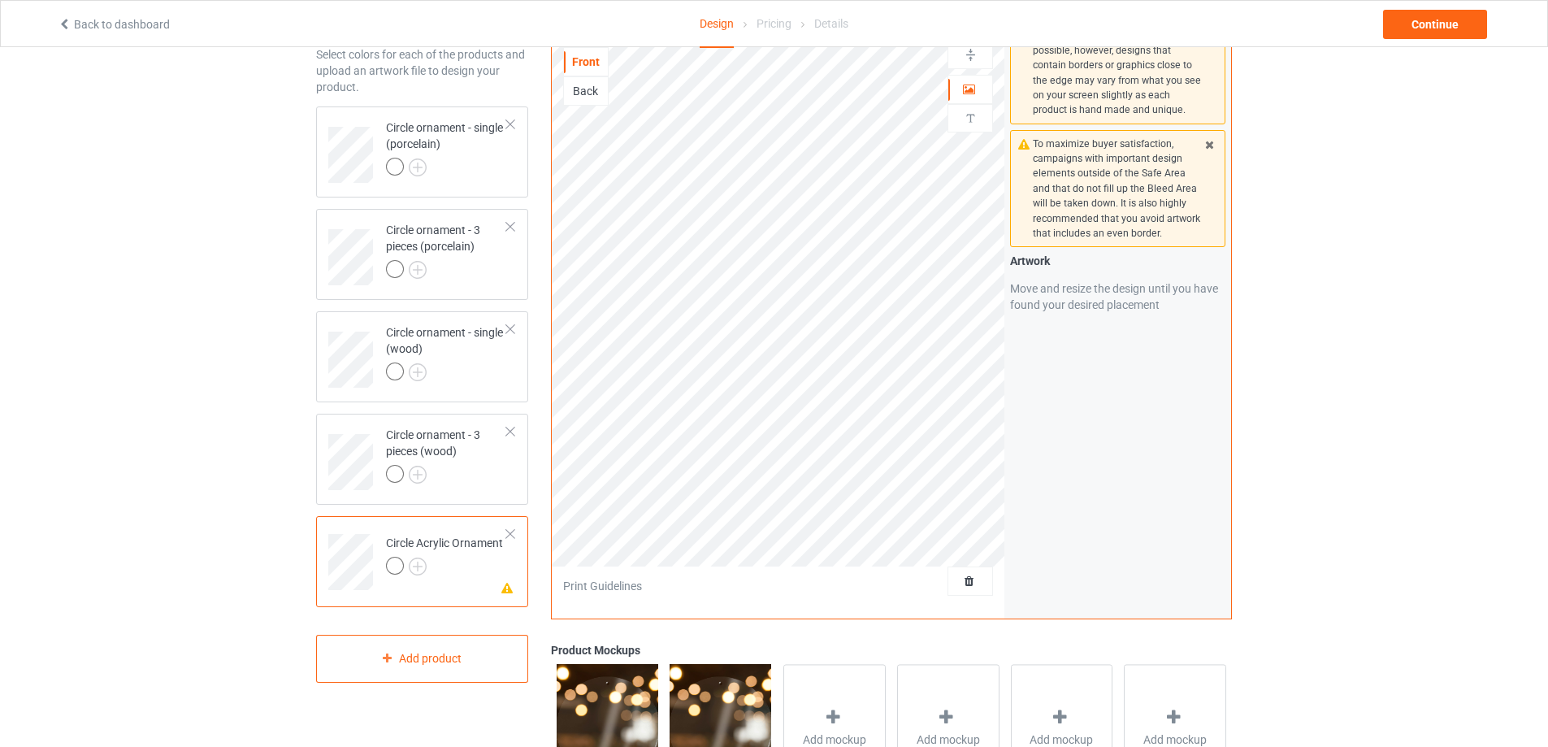
click at [592, 90] on div "Back" at bounding box center [586, 91] width 44 height 16
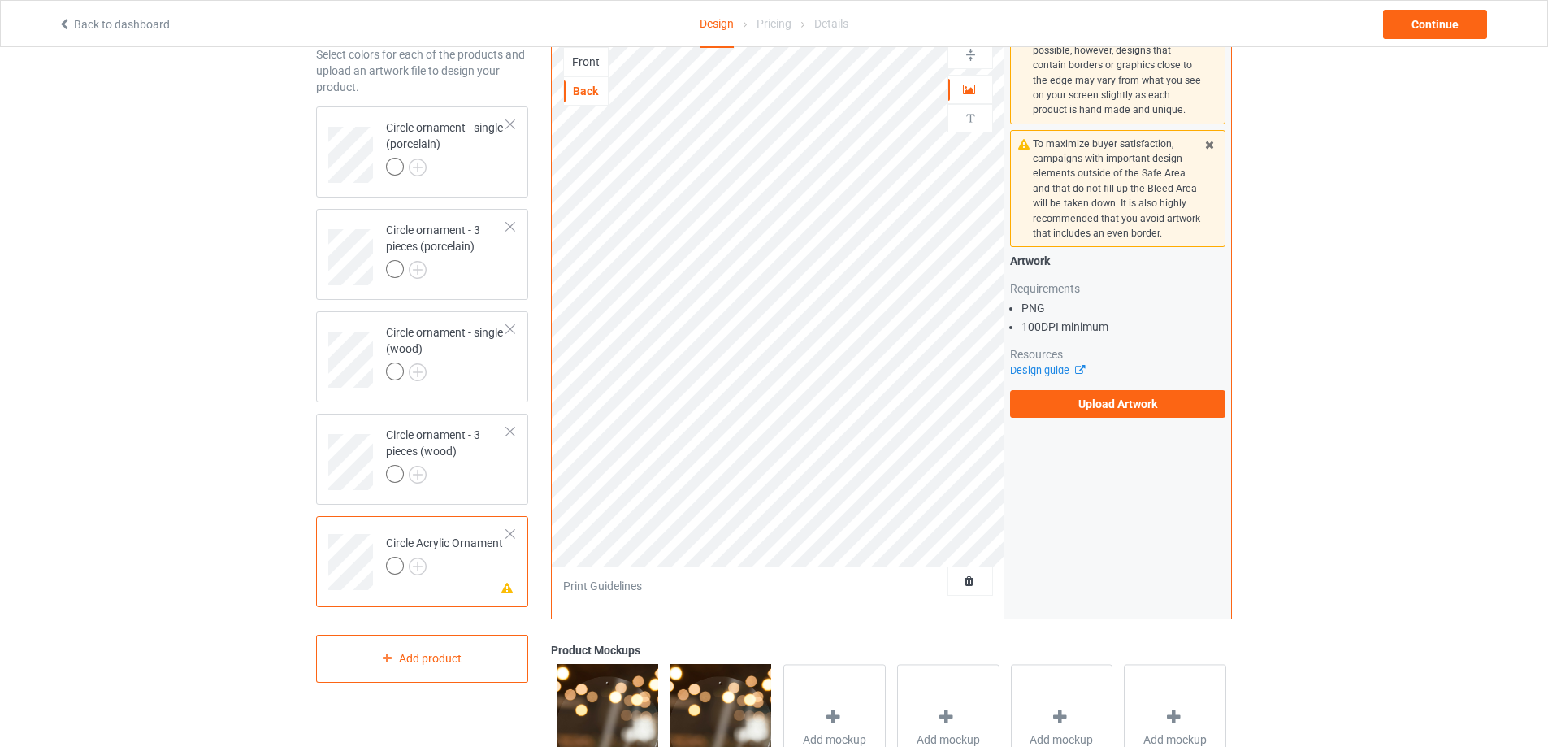
click at [507, 531] on div at bounding box center [510, 533] width 11 height 11
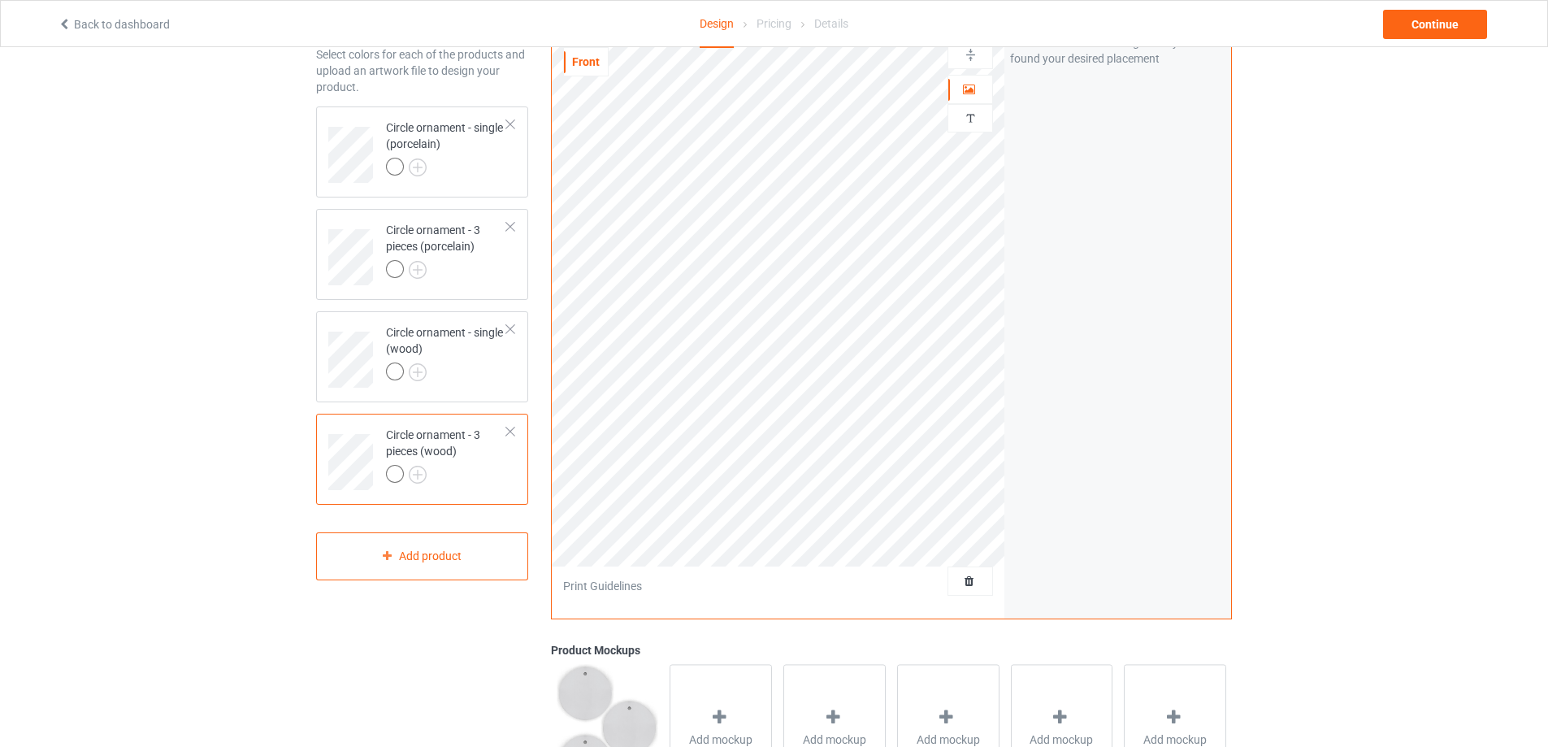
click at [514, 427] on div at bounding box center [510, 431] width 11 height 11
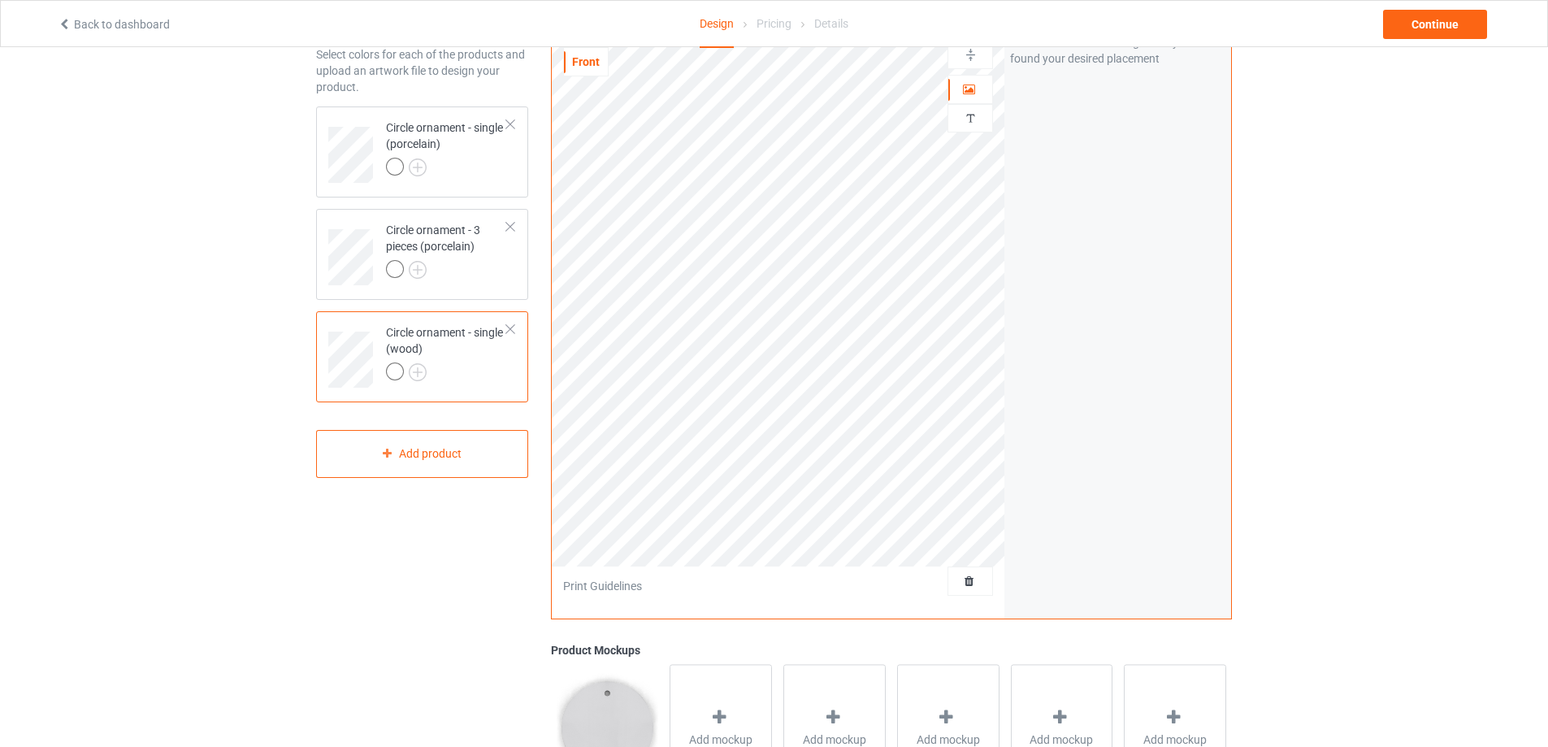
click at [514, 326] on div at bounding box center [510, 328] width 11 height 11
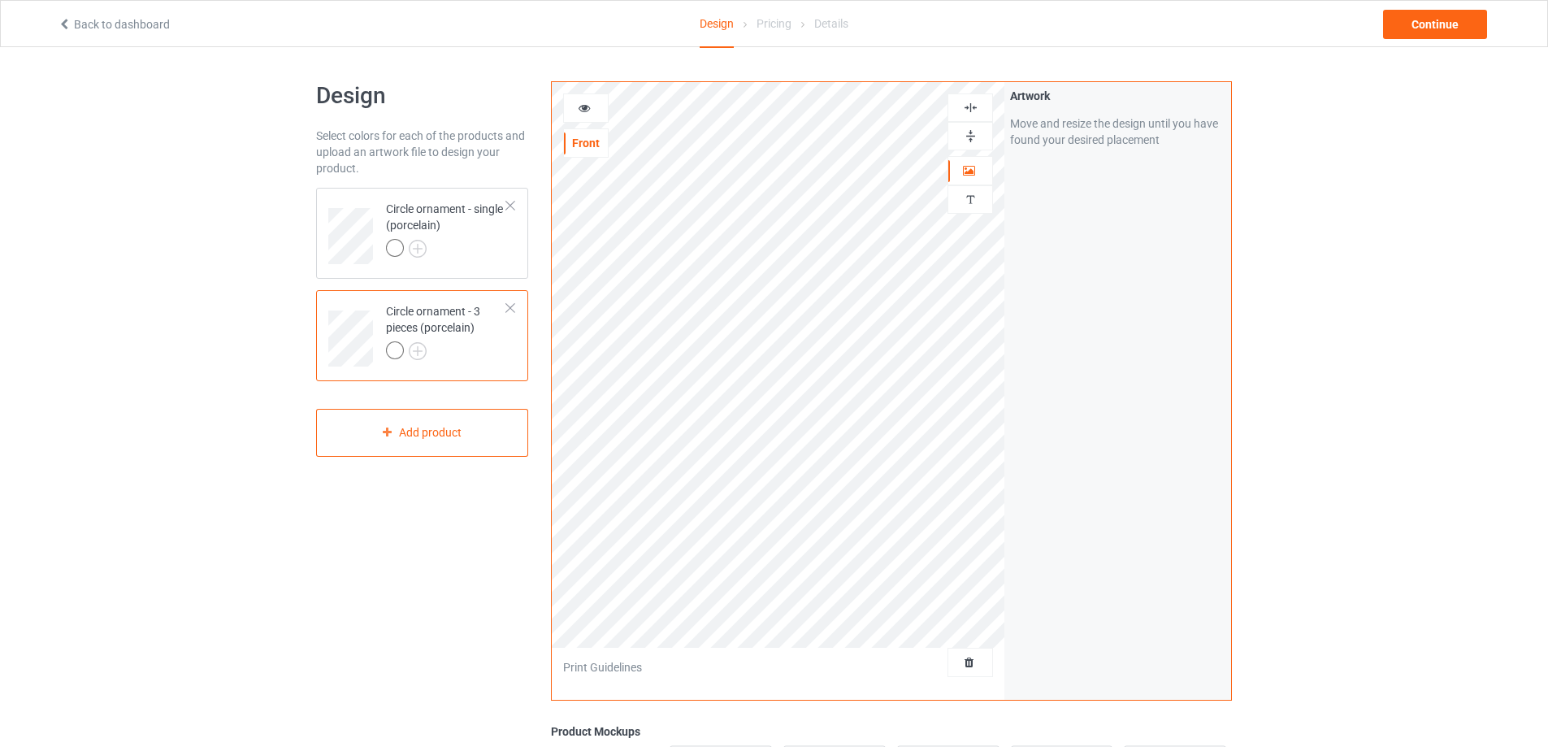
click at [531, 245] on div "Design Select colors for each of the products and upload an artwork file to des…" at bounding box center [422, 550] width 235 height 960
click at [509, 246] on td "Circle ornament - single (porcelain)" at bounding box center [446, 230] width 139 height 72
click at [485, 246] on div at bounding box center [446, 250] width 121 height 23
click at [484, 322] on div "Circle ornament - 3 pieces (porcelain)" at bounding box center [446, 330] width 121 height 55
click at [505, 241] on div at bounding box center [446, 250] width 121 height 23
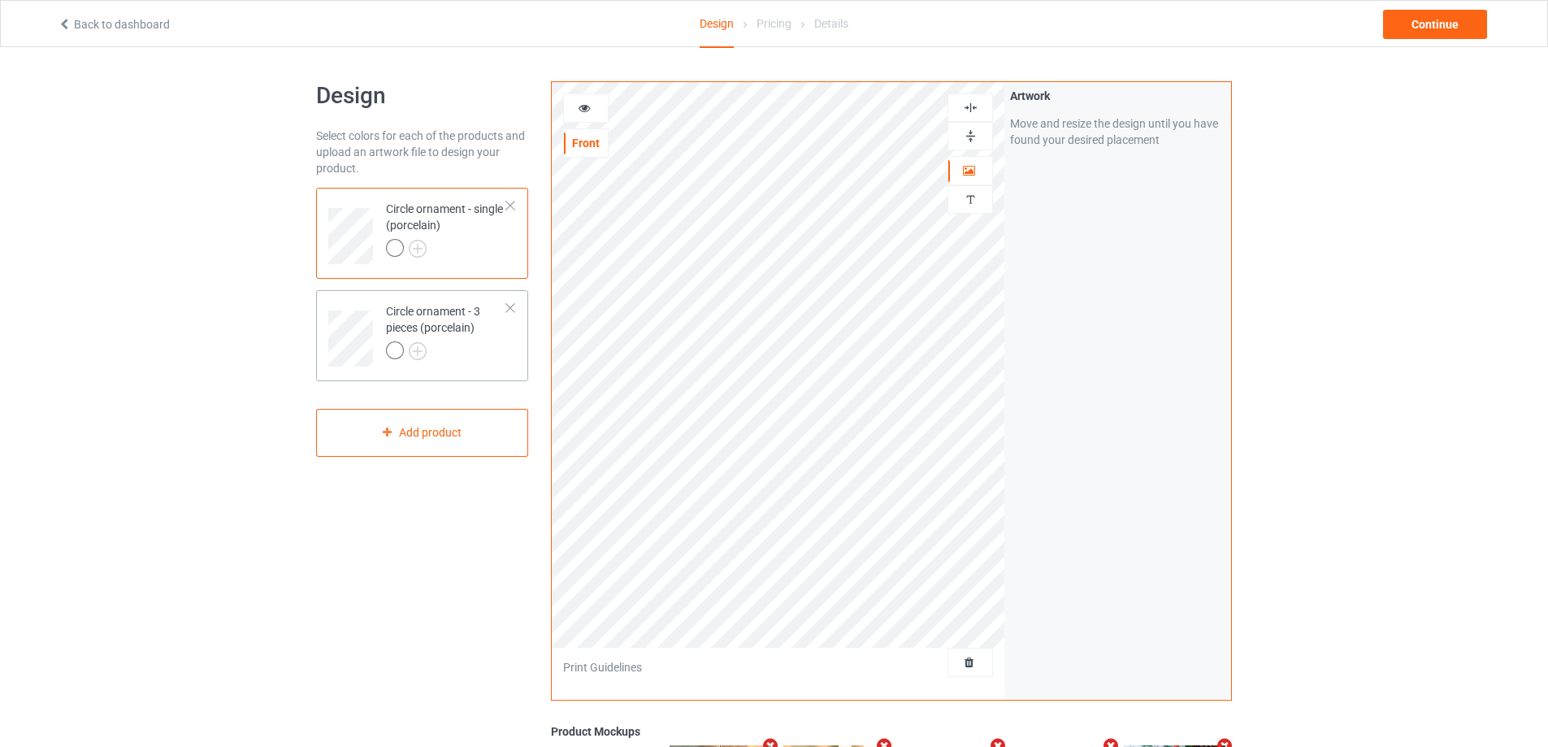
click at [508, 352] on td "Circle ornament - 3 pieces (porcelain)" at bounding box center [446, 333] width 139 height 72
click at [964, 137] on img at bounding box center [970, 135] width 15 height 15
click at [971, 110] on img at bounding box center [970, 107] width 15 height 15
drag, startPoint x: 977, startPoint y: 141, endPoint x: 972, endPoint y: 111, distance: 30.5
click at [974, 141] on img at bounding box center [970, 135] width 15 height 15
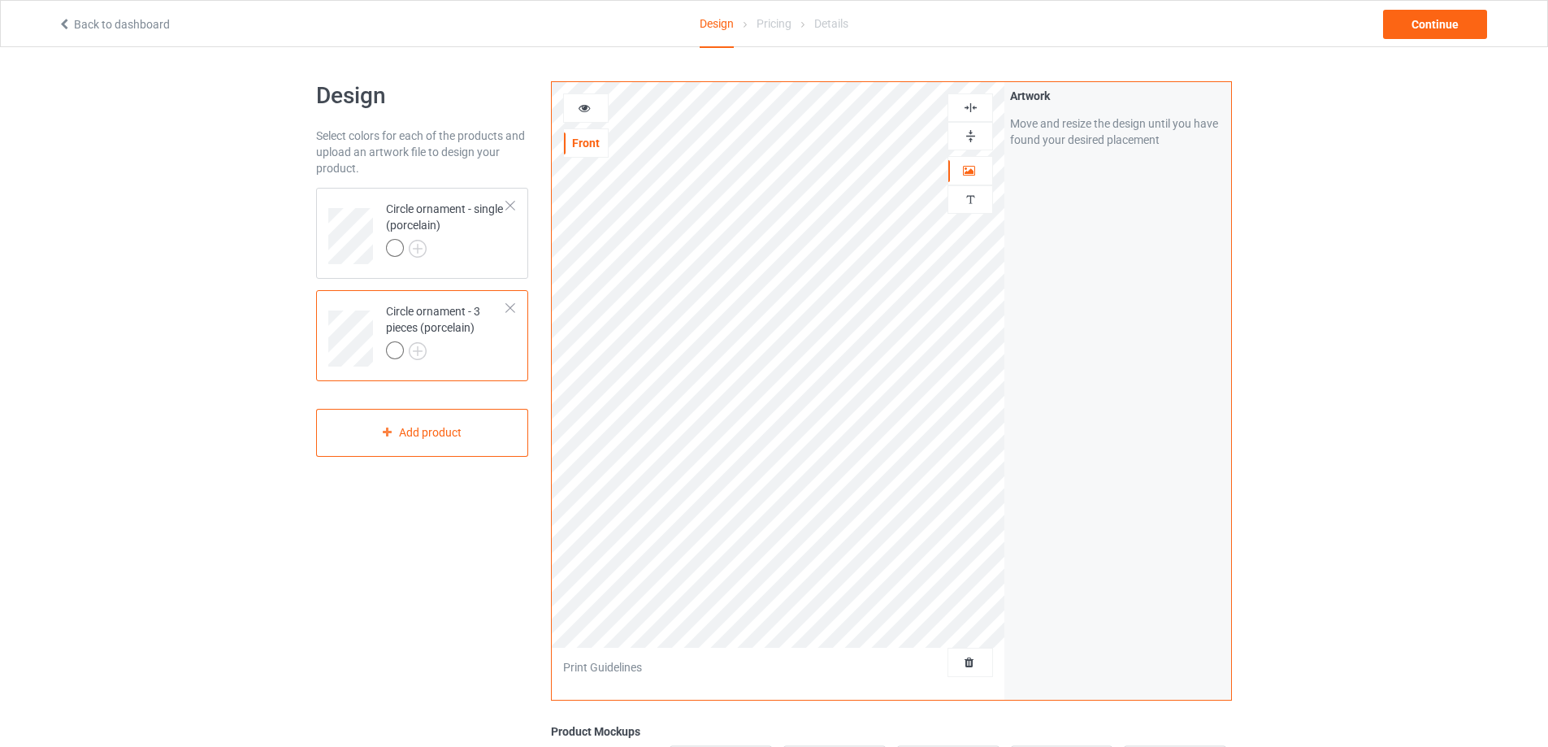
click at [972, 109] on img at bounding box center [970, 107] width 15 height 15
click at [1453, 12] on div "Continue" at bounding box center [1435, 24] width 104 height 29
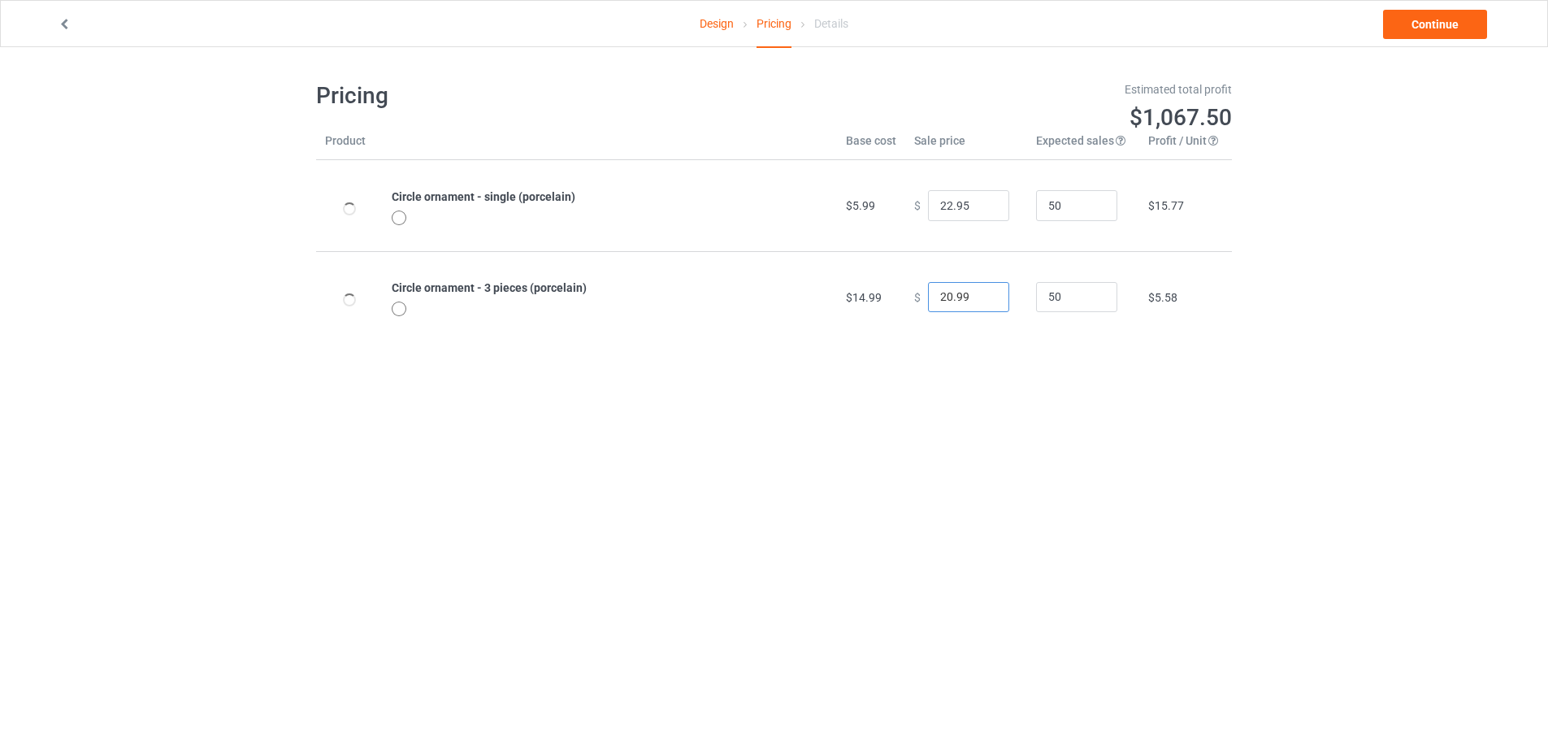
drag, startPoint x: 965, startPoint y: 293, endPoint x: 865, endPoint y: 289, distance: 100.0
click at [865, 289] on tr "Circle ornament - 3 pieces (porcelain) $14.99 $ 20.99 50 $5.58" at bounding box center [774, 296] width 916 height 91
drag, startPoint x: 962, startPoint y: 297, endPoint x: 802, endPoint y: 246, distance: 168.1
click at [801, 269] on tr "Circle ornament - 3 pieces (porcelain) $14.99 $ 34.95 50 $18.56" at bounding box center [774, 296] width 916 height 91
drag, startPoint x: 964, startPoint y: 294, endPoint x: 884, endPoint y: 294, distance: 79.6
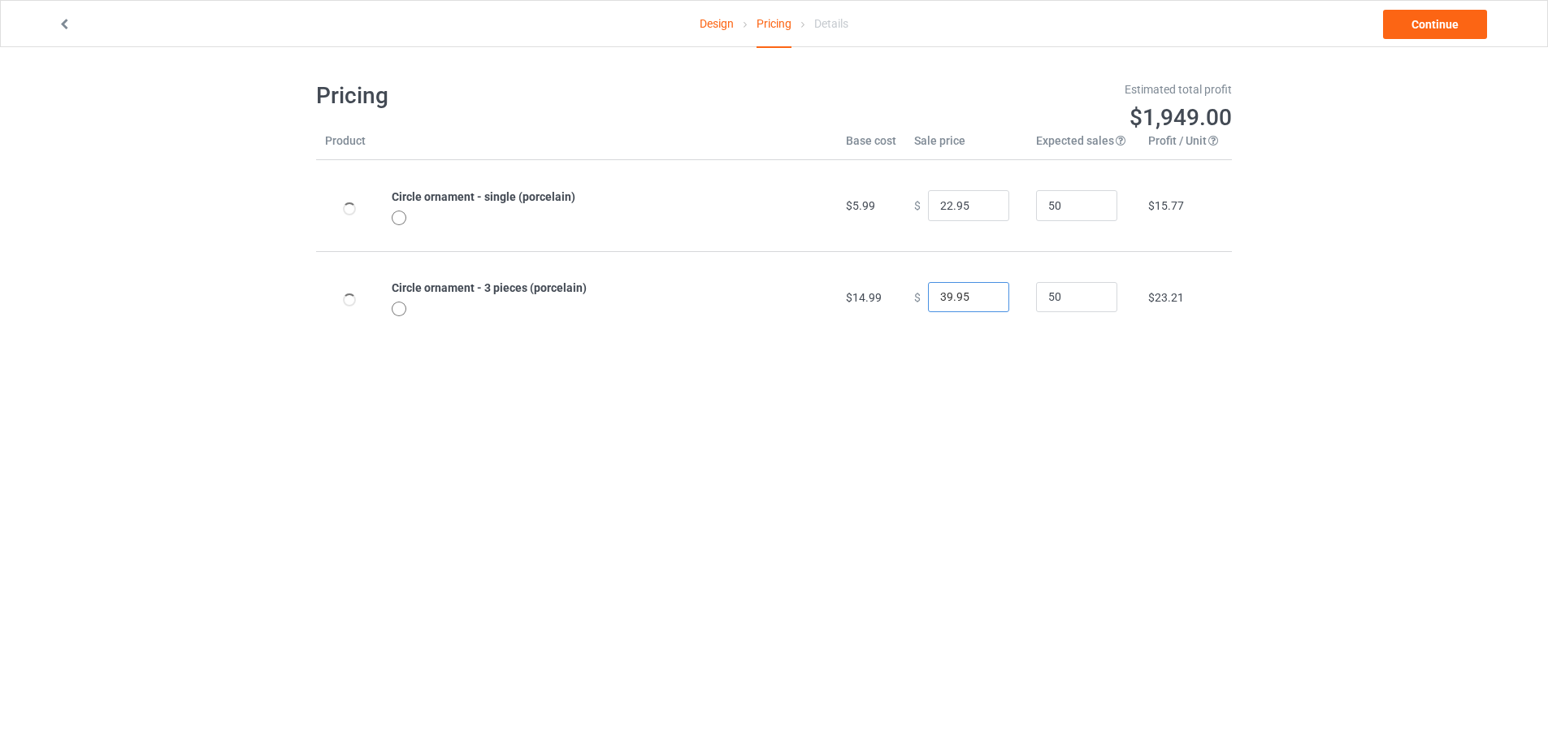
click at [884, 294] on tr "Circle ornament - 3 pieces (porcelain) $14.99 $ 39.95 50 $23.21" at bounding box center [774, 296] width 916 height 91
type input "44.95"
click at [1416, 20] on link "Continue" at bounding box center [1435, 24] width 104 height 29
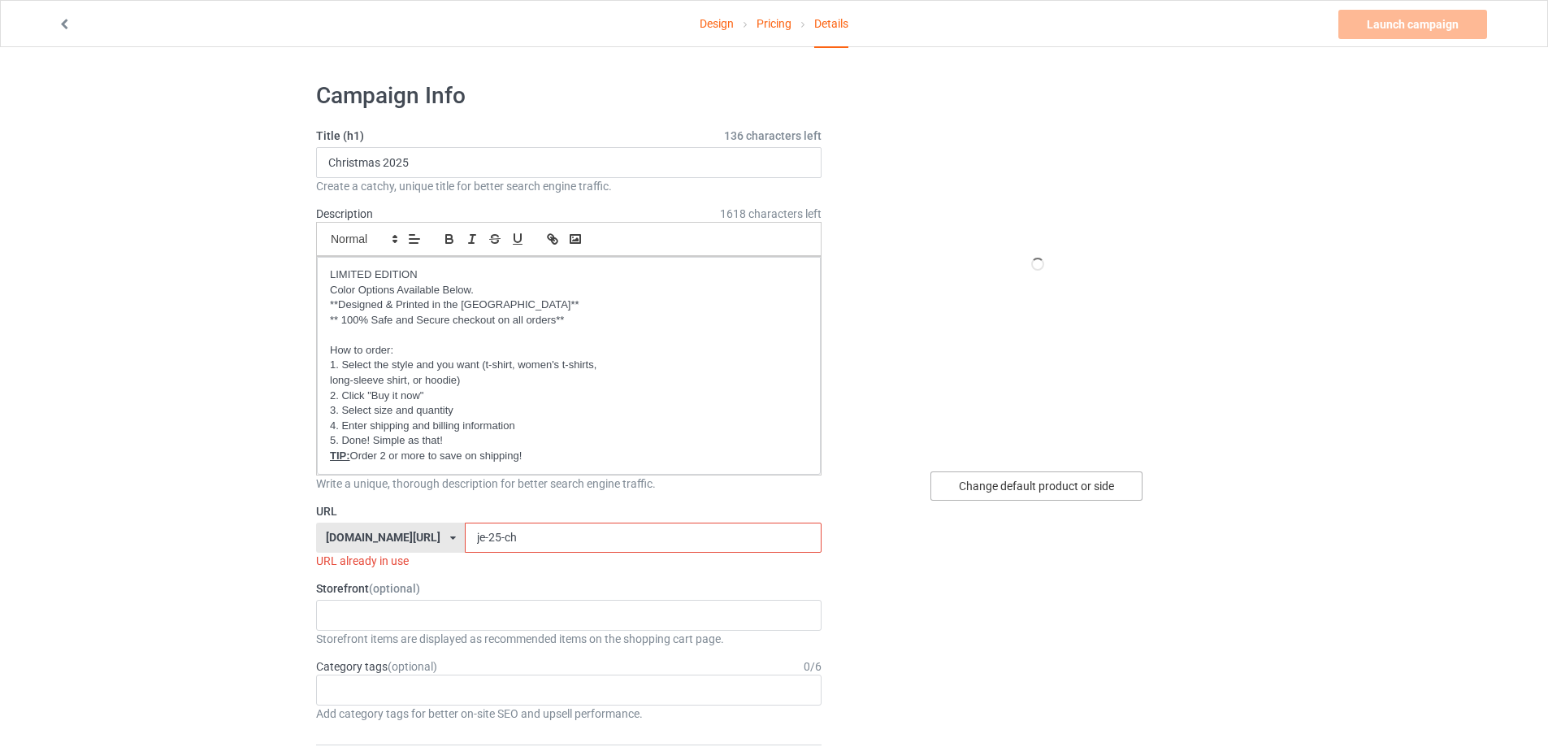
click at [1019, 478] on div "Change default product or side" at bounding box center [1037, 485] width 212 height 29
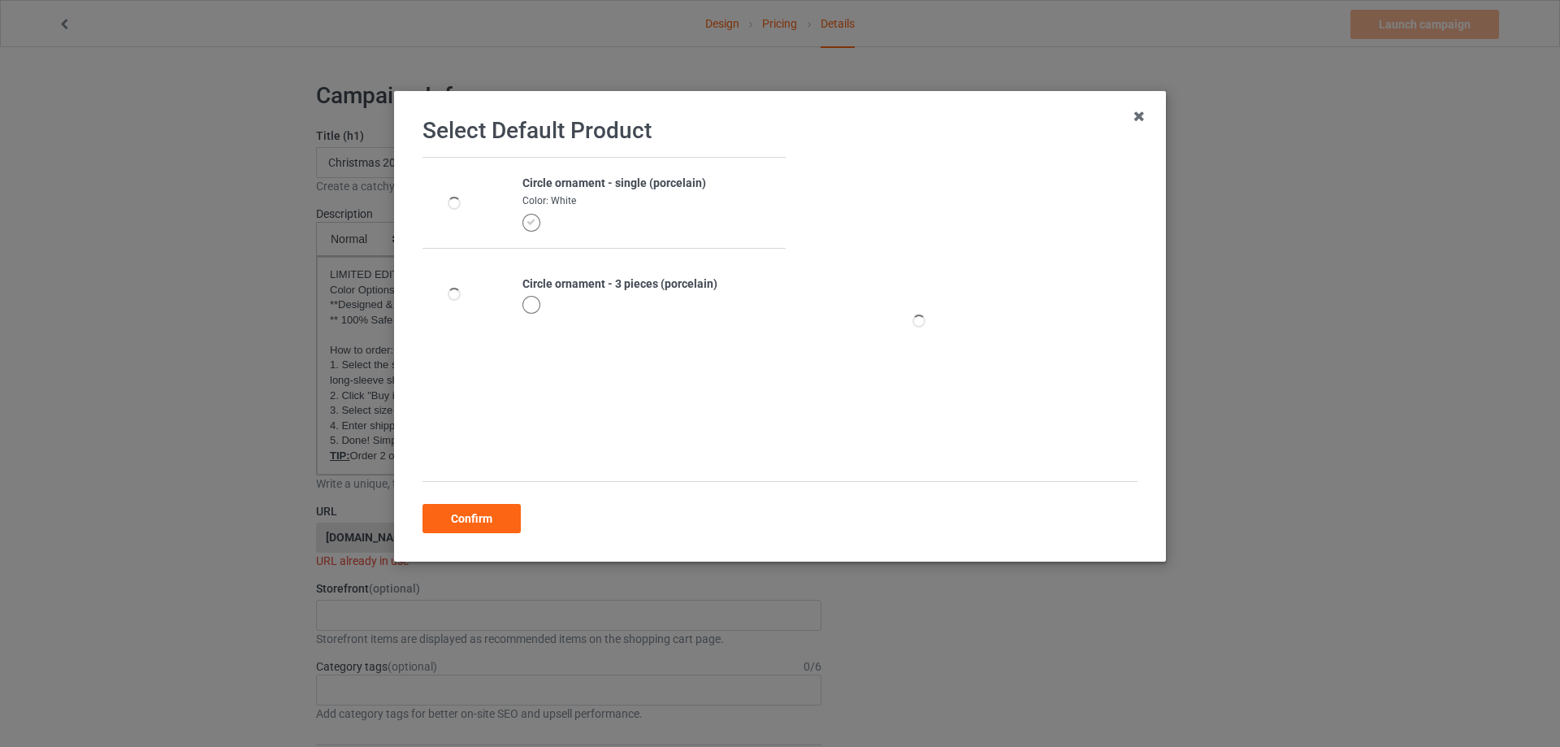
click at [524, 303] on div at bounding box center [532, 305] width 18 height 18
click at [479, 514] on div "Confirm" at bounding box center [472, 518] width 98 height 29
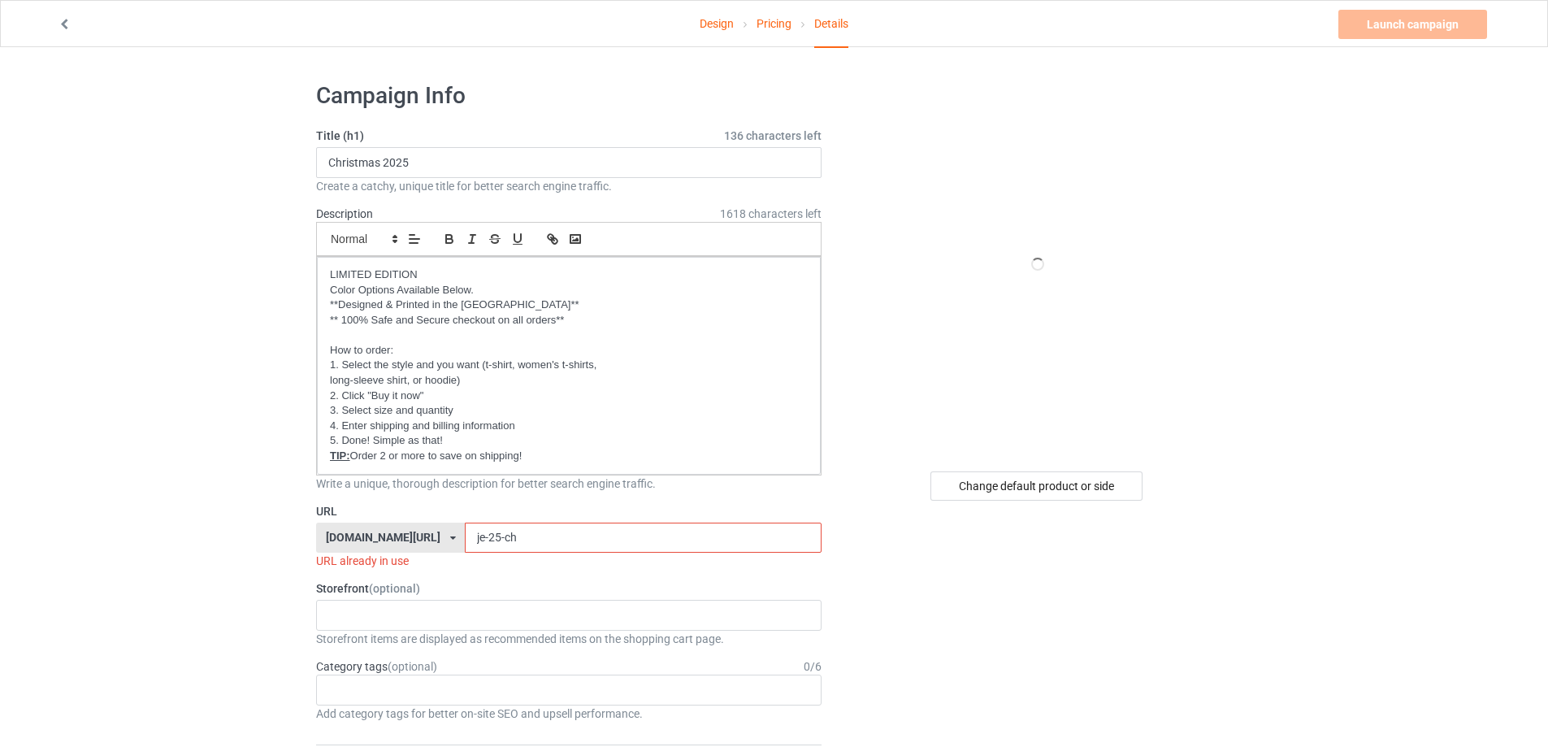
click at [524, 531] on input "je-25-ch" at bounding box center [643, 538] width 356 height 31
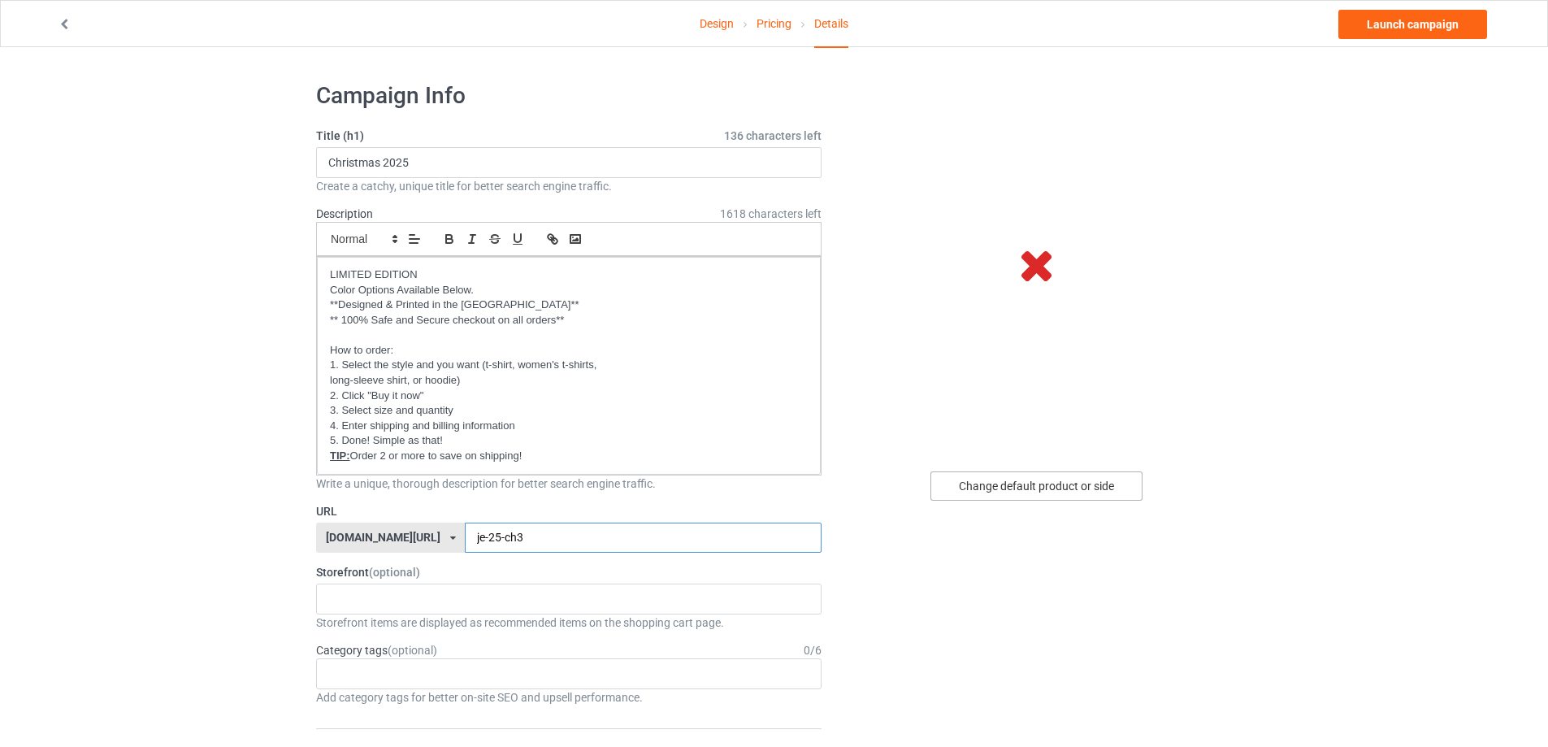
type input "je-25-ch3"
click at [1061, 485] on div "Change default product or side" at bounding box center [1037, 485] width 212 height 29
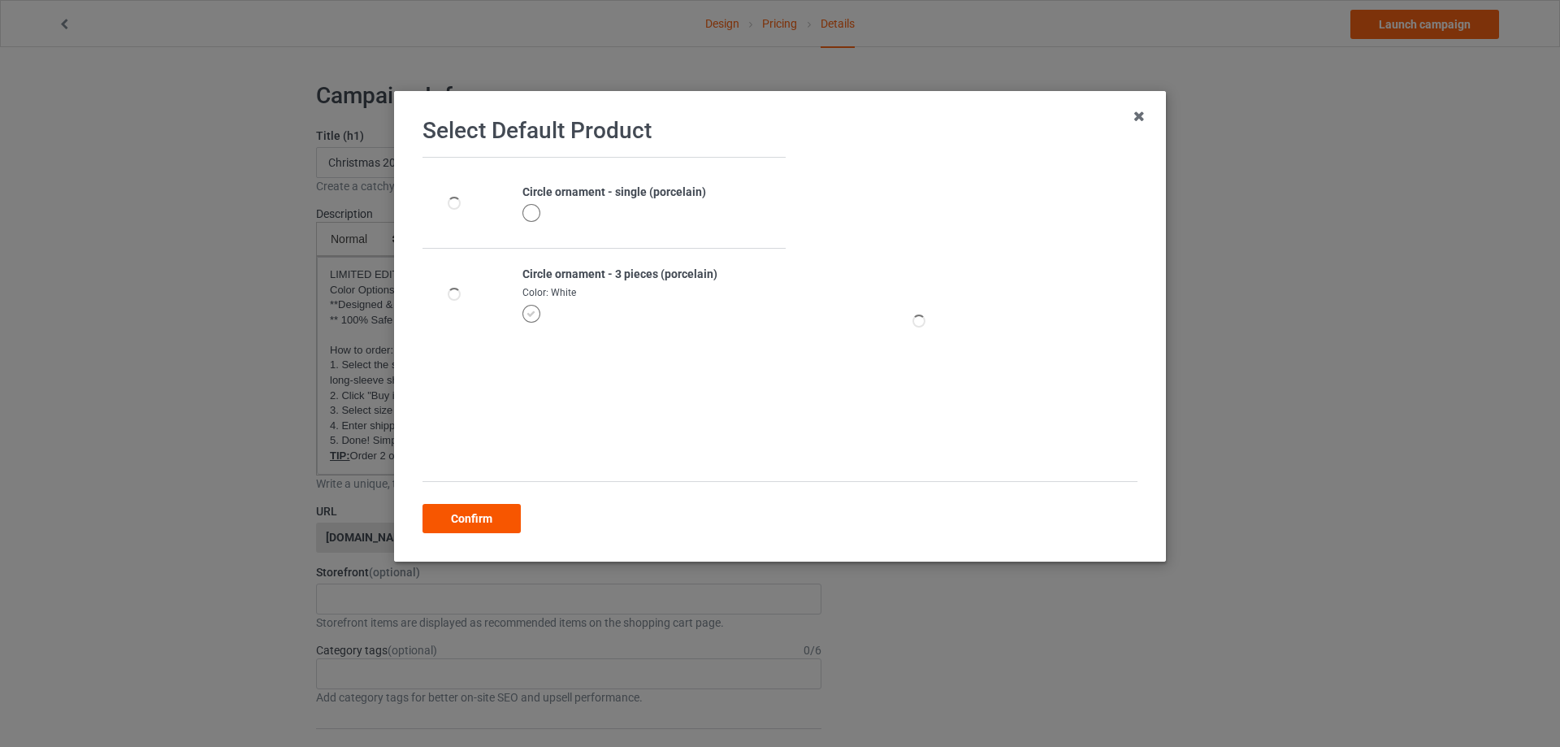
click at [470, 514] on div "Confirm" at bounding box center [472, 518] width 98 height 29
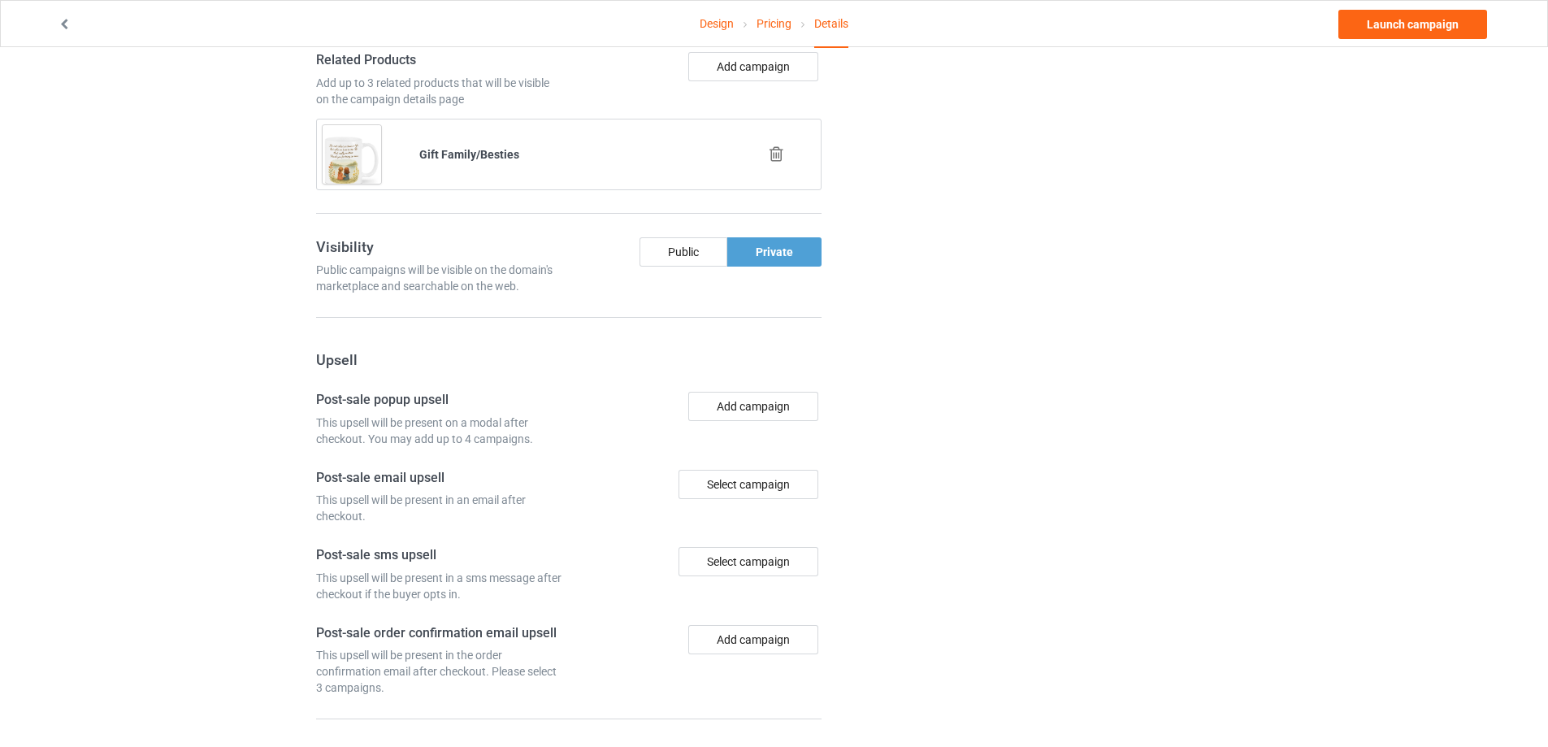
click at [773, 155] on icon at bounding box center [776, 153] width 20 height 17
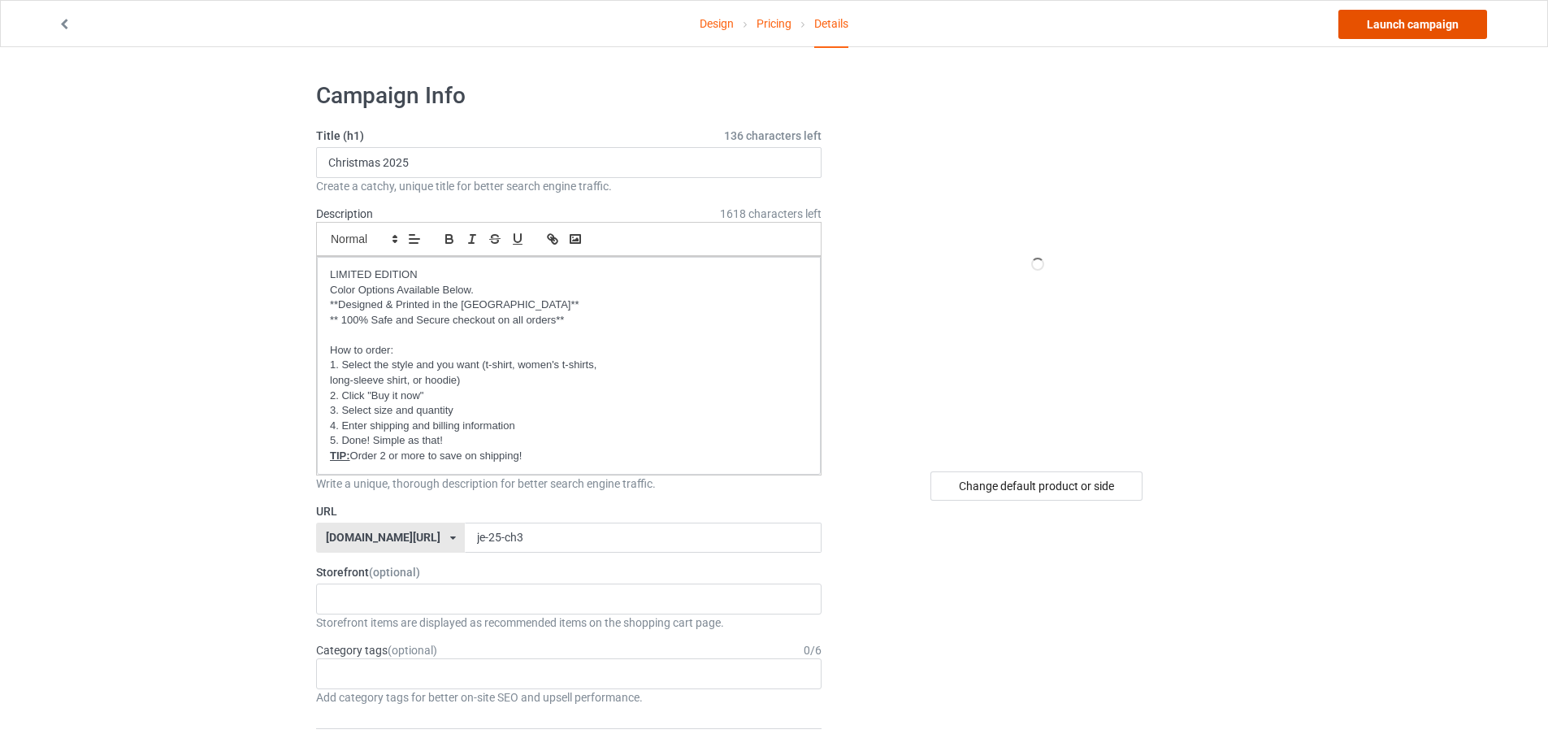
click at [1419, 29] on link "Launch campaign" at bounding box center [1412, 24] width 149 height 29
